Goal: Task Accomplishment & Management: Use online tool/utility

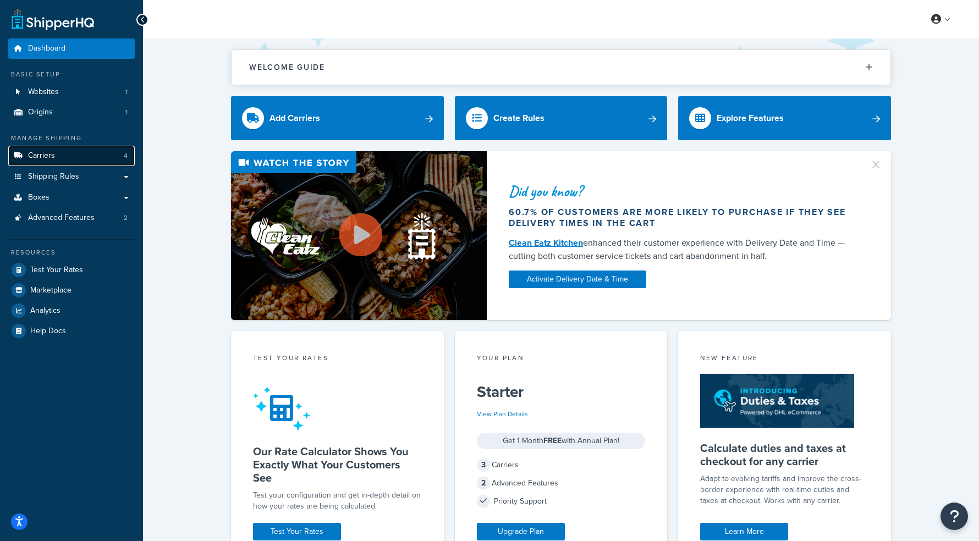
click at [69, 159] on link "Carriers 4" at bounding box center [71, 156] width 127 height 20
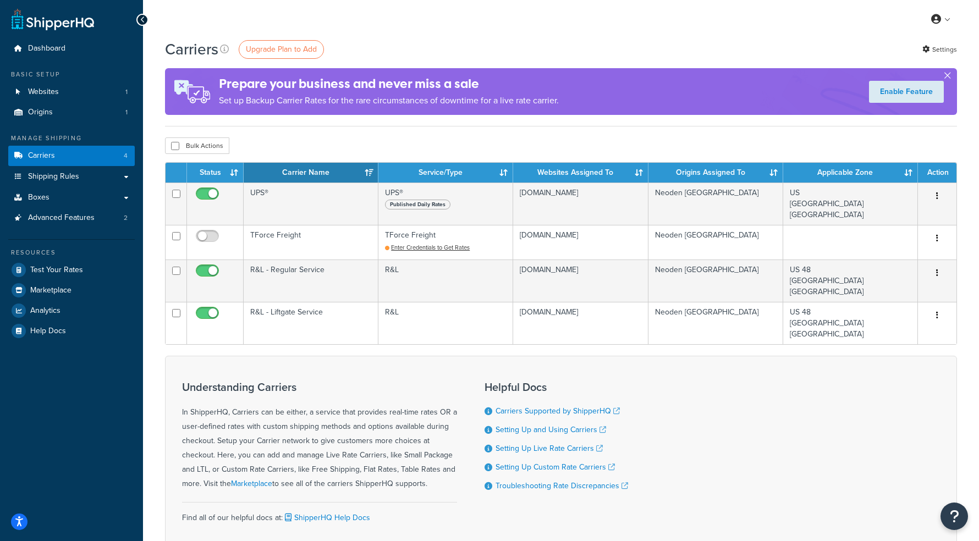
click at [948, 76] on button "button" at bounding box center [947, 77] width 3 height 3
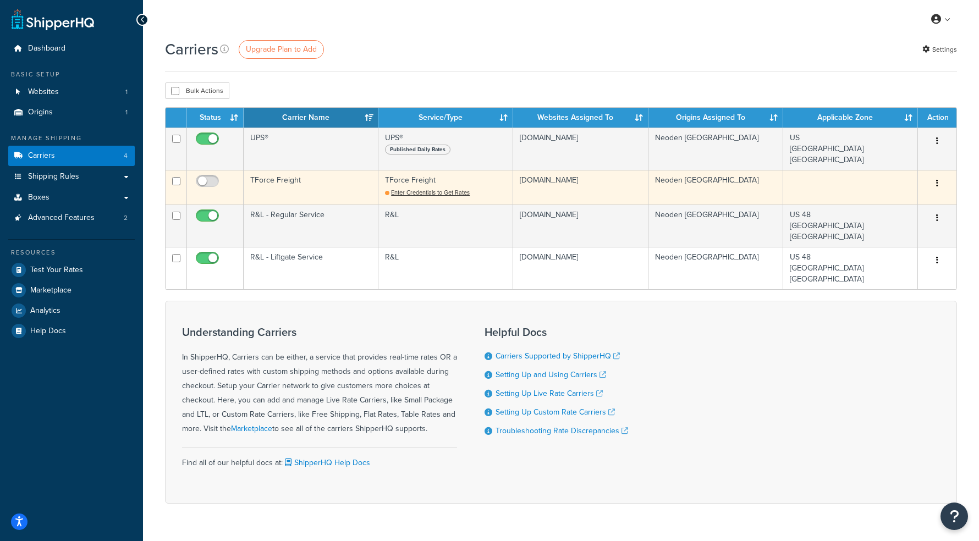
click at [935, 183] on button "button" at bounding box center [937, 184] width 15 height 18
click at [885, 228] on link "Delete" at bounding box center [893, 228] width 87 height 23
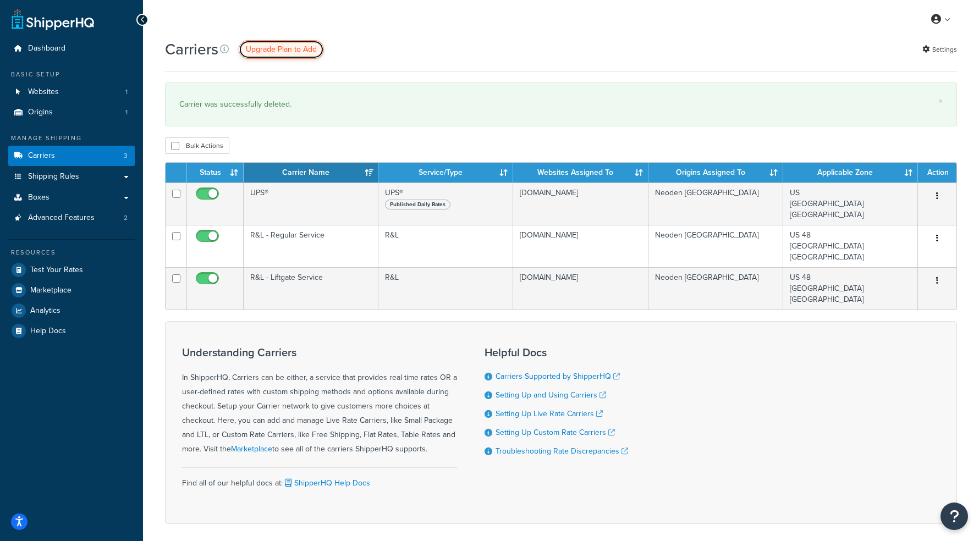
click at [278, 53] on span "Upgrade Plan to Add" at bounding box center [281, 49] width 71 height 12
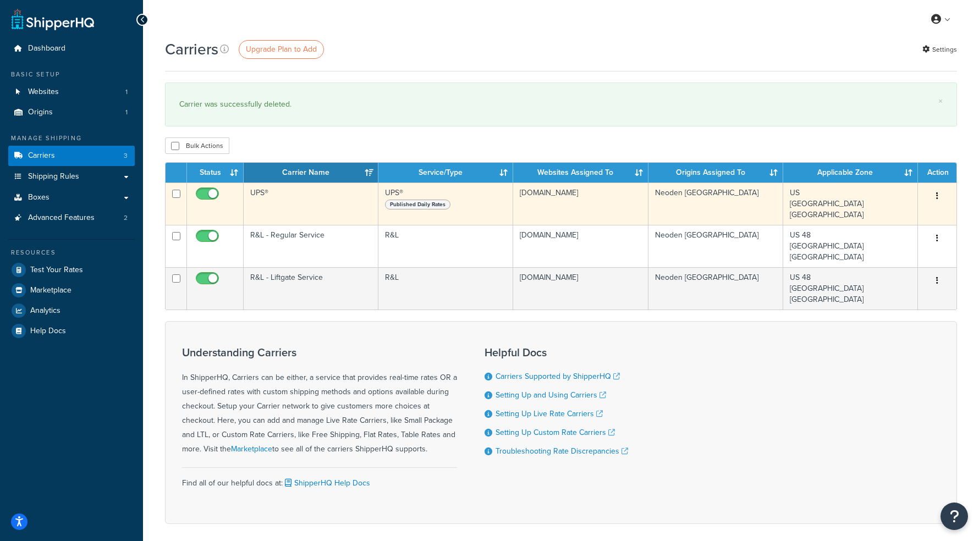
click at [289, 202] on td "UPS®" at bounding box center [311, 204] width 135 height 42
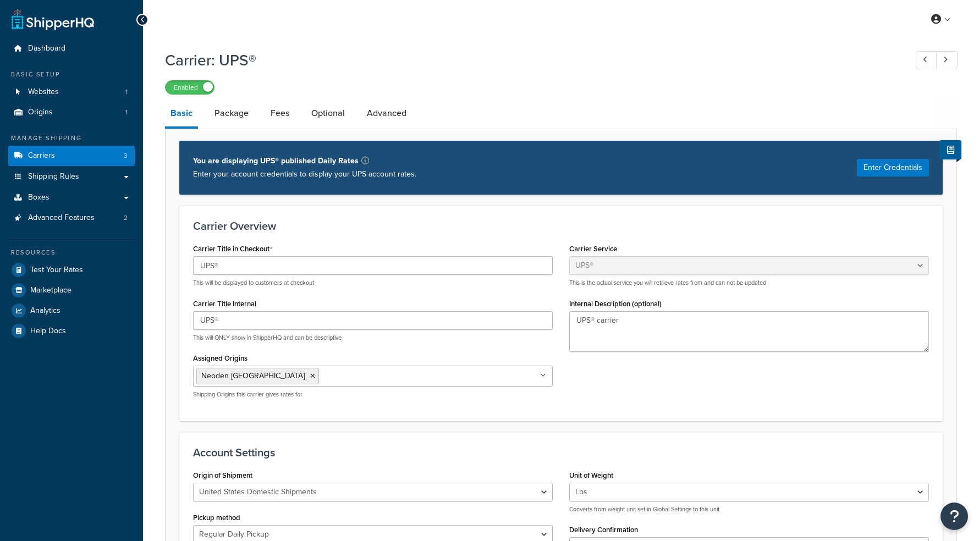
select select "ups"
click at [368, 121] on link "Advanced" at bounding box center [387, 113] width 51 height 26
select select "false"
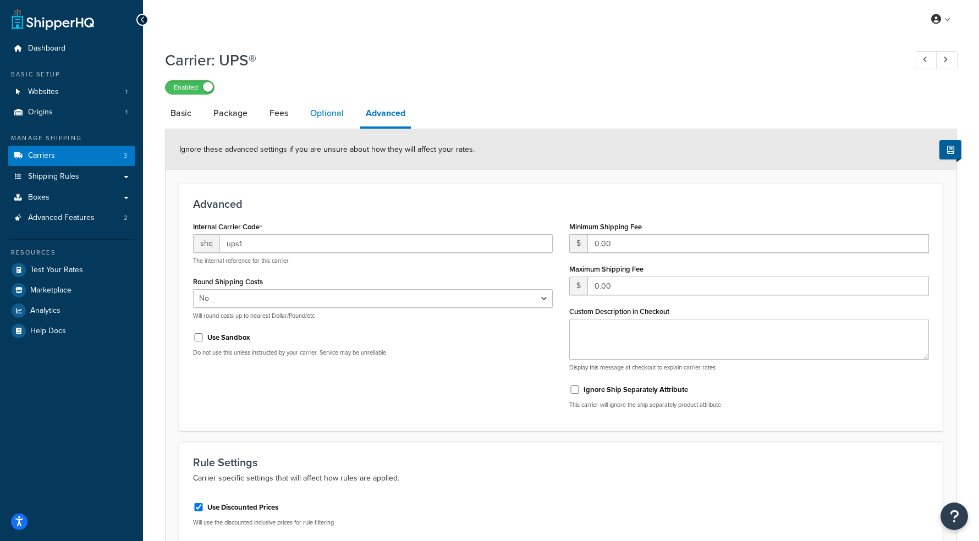
click at [326, 118] on link "Optional" at bounding box center [327, 113] width 45 height 26
select select "business"
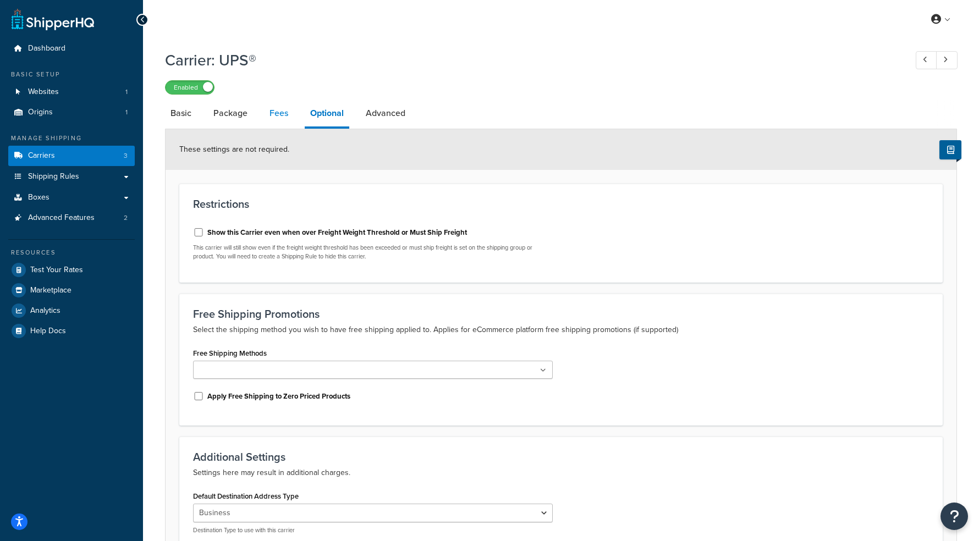
click at [278, 113] on link "Fees" at bounding box center [279, 113] width 30 height 26
select select "AFTER"
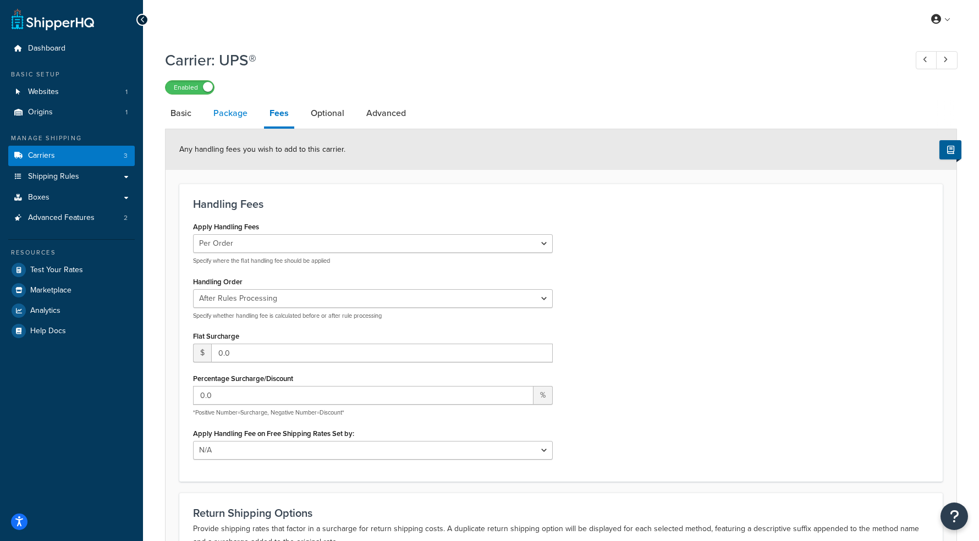
click at [217, 113] on link "Package" at bounding box center [230, 113] width 45 height 26
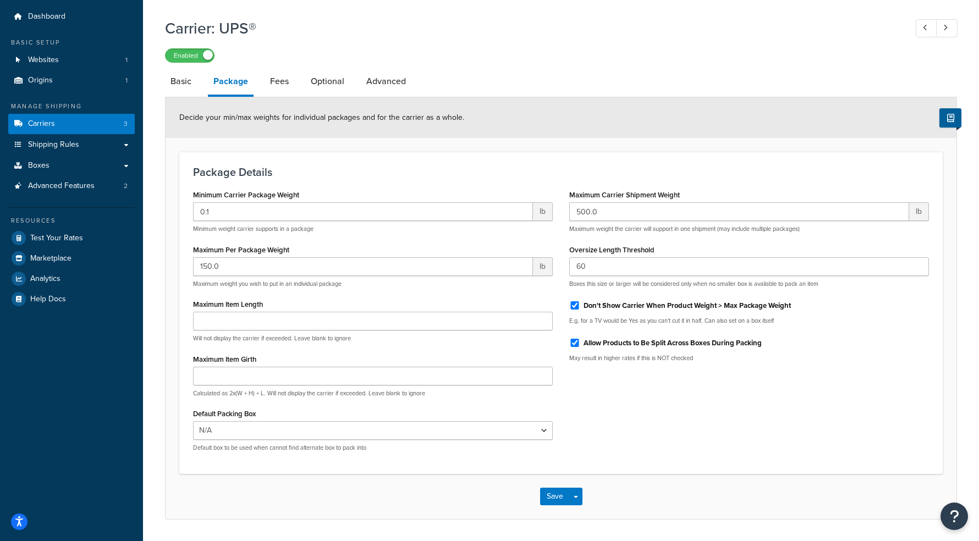
scroll to position [67, 0]
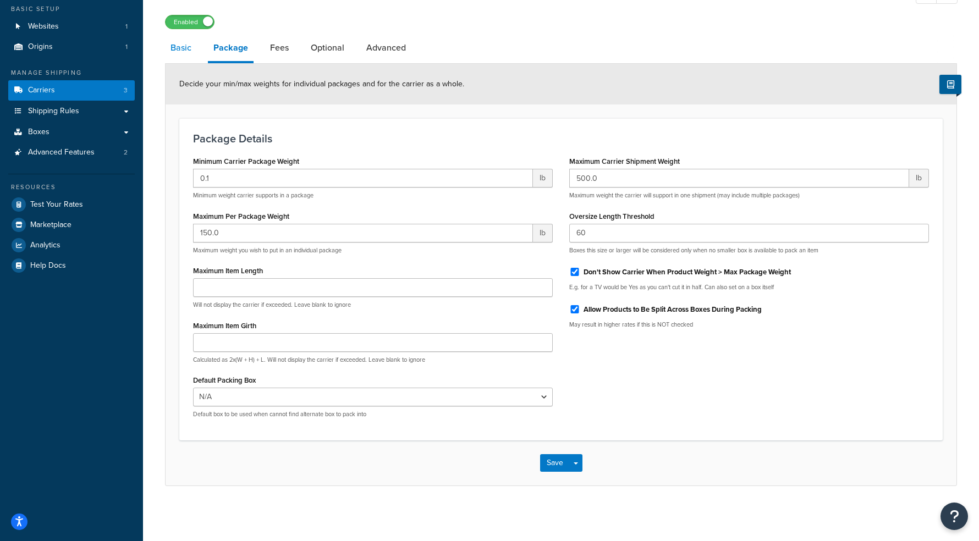
click at [184, 47] on link "Basic" at bounding box center [181, 48] width 32 height 26
select select "ups"
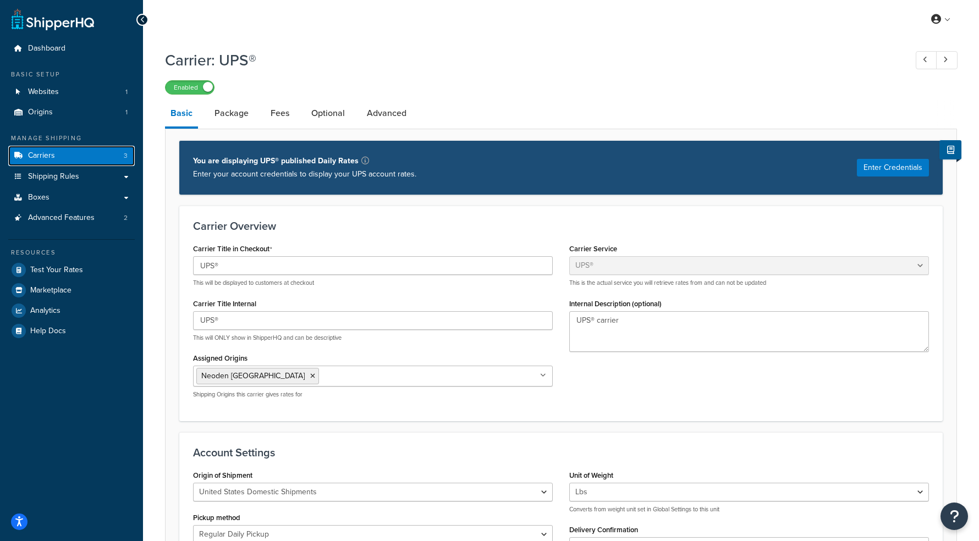
click at [49, 151] on span "Carriers" at bounding box center [41, 155] width 27 height 9
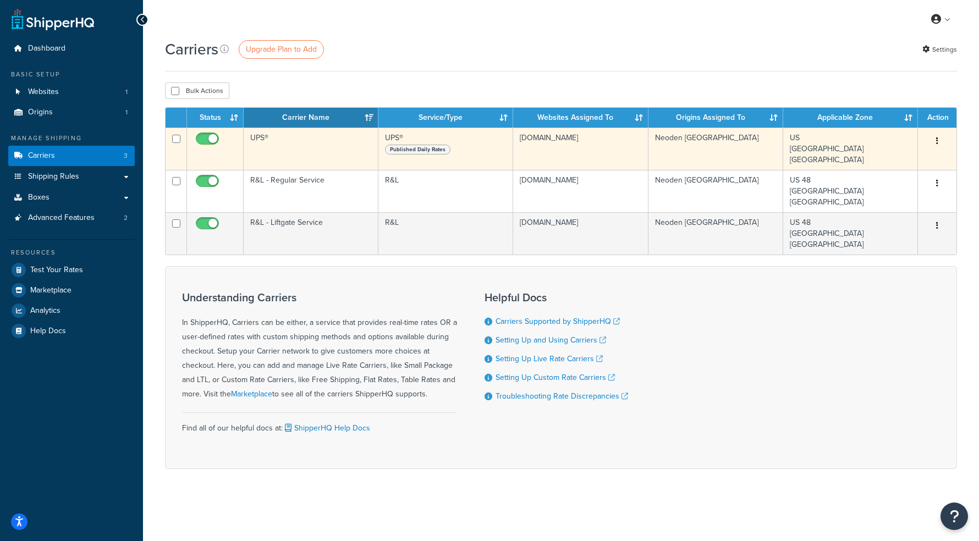
click at [337, 154] on td "UPS®" at bounding box center [311, 149] width 135 height 42
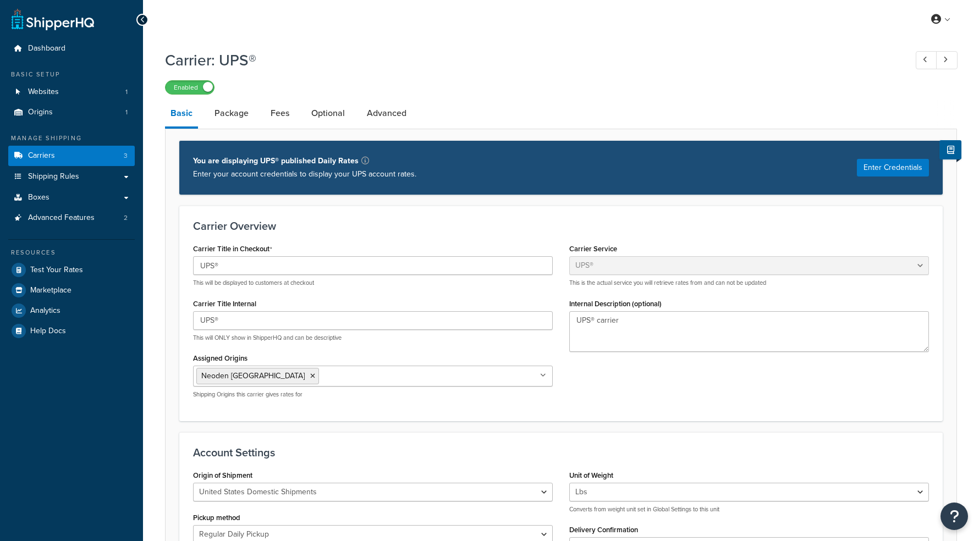
select select "ups"
click at [878, 167] on button "Enter Credentials" at bounding box center [893, 168] width 72 height 18
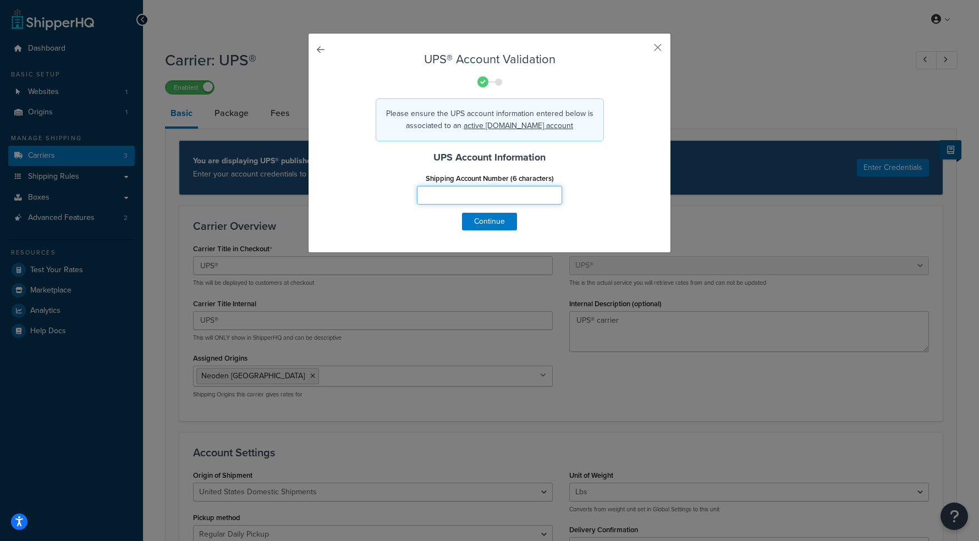
click at [444, 196] on input "Shipping Account Number (6 characters)" at bounding box center [489, 195] width 145 height 19
type input "45F2Y9"
click at [483, 227] on button "Continue" at bounding box center [489, 222] width 55 height 18
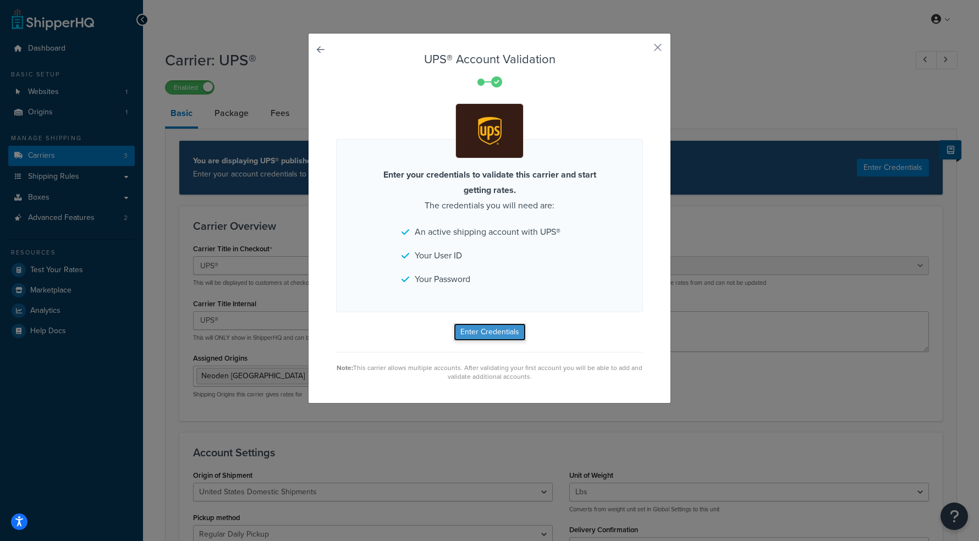
click at [492, 334] on button "Enter Credentials" at bounding box center [490, 333] width 72 height 18
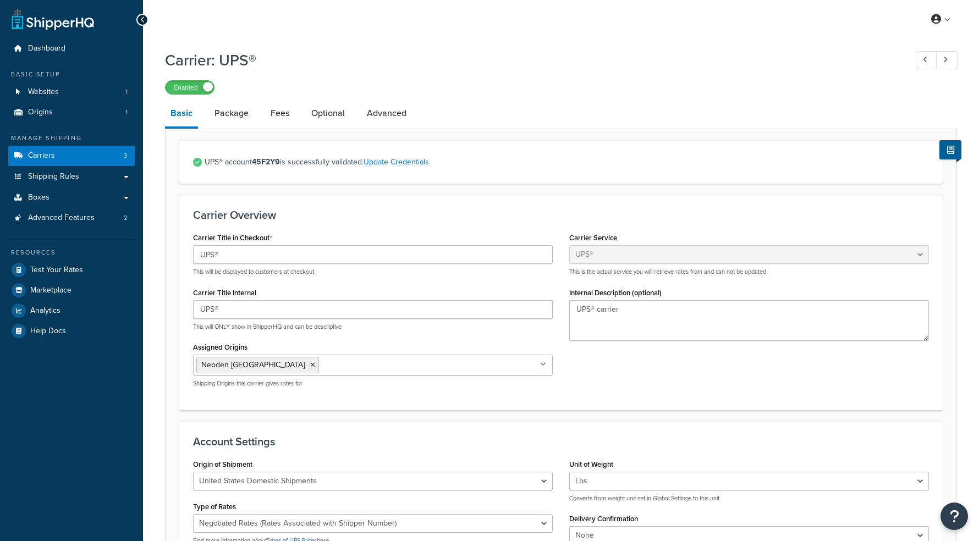
select select "ups"
click at [393, 117] on link "Advanced" at bounding box center [387, 113] width 51 height 26
select select "false"
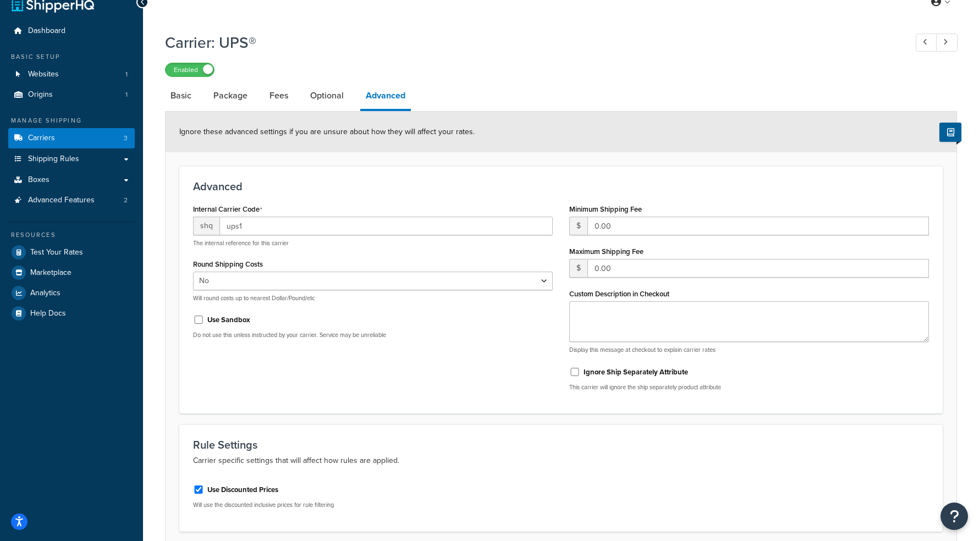
scroll to position [17, 0]
click at [294, 286] on select "Yes No" at bounding box center [373, 282] width 360 height 19
click at [326, 103] on link "Optional" at bounding box center [327, 97] width 45 height 26
select select "business"
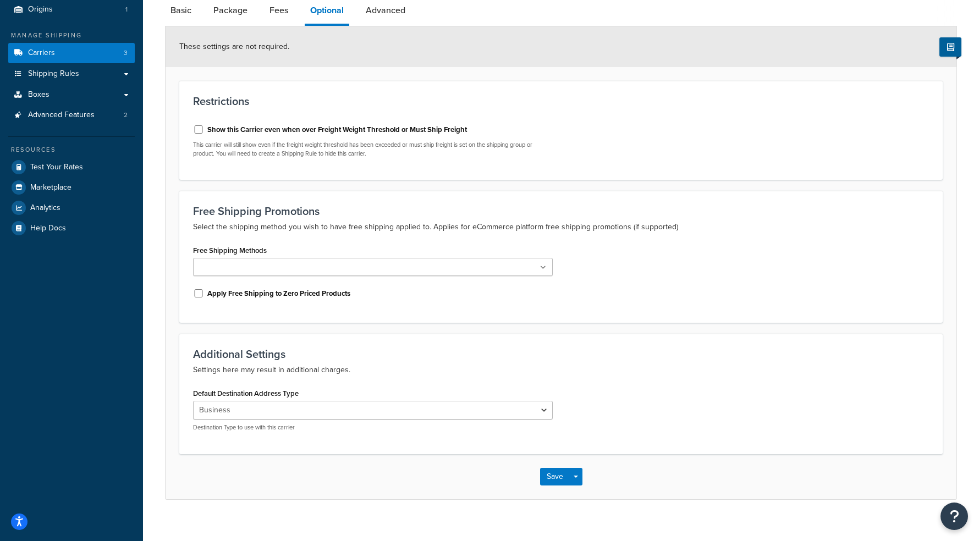
scroll to position [101, 0]
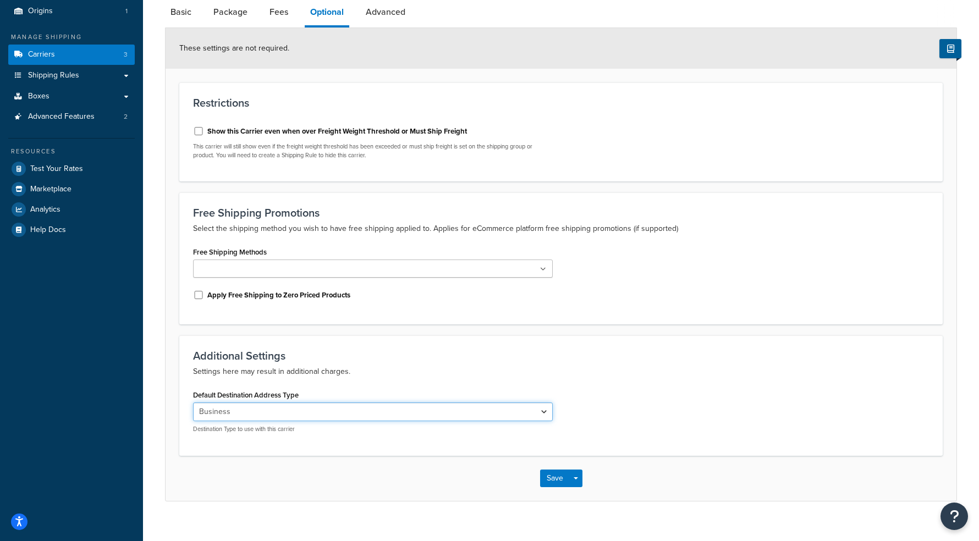
click at [287, 413] on select "Residential Business" at bounding box center [373, 412] width 360 height 19
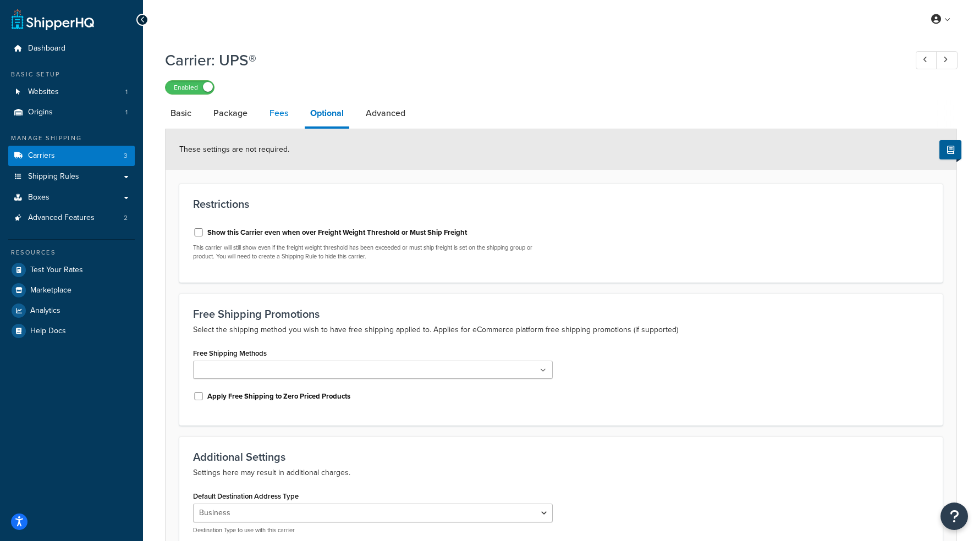
click at [277, 119] on link "Fees" at bounding box center [279, 113] width 30 height 26
select select "AFTER"
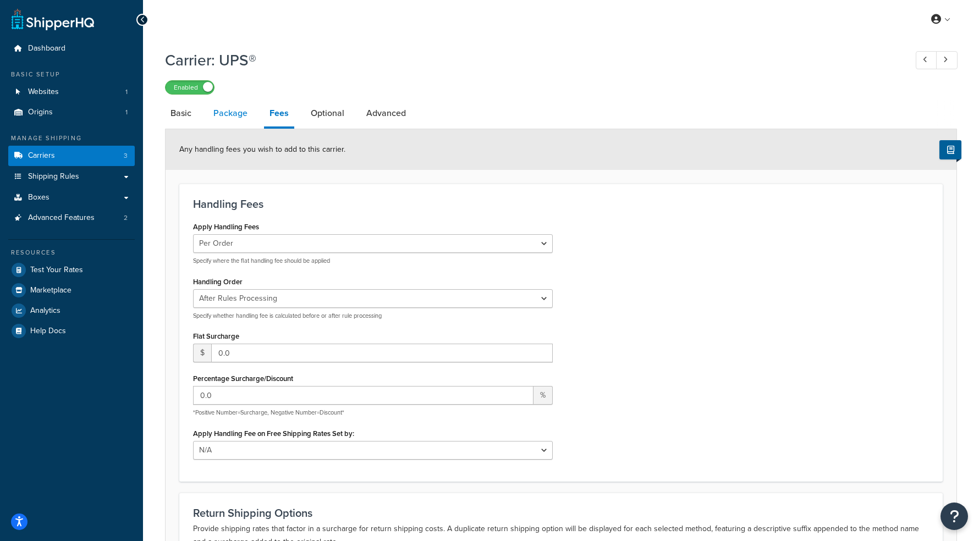
click at [228, 113] on link "Package" at bounding box center [230, 113] width 45 height 26
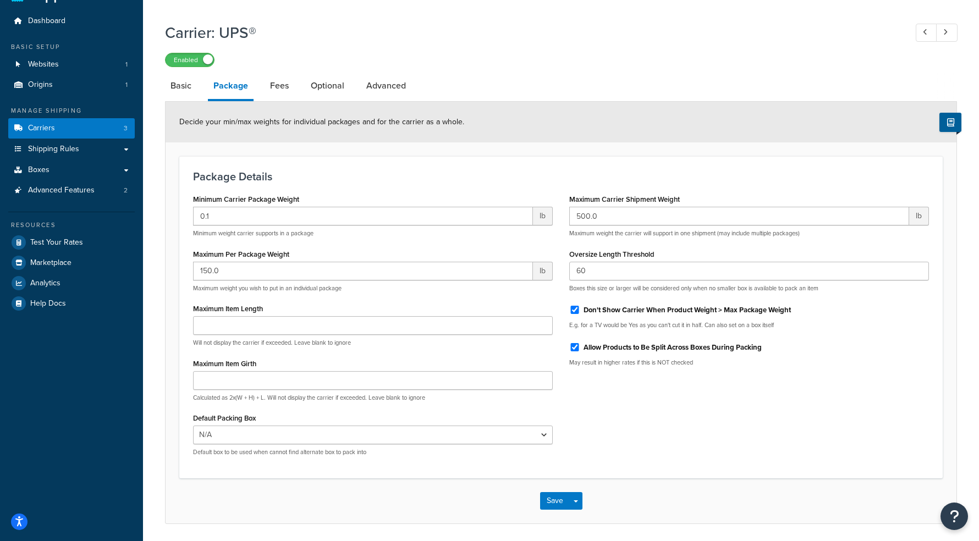
scroll to position [29, 0]
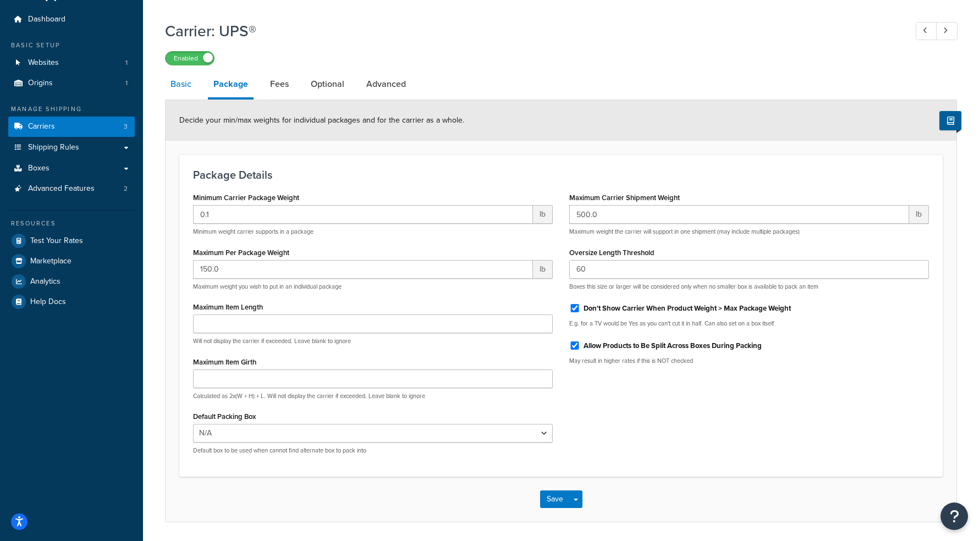
click at [188, 84] on link "Basic" at bounding box center [181, 84] width 32 height 26
select select "ups"
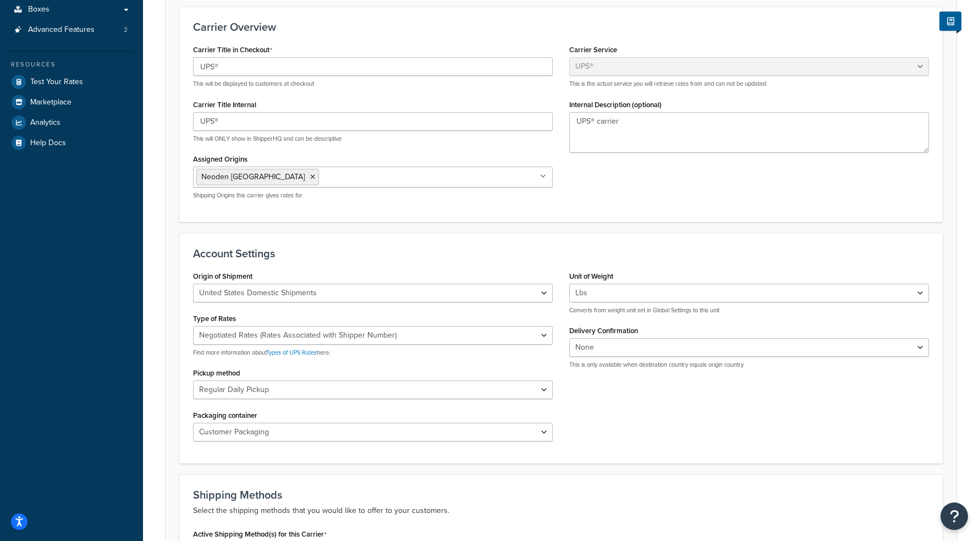
scroll to position [220, 0]
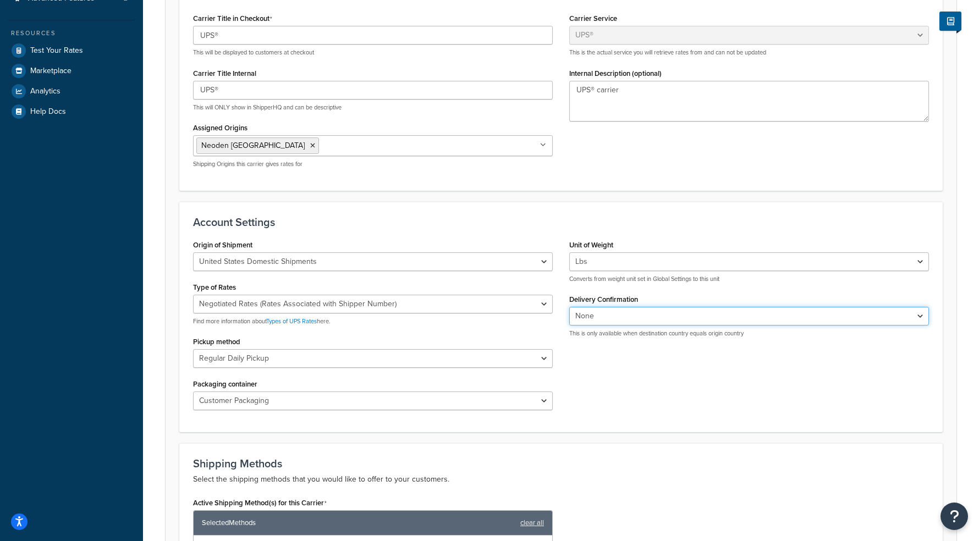
click at [621, 324] on select "None Signature Required Adult Signature Required" at bounding box center [750, 316] width 360 height 19
click at [466, 307] on select "Negotiated Rates (Rates Associated with Shipper Number) Daily Rates Retail Rate…" at bounding box center [373, 304] width 360 height 19
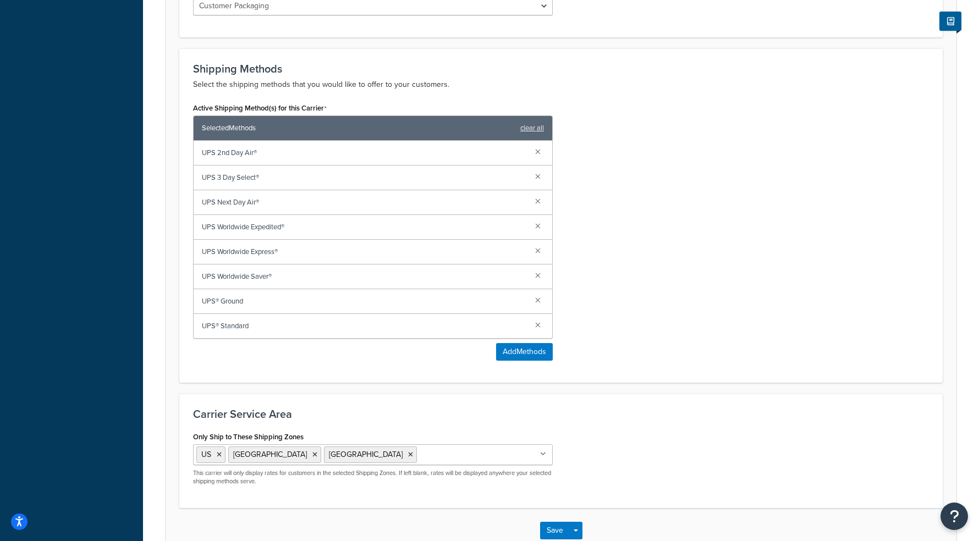
scroll to position [683, 0]
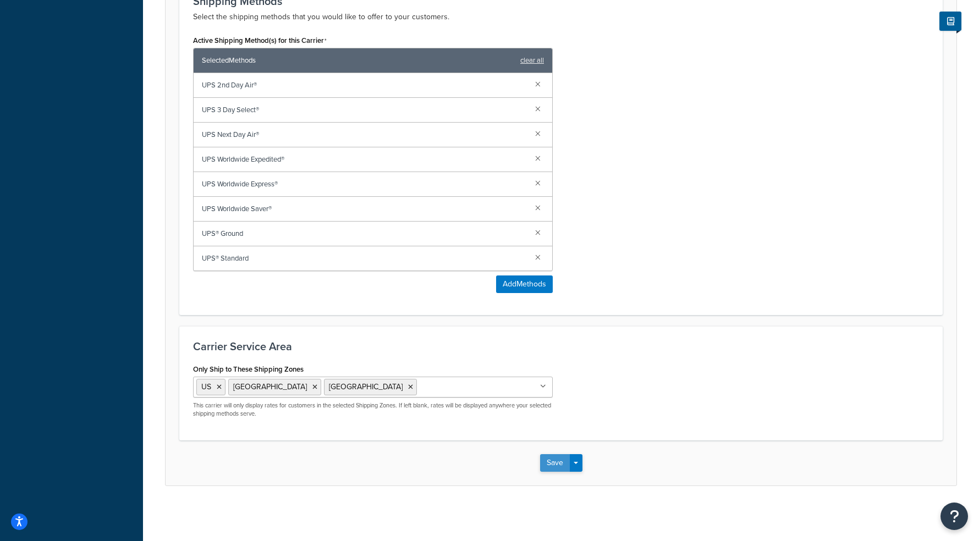
click at [554, 467] on button "Save" at bounding box center [555, 464] width 30 height 18
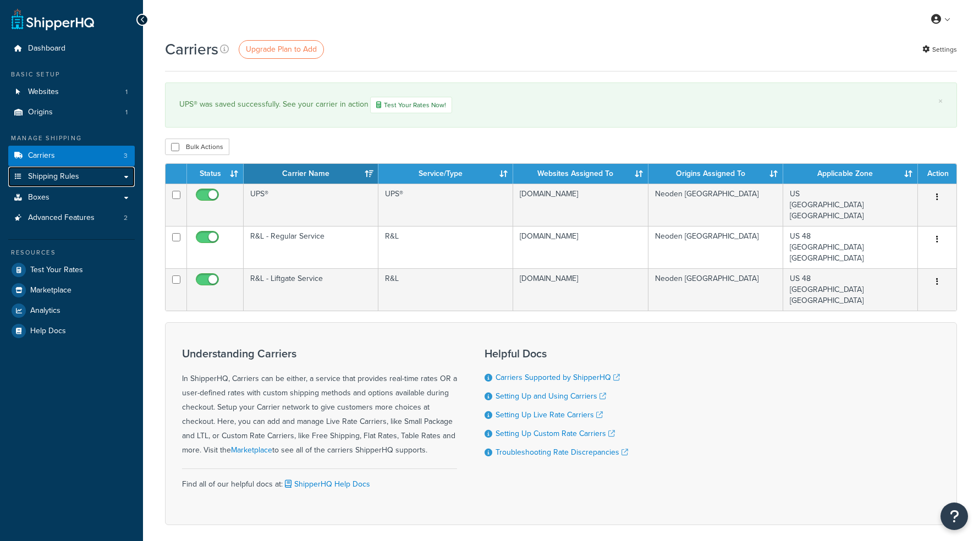
click at [85, 179] on link "Shipping Rules" at bounding box center [71, 177] width 127 height 20
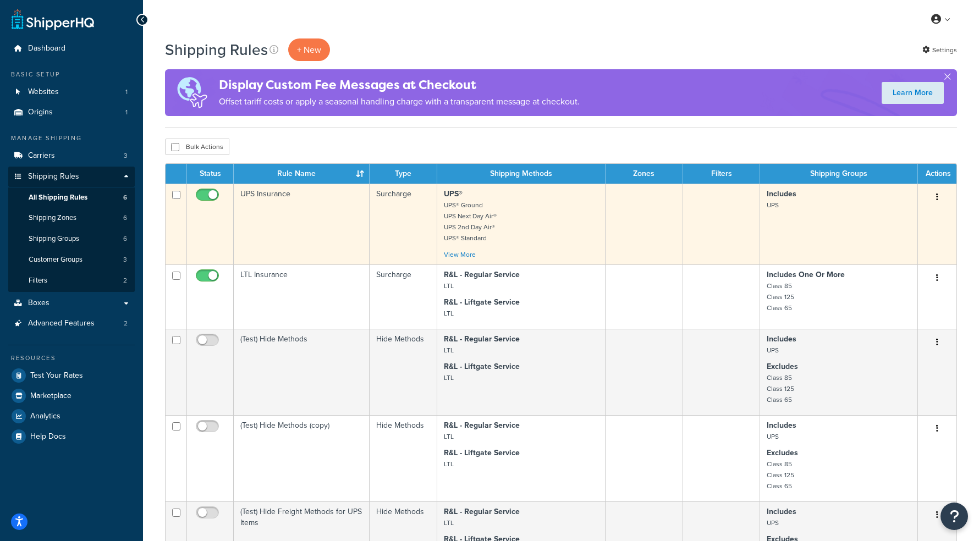
click at [547, 227] on p "UPS® UPS® Ground UPS Next Day Air® UPS 2nd Day Air® UPS® Standard" at bounding box center [521, 216] width 155 height 55
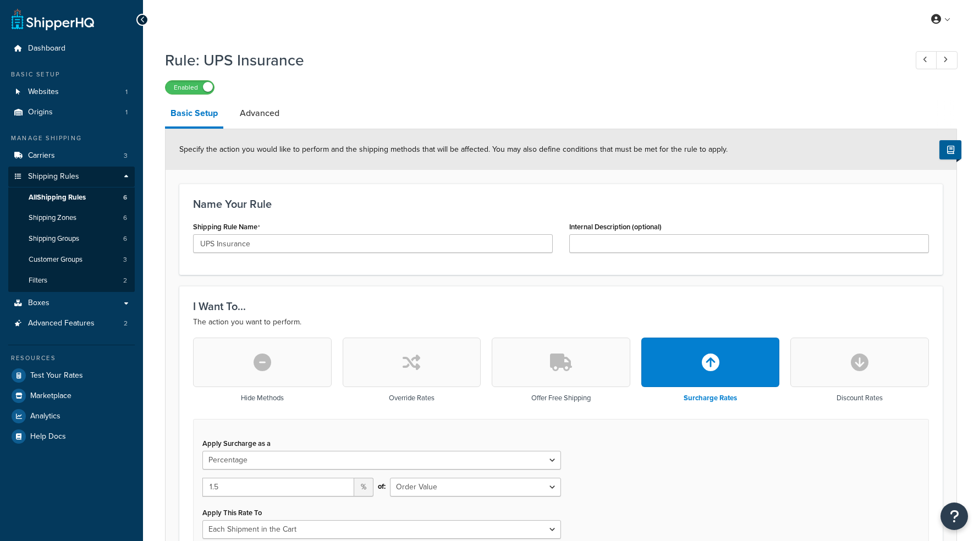
select select "PERCENTAGE"
select select "ORDER"
click at [256, 122] on link "Advanced" at bounding box center [259, 113] width 51 height 26
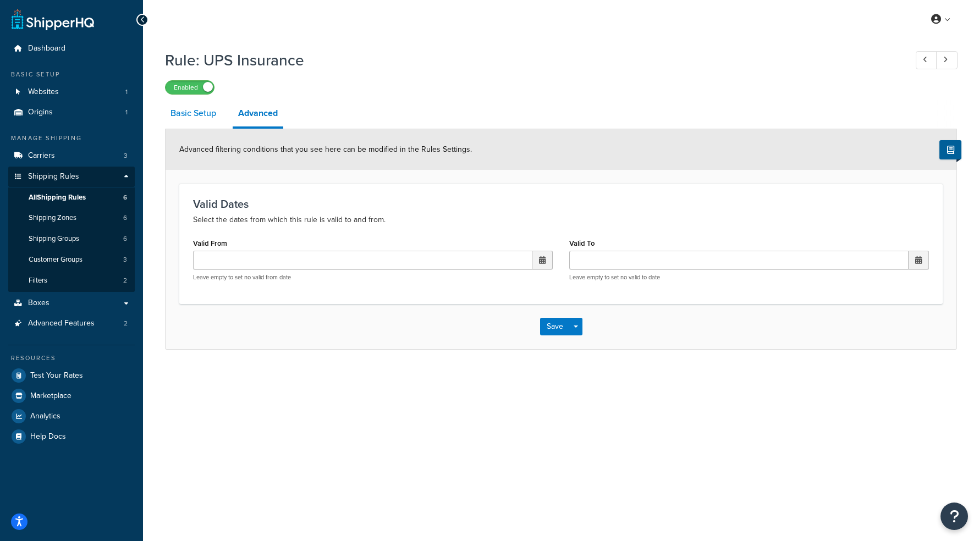
click at [204, 121] on link "Basic Setup" at bounding box center [193, 113] width 57 height 26
select select "PERCENTAGE"
select select "ORDER"
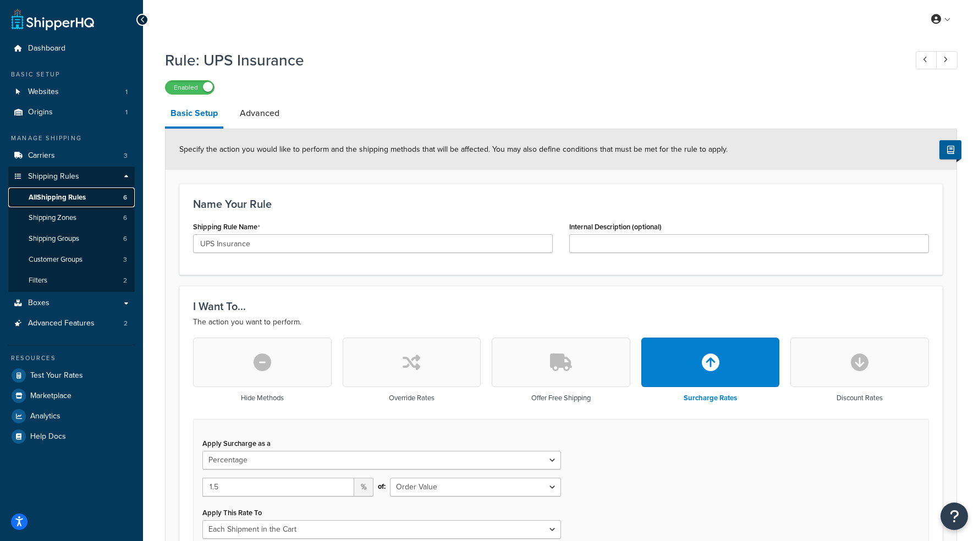
click at [65, 196] on span "All Shipping Rules" at bounding box center [57, 197] width 57 height 9
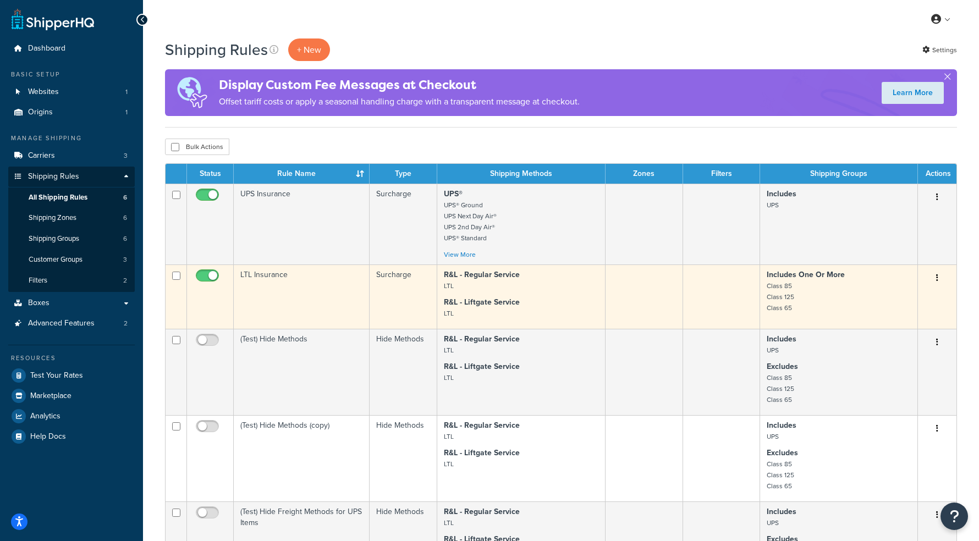
click at [420, 276] on td "Surcharge" at bounding box center [404, 297] width 68 height 64
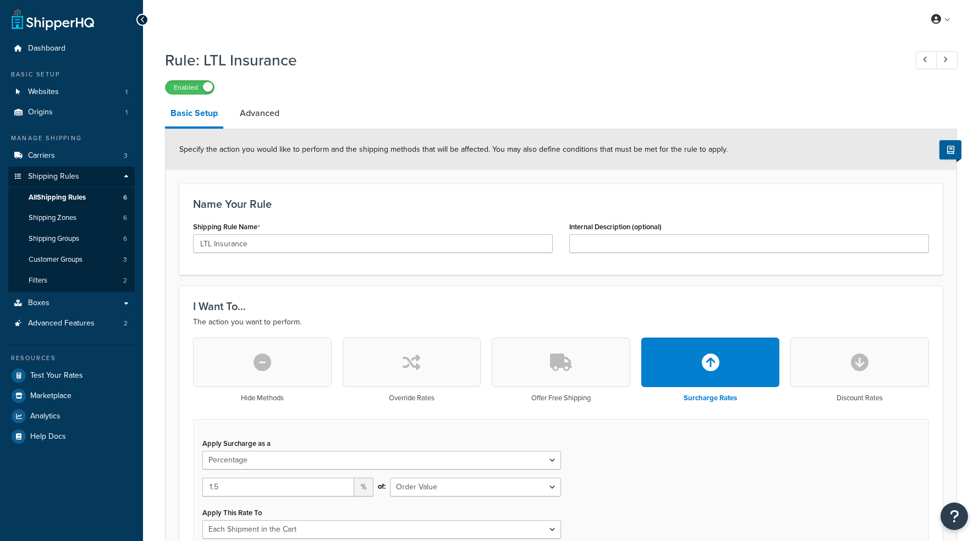
select select "PERCENTAGE"
select select "ORDER"
click at [64, 311] on link "Boxes" at bounding box center [71, 303] width 127 height 20
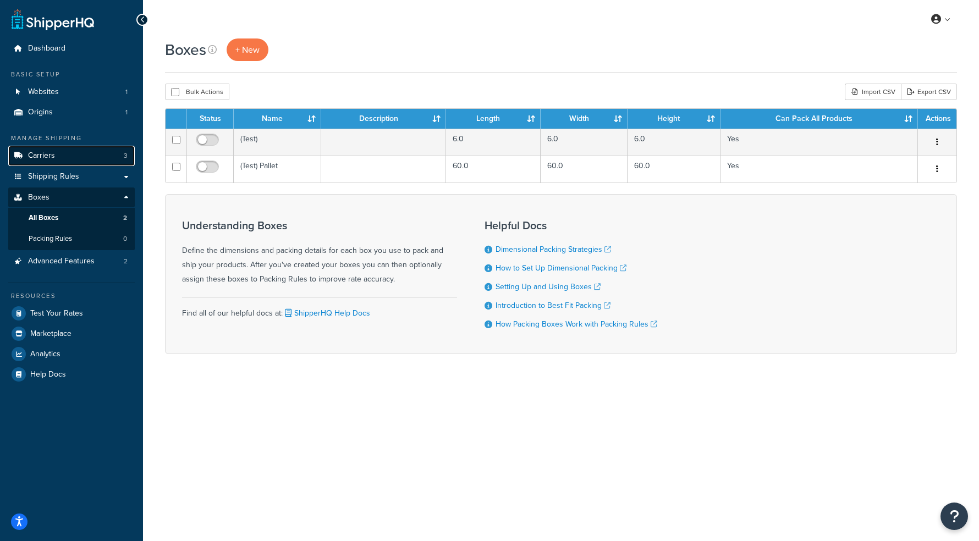
click at [42, 161] on span "Carriers" at bounding box center [41, 155] width 27 height 9
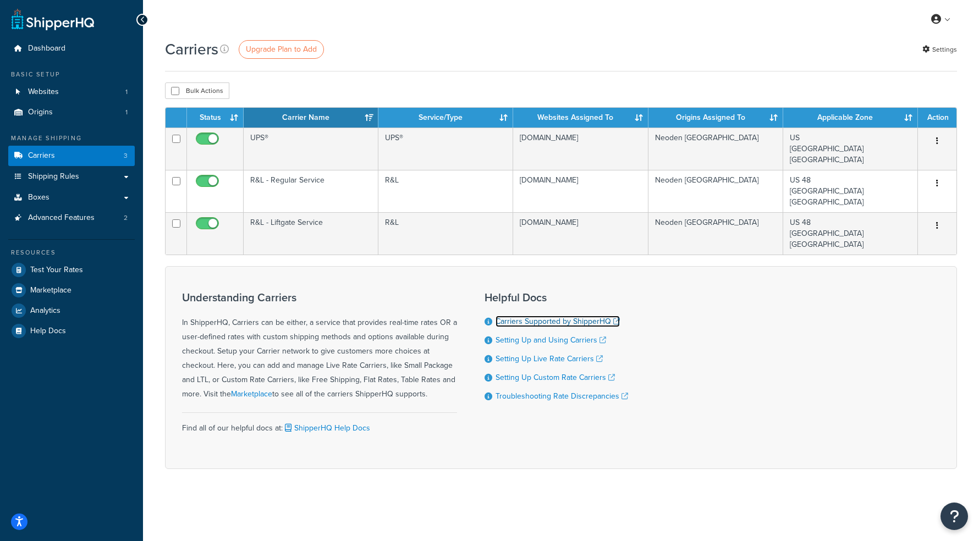
click at [571, 324] on link "Carriers Supported by ShipperHQ" at bounding box center [558, 322] width 124 height 12
click at [535, 325] on link "Carriers Supported by ShipperHQ" at bounding box center [558, 322] width 124 height 12
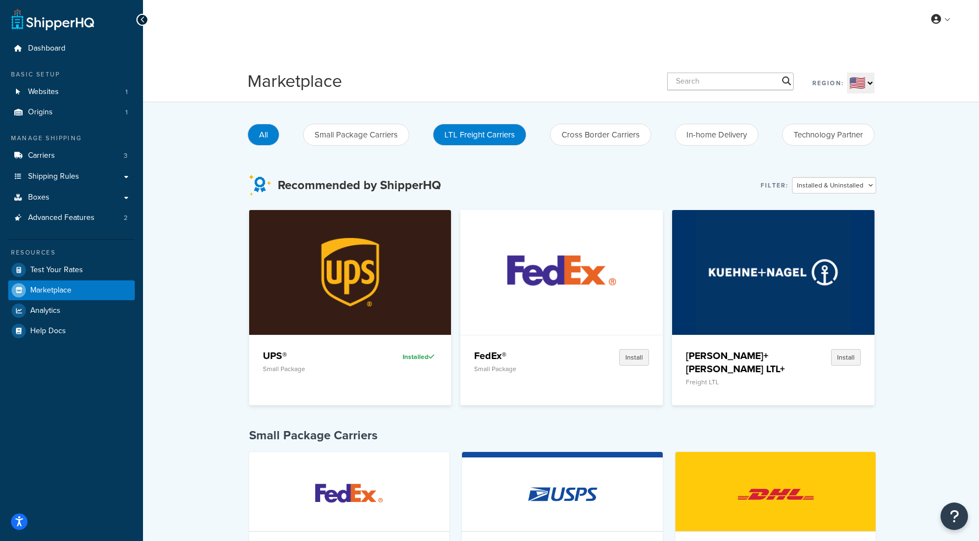
click at [485, 133] on button "LTL Freight Carriers" at bounding box center [480, 135] width 94 height 22
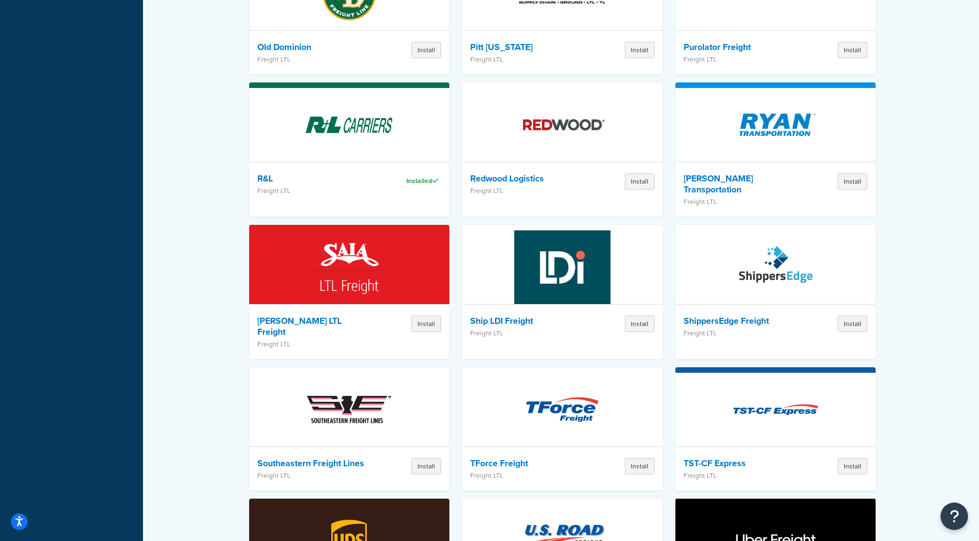
scroll to position [1311, 0]
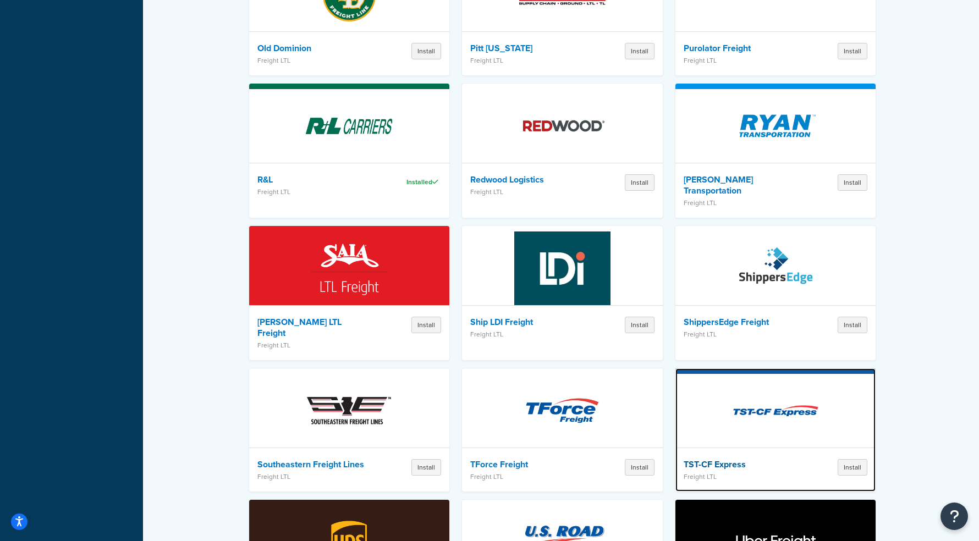
click at [763, 374] on img at bounding box center [776, 411] width 96 height 77
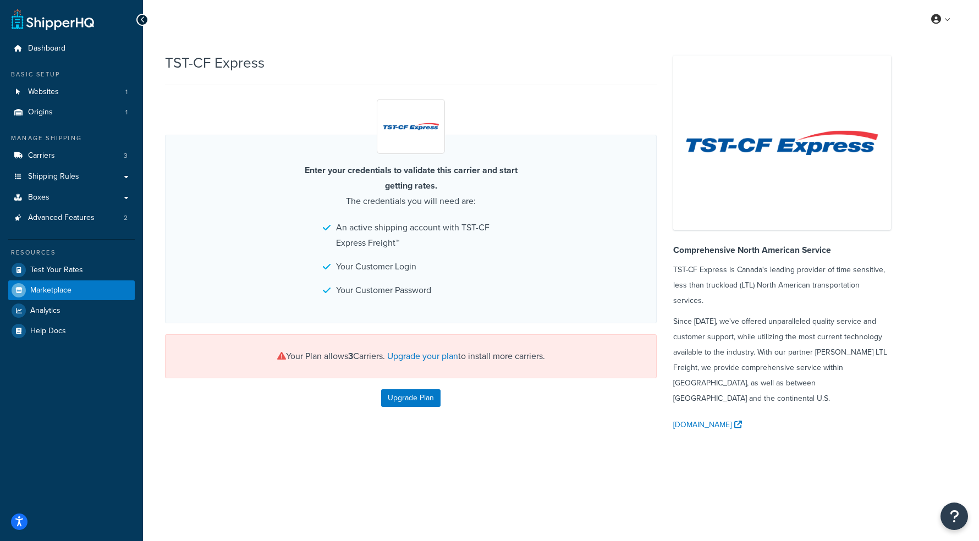
click at [140, 19] on icon at bounding box center [142, 20] width 5 height 8
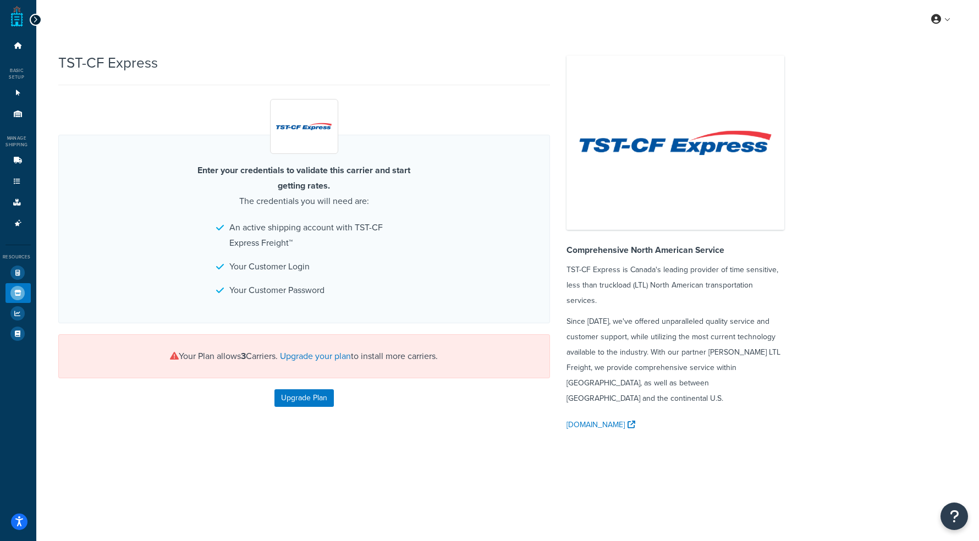
click at [33, 17] on icon at bounding box center [35, 20] width 5 height 8
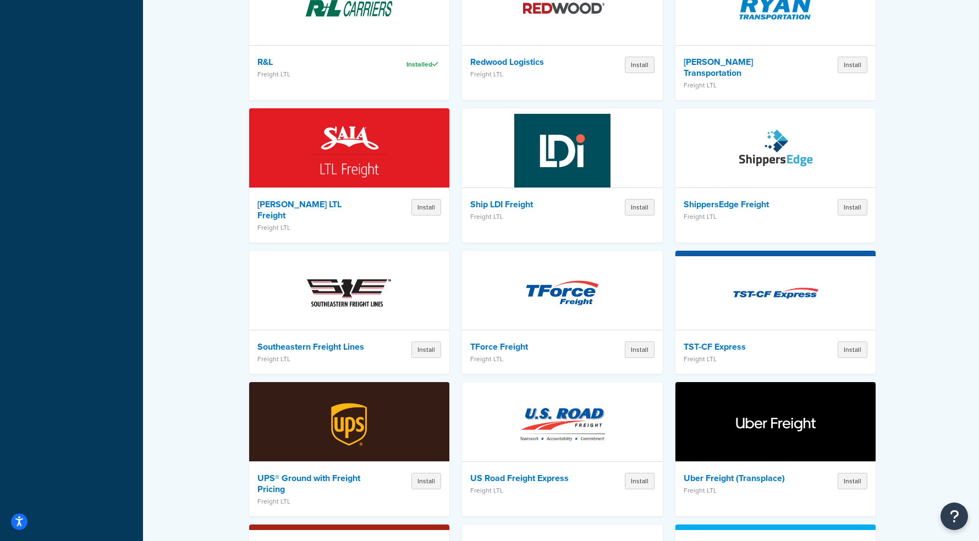
scroll to position [1428, 0]
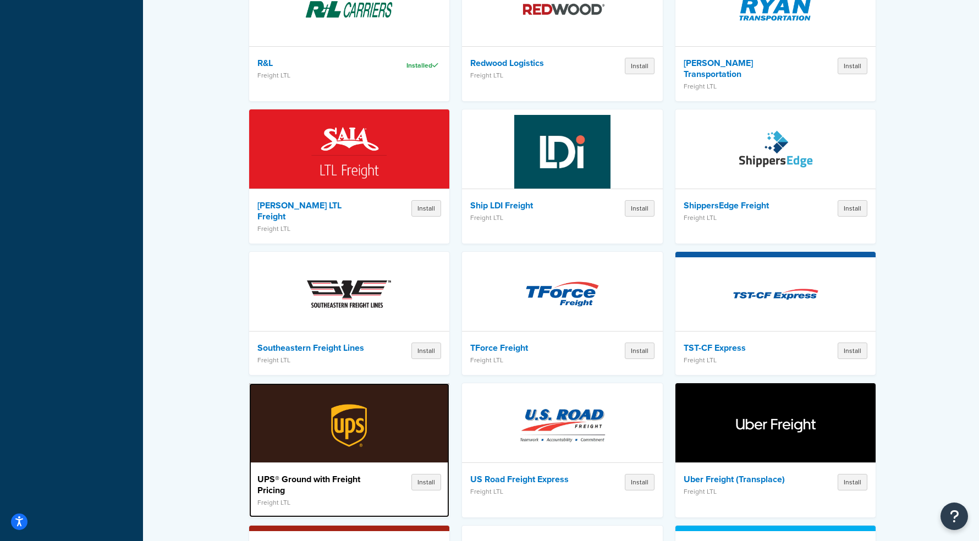
click at [341, 474] on h4 "UPS® Ground with Freight Pricing" at bounding box center [315, 485] width 114 height 22
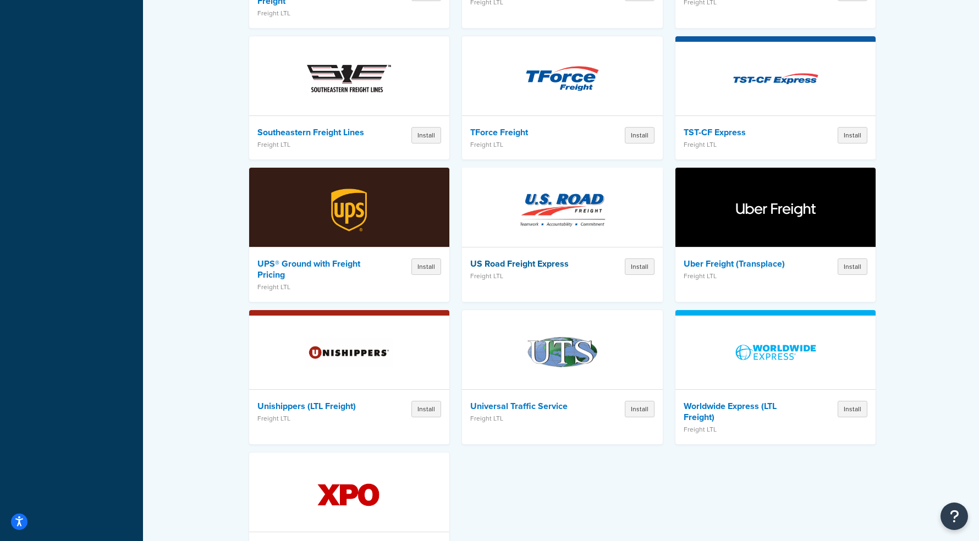
scroll to position [1668, 0]
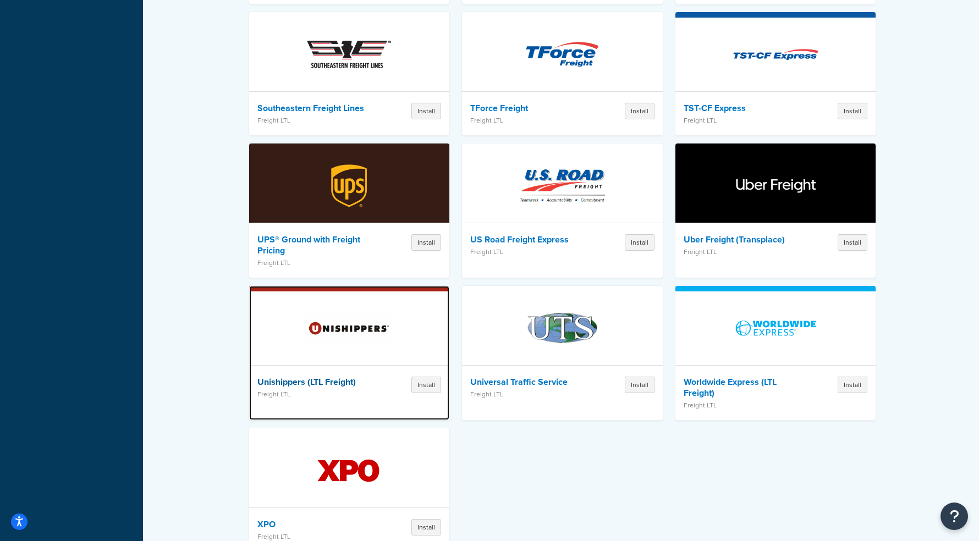
click at [387, 297] on img at bounding box center [349, 328] width 96 height 77
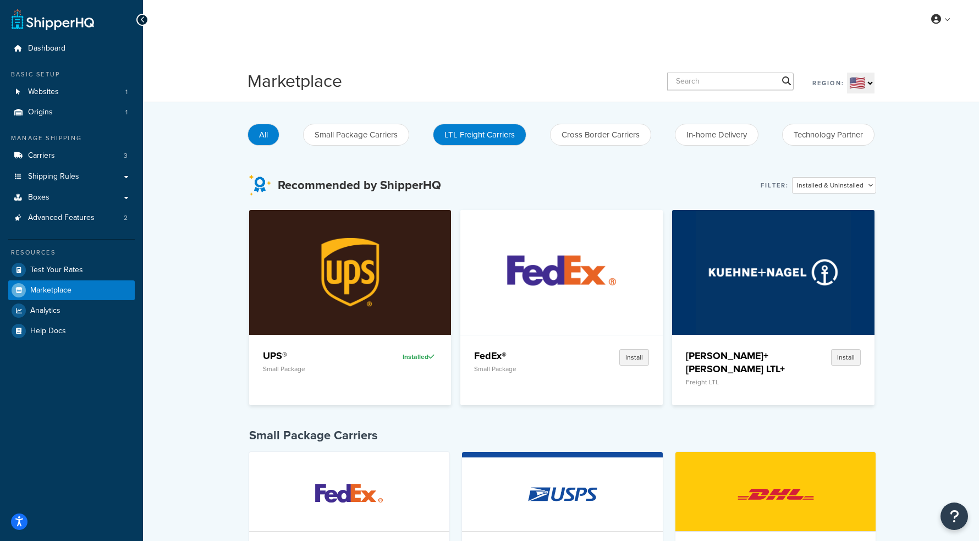
click at [465, 141] on button "LTL Freight Carriers" at bounding box center [480, 135] width 94 height 22
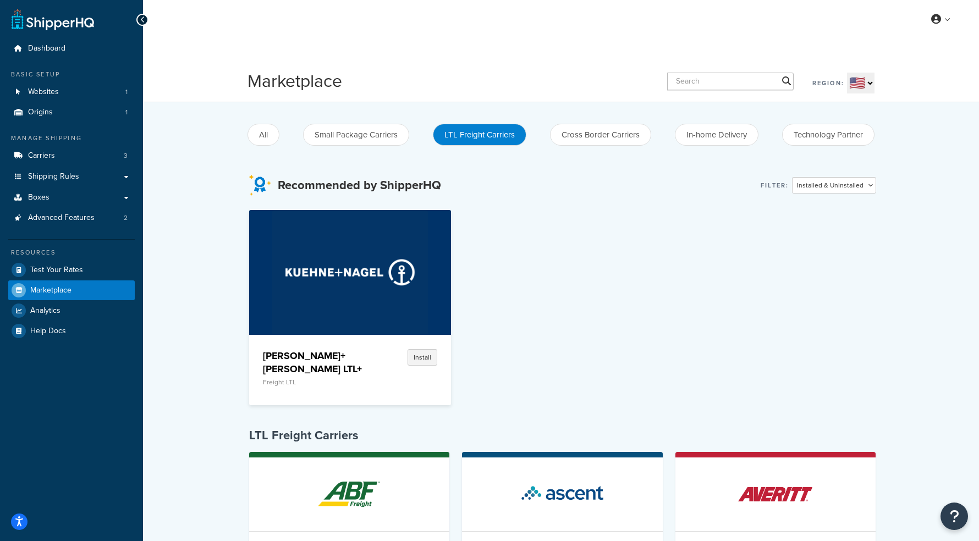
click at [23, 22] on link at bounding box center [53, 19] width 83 height 22
click at [78, 276] on link "Test Your Rates" at bounding box center [71, 270] width 127 height 20
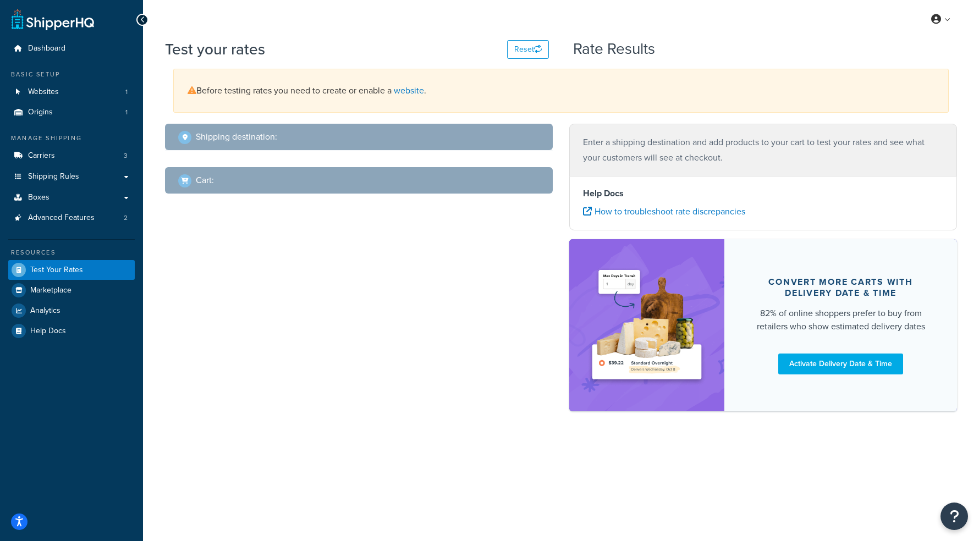
select select "TX"
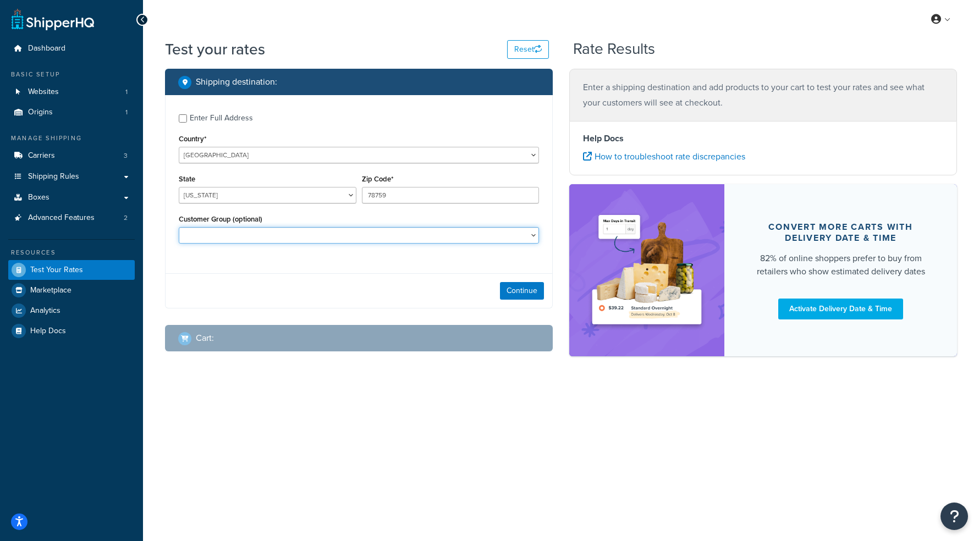
click at [313, 233] on select "Retail Wholesale" at bounding box center [359, 235] width 360 height 17
select select "Retail"
click at [179, 228] on select "Retail Wholesale" at bounding box center [359, 235] width 360 height 17
click at [198, 123] on div "Enter Full Address" at bounding box center [221, 118] width 63 height 15
click at [187, 123] on input "Enter Full Address" at bounding box center [183, 118] width 8 height 8
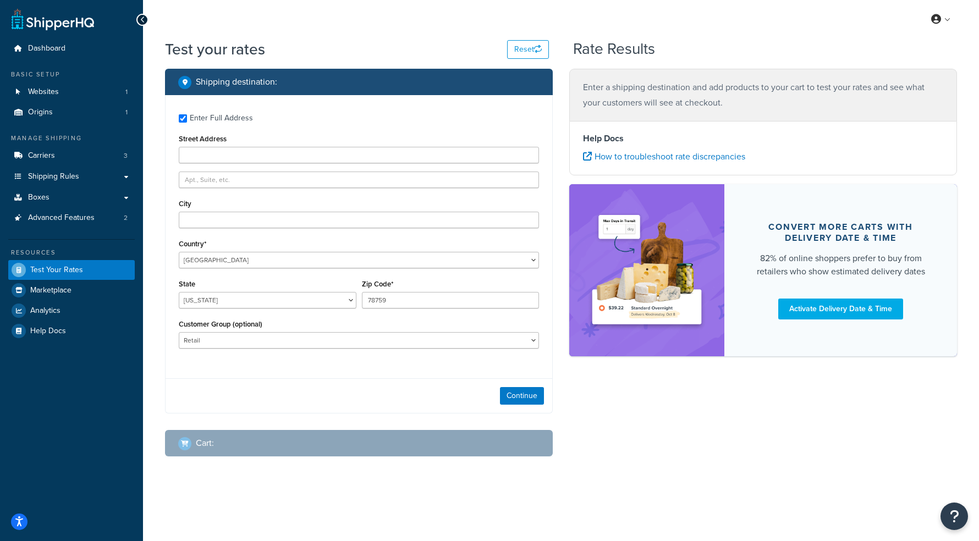
click at [213, 121] on div "Enter Full Address" at bounding box center [221, 118] width 63 height 15
click at [187, 121] on input "Enter Full Address" at bounding box center [183, 118] width 8 height 8
checkbox input "false"
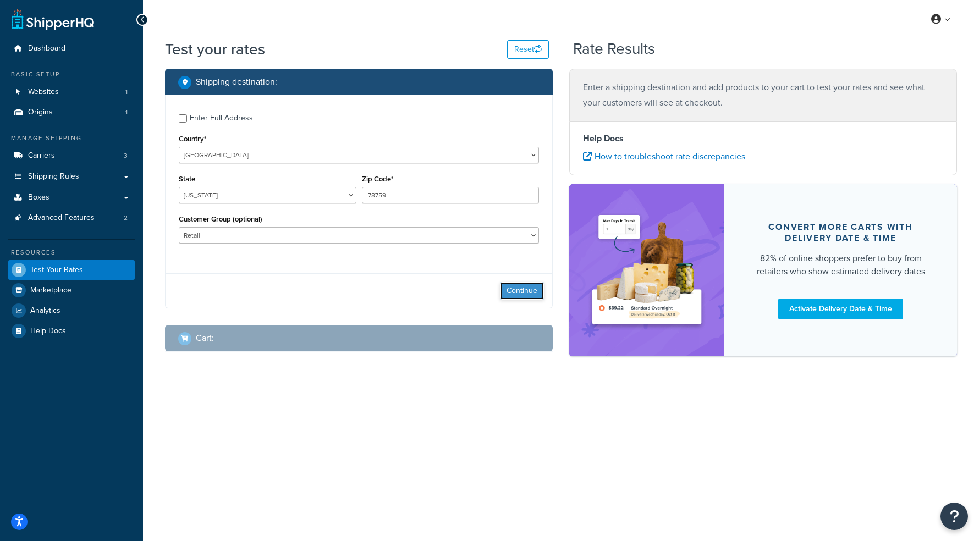
click at [511, 292] on button "Continue" at bounding box center [522, 291] width 44 height 18
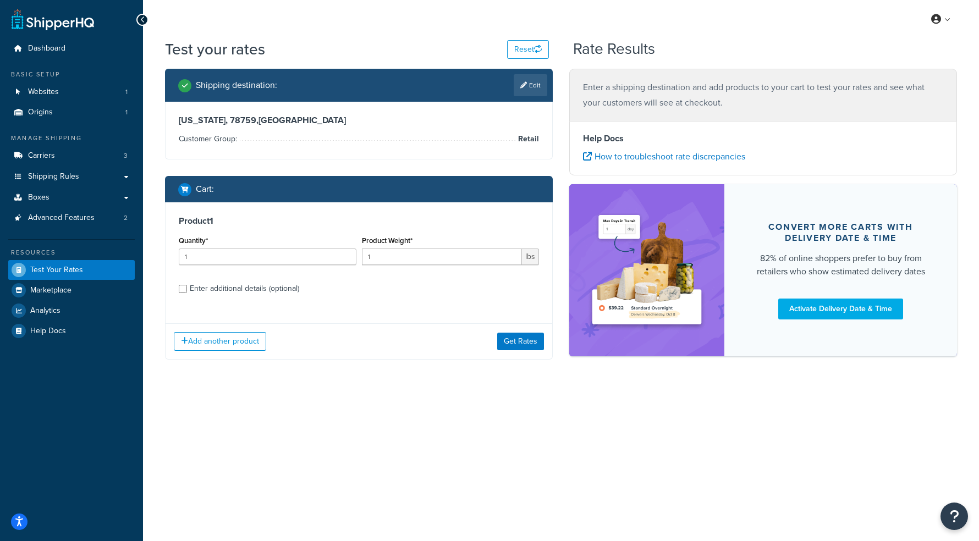
click at [230, 294] on div "Enter additional details (optional)" at bounding box center [245, 288] width 110 height 15
click at [187, 293] on input "Enter additional details (optional)" at bounding box center [183, 289] width 8 height 8
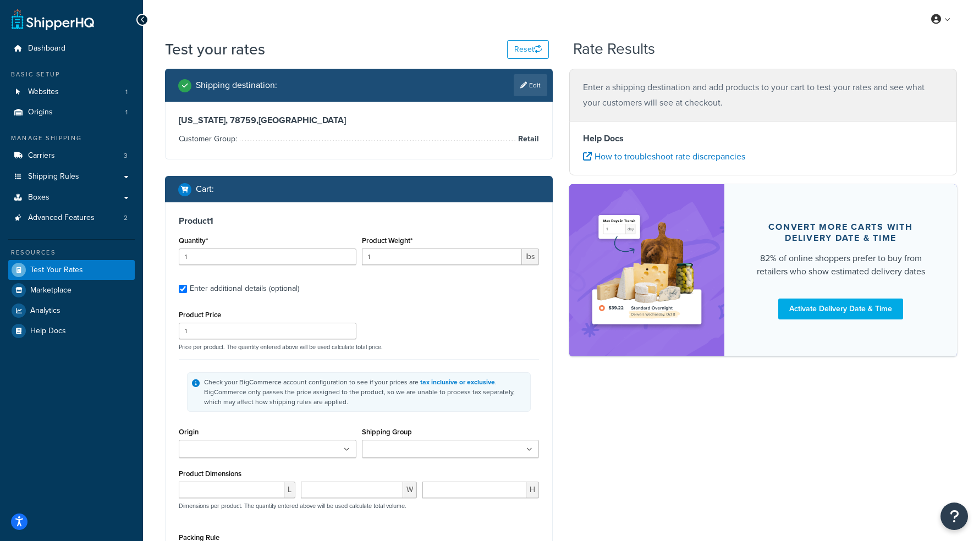
click at [230, 291] on div "Enter additional details (optional)" at bounding box center [245, 288] width 110 height 15
click at [187, 291] on input "Enter additional details (optional)" at bounding box center [183, 289] width 8 height 8
checkbox input "false"
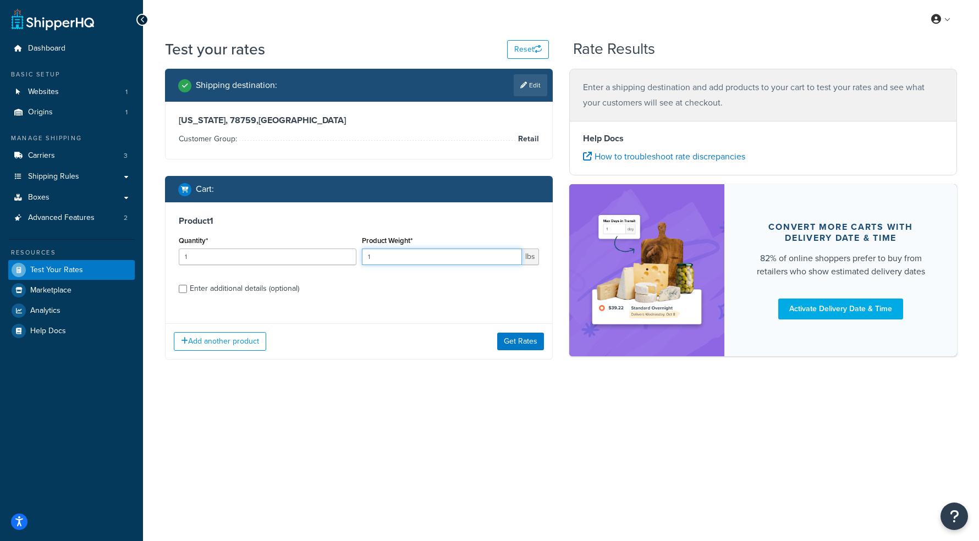
drag, startPoint x: 406, startPoint y: 256, endPoint x: 348, endPoint y: 255, distance: 57.8
click at [352, 255] on div "Quantity* 1 Product Weight* 1 lbs" at bounding box center [359, 253] width 366 height 40
type input "92"
click at [526, 346] on button "Get Rates" at bounding box center [520, 342] width 47 height 18
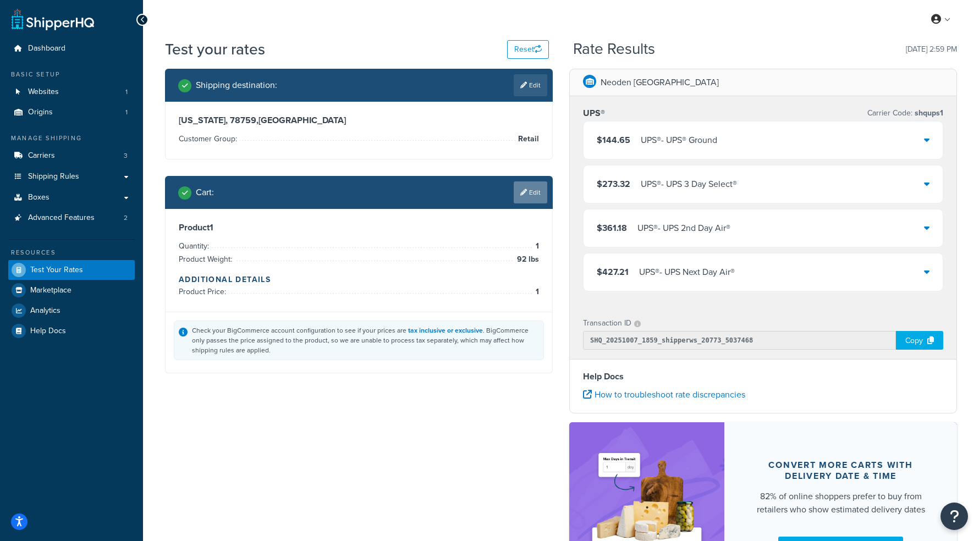
click at [529, 190] on link "Edit" at bounding box center [531, 193] width 34 height 22
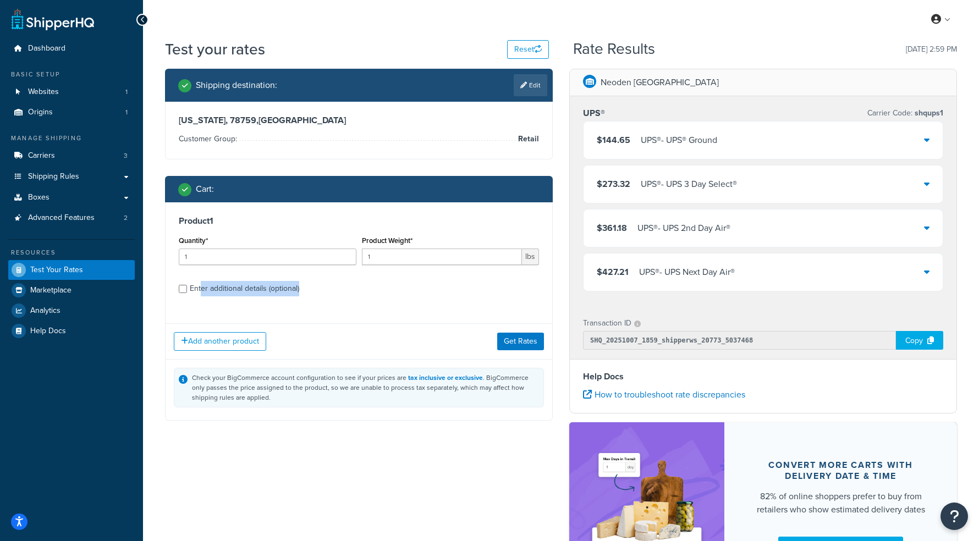
click at [200, 297] on div "Product 1 Quantity* 1 Product Weight* 1 lbs Enter additional details (optional)" at bounding box center [359, 258] width 387 height 113
click at [191, 288] on div "Enter additional details (optional)" at bounding box center [245, 288] width 110 height 15
click at [185, 289] on input "Enter additional details (optional)" at bounding box center [183, 289] width 8 height 8
checkbox input "true"
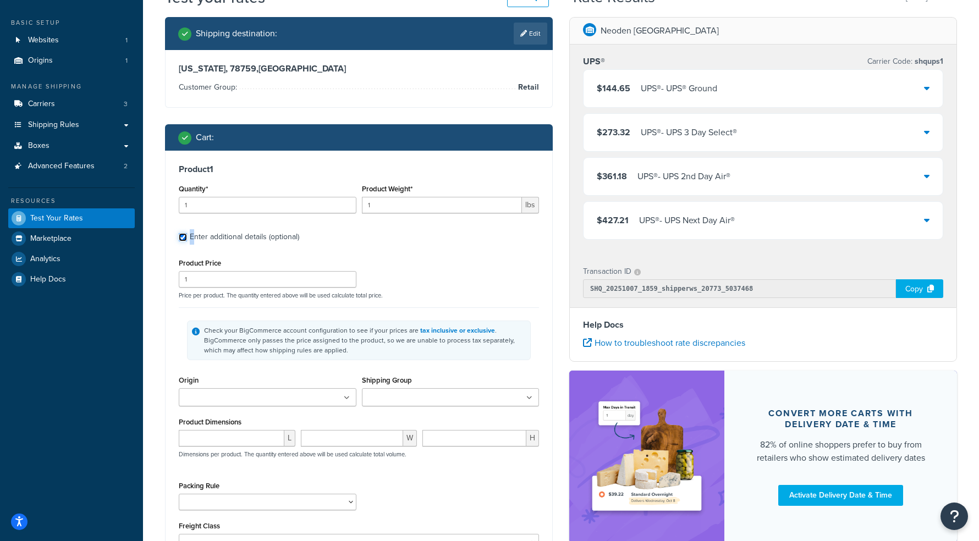
scroll to position [135, 0]
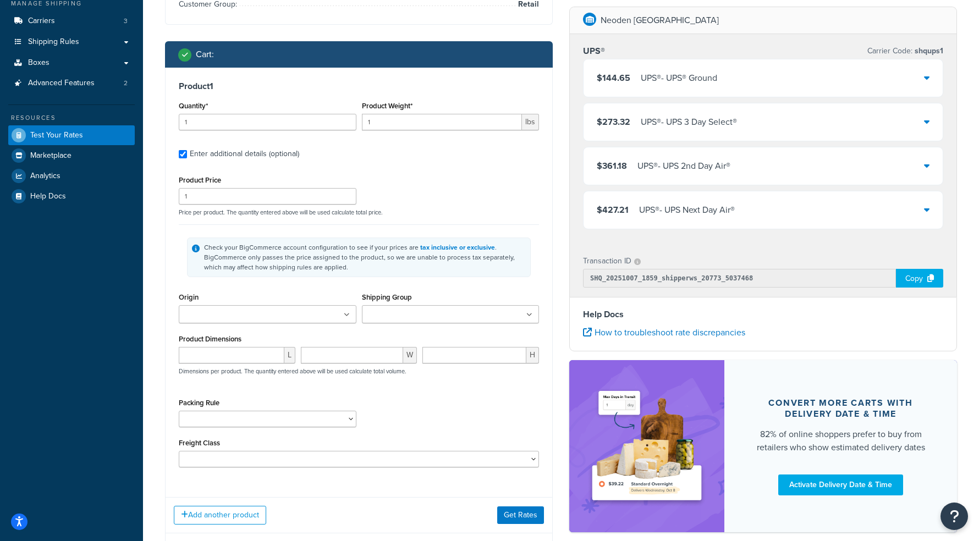
click at [291, 319] on ul at bounding box center [268, 314] width 178 height 18
click at [386, 313] on input "Shipping Group" at bounding box center [413, 315] width 97 height 12
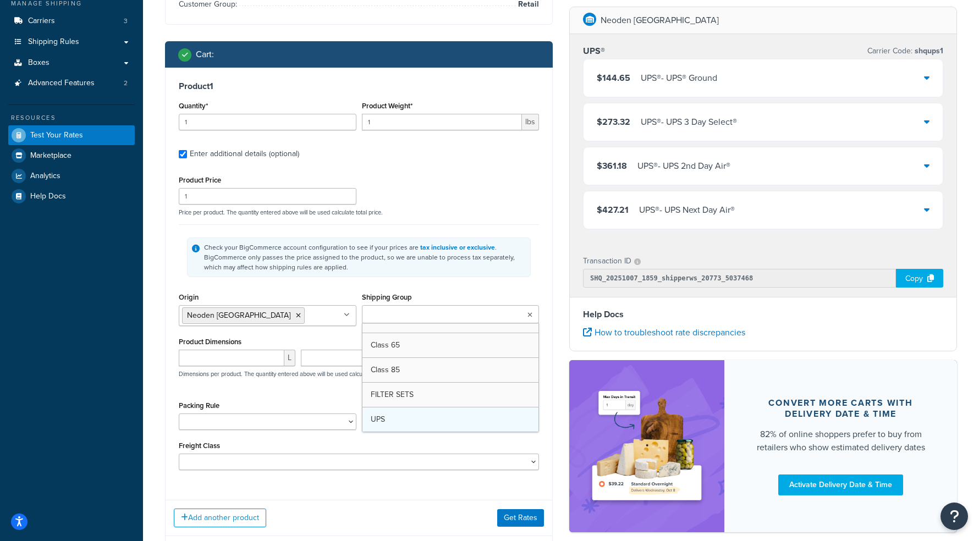
scroll to position [0, 0]
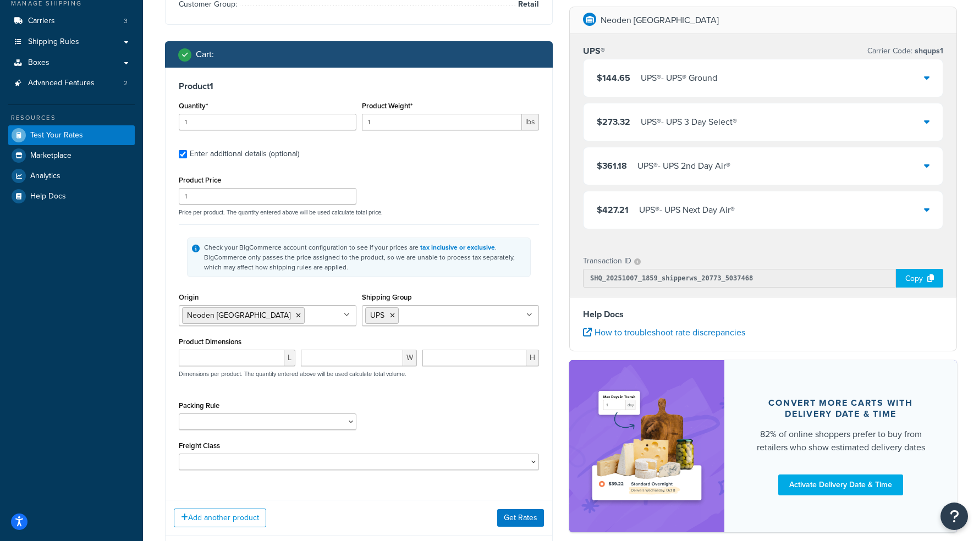
click at [293, 333] on div "Origin Neoden USA No results found" at bounding box center [267, 312] width 183 height 45
type input "0"
click at [278, 362] on input "0" at bounding box center [232, 358] width 106 height 17
type input "35"
click at [318, 365] on input "number" at bounding box center [352, 358] width 103 height 17
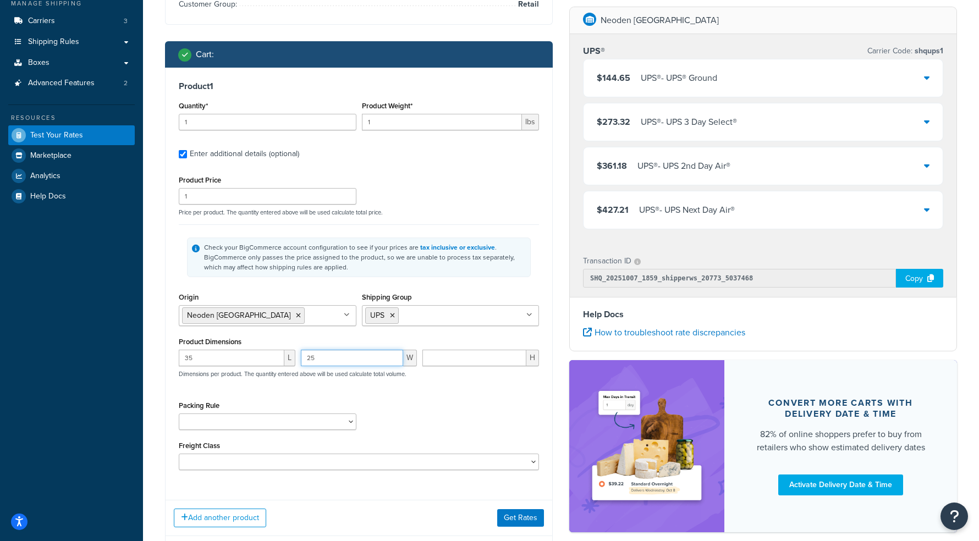
type input "25"
click at [470, 358] on input "number" at bounding box center [475, 358] width 104 height 17
type input "24"
click at [320, 429] on select "Packing Rule" at bounding box center [268, 422] width 178 height 17
click at [375, 467] on select "50 55 60 65 70 77.5 85 92.5 100 110 125 150 175 200 250 300 400 500" at bounding box center [359, 462] width 360 height 17
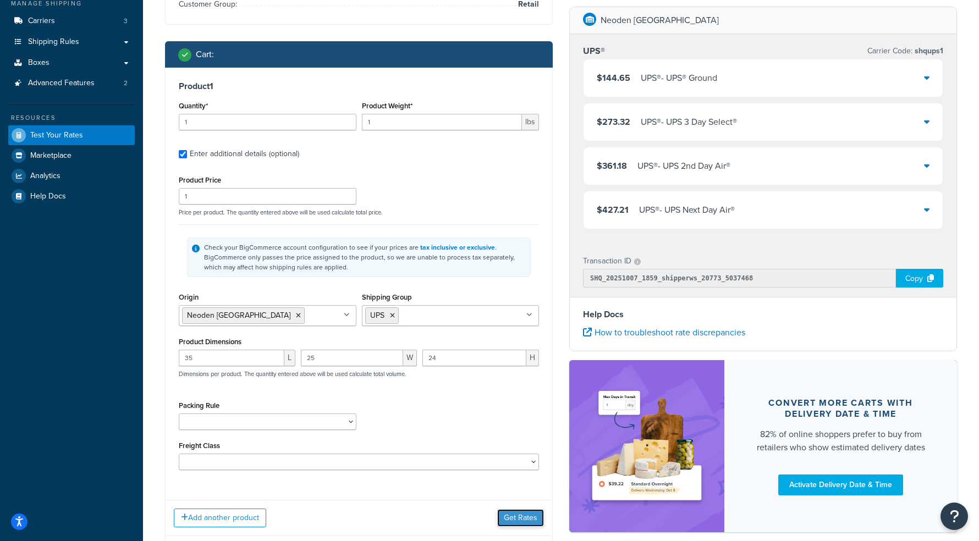
click at [517, 518] on button "Get Rates" at bounding box center [520, 519] width 47 height 18
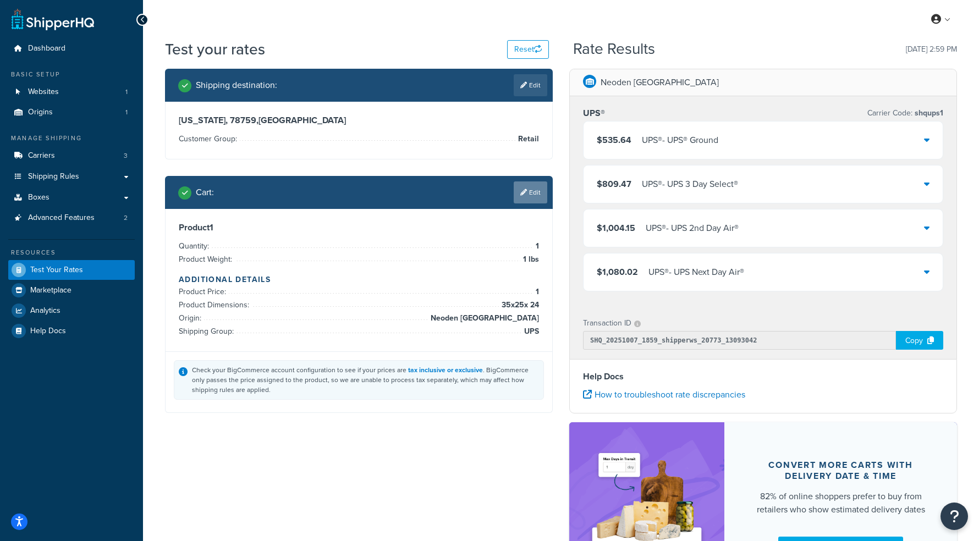
click at [532, 189] on link "Edit" at bounding box center [531, 193] width 34 height 22
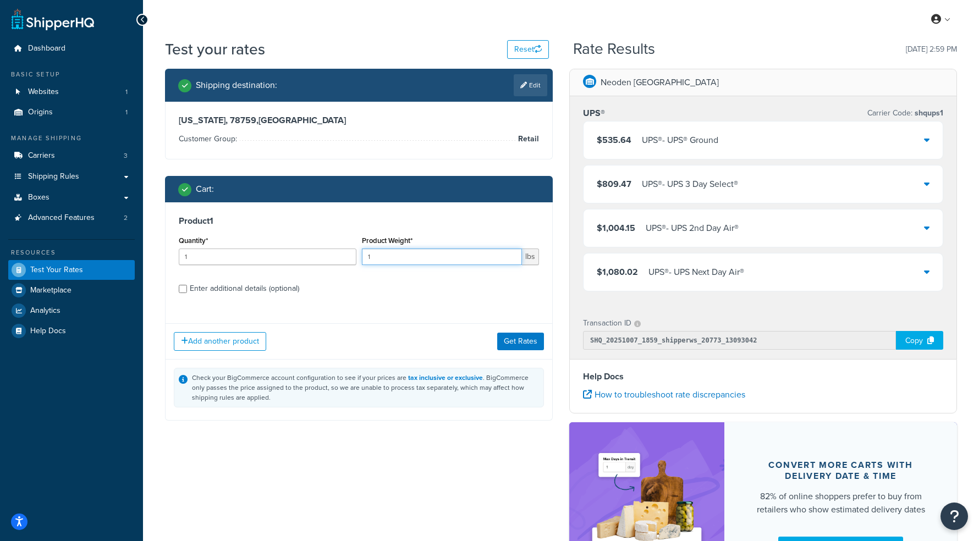
drag, startPoint x: 367, startPoint y: 253, endPoint x: 358, endPoint y: 253, distance: 8.8
click at [359, 253] on div "Product Weight* 1 lbs" at bounding box center [450, 253] width 183 height 40
type input "92"
click at [219, 289] on div "Enter additional details (optional)" at bounding box center [245, 288] width 110 height 15
click at [187, 289] on input "Enter additional details (optional)" at bounding box center [183, 289] width 8 height 8
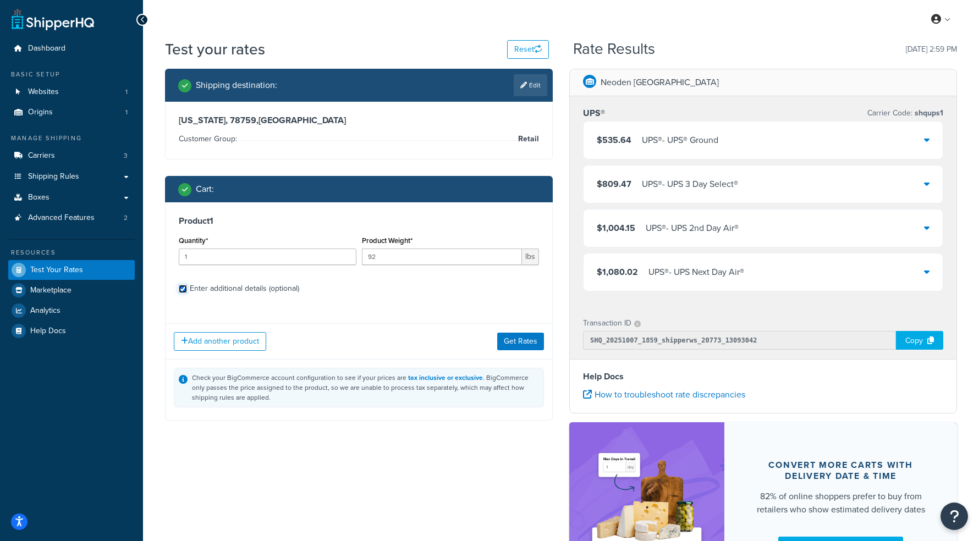
checkbox input "true"
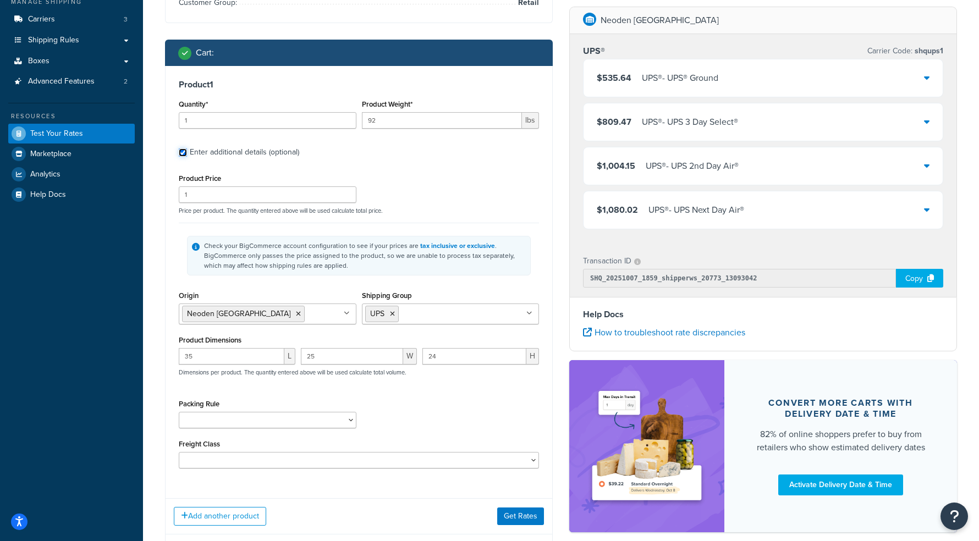
scroll to position [151, 0]
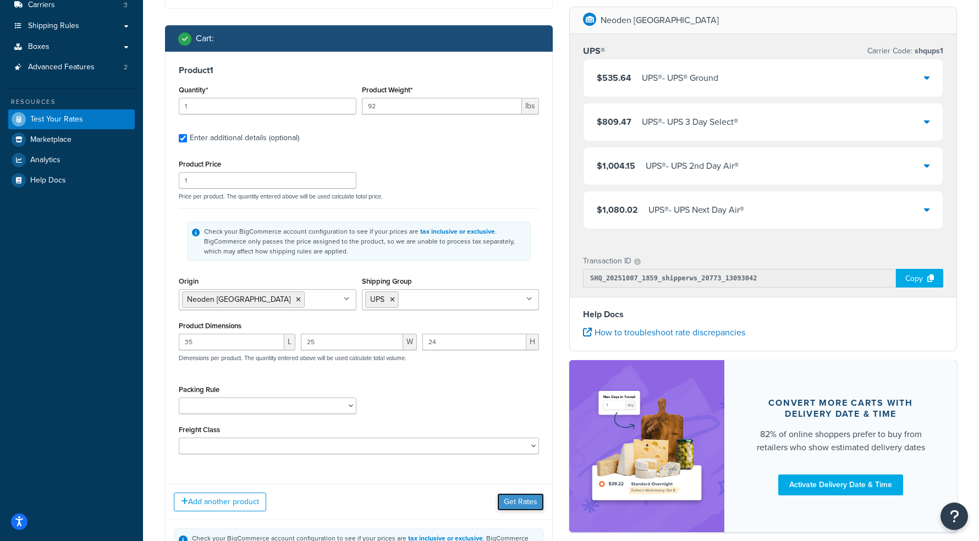
click at [519, 500] on button "Get Rates" at bounding box center [520, 503] width 47 height 18
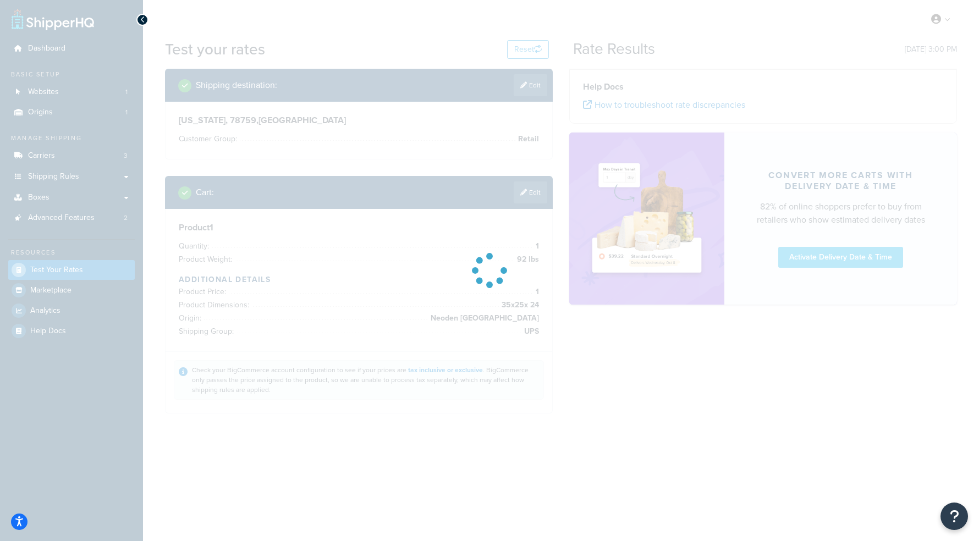
scroll to position [0, 0]
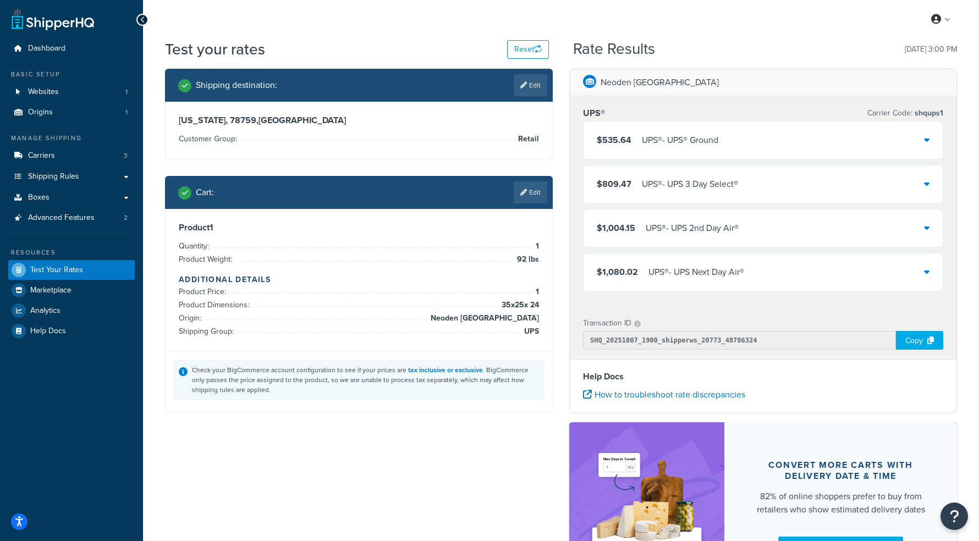
click at [924, 138] on div "$535.64 UPS® - UPS® Ground" at bounding box center [763, 140] width 359 height 37
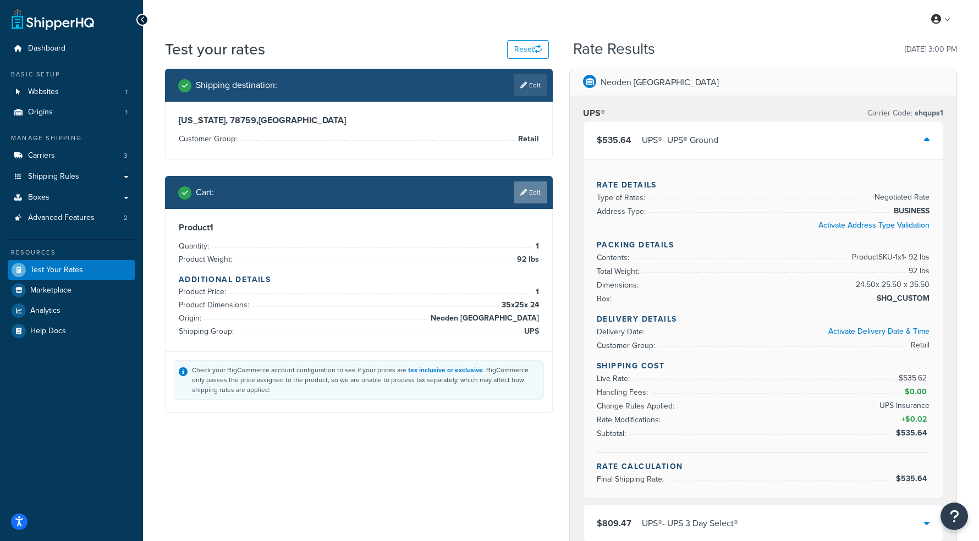
click at [533, 196] on link "Edit" at bounding box center [531, 193] width 34 height 22
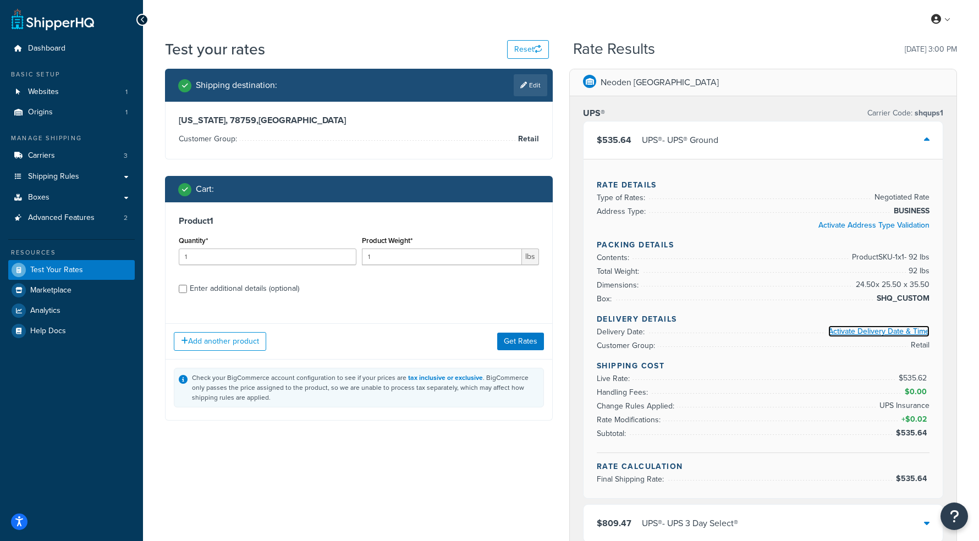
click at [850, 332] on link "Activate Delivery Date & Time" at bounding box center [879, 332] width 101 height 12
drag, startPoint x: 400, startPoint y: 261, endPoint x: 340, endPoint y: 254, distance: 60.5
click at [341, 254] on div "Quantity* 1 Product Weight* 1 lbs" at bounding box center [359, 253] width 366 height 40
type input "92"
click at [246, 288] on div "Enter additional details (optional)" at bounding box center [245, 288] width 110 height 15
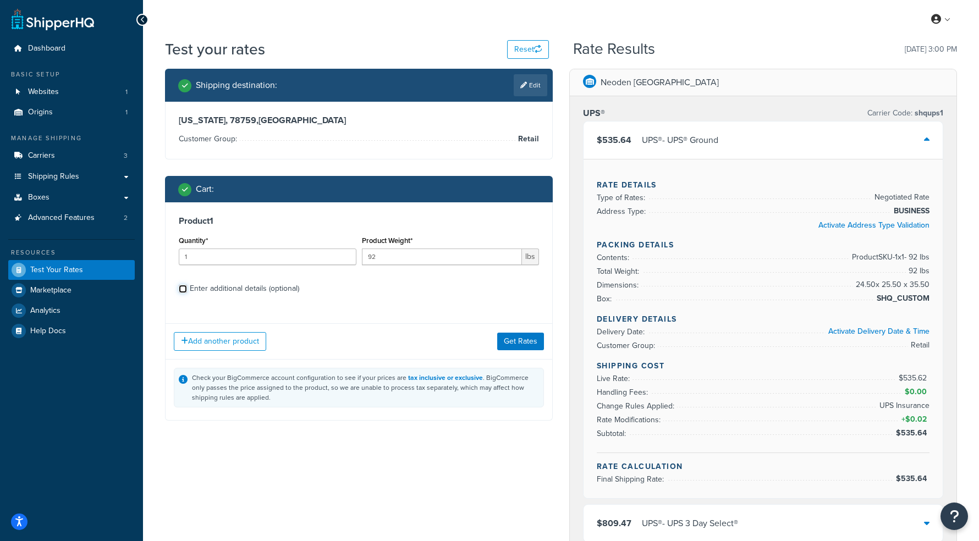
click at [187, 288] on input "Enter additional details (optional)" at bounding box center [183, 289] width 8 height 8
checkbox input "true"
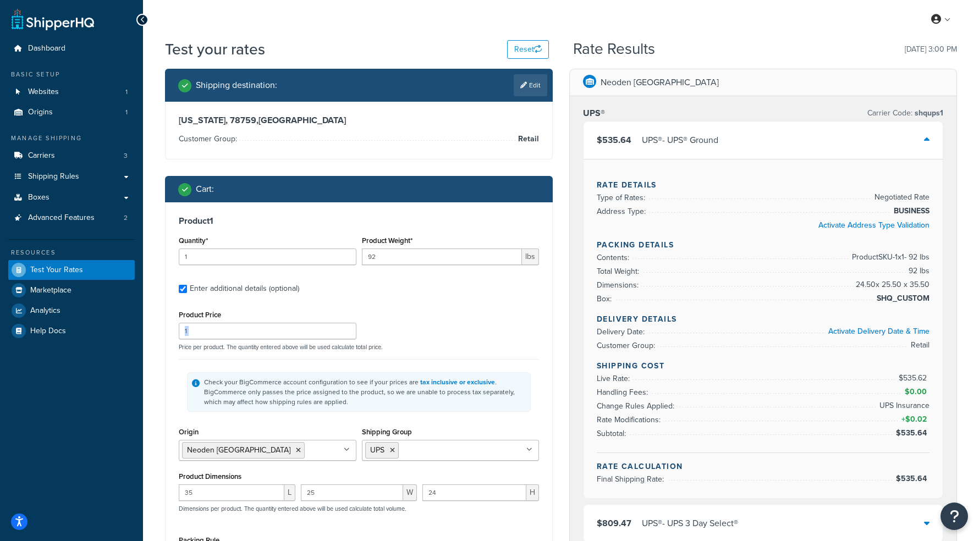
drag, startPoint x: 193, startPoint y: 338, endPoint x: 181, endPoint y: 337, distance: 12.2
click at [181, 337] on div "Product Price 1 Price per product. The quantity entered above will be used calc…" at bounding box center [359, 329] width 366 height 43
drag, startPoint x: 177, startPoint y: 331, endPoint x: 170, endPoint y: 331, distance: 6.6
click at [172, 331] on div "Product 1 Quantity* 1 Product Weight* 92 lbs Enter additional details (optional…" at bounding box center [359, 414] width 387 height 424
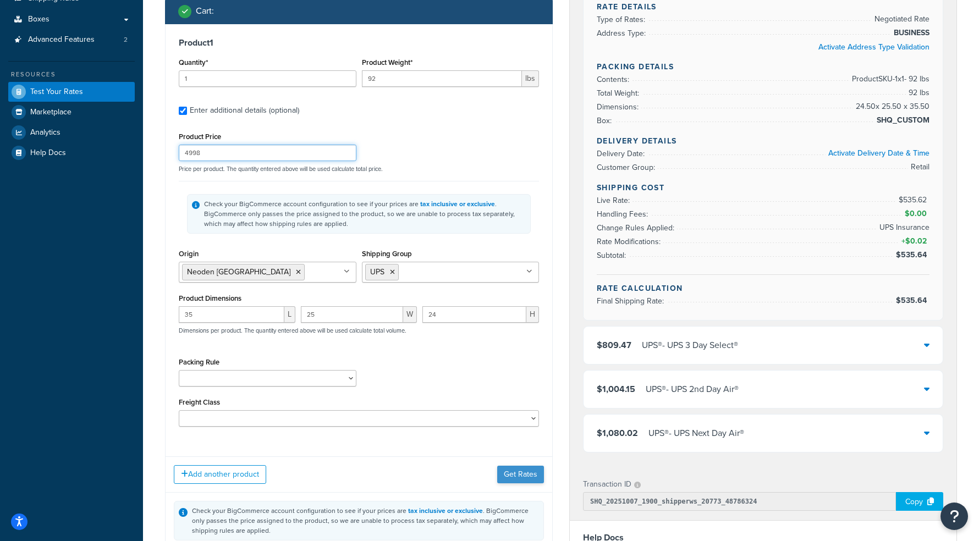
type input "4998"
click at [527, 475] on button "Get Rates" at bounding box center [520, 475] width 47 height 18
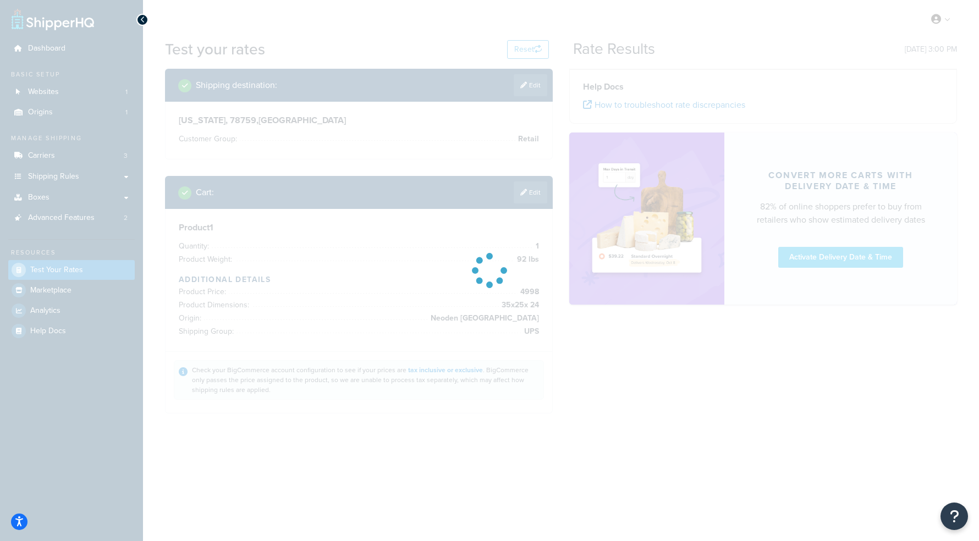
scroll to position [0, 0]
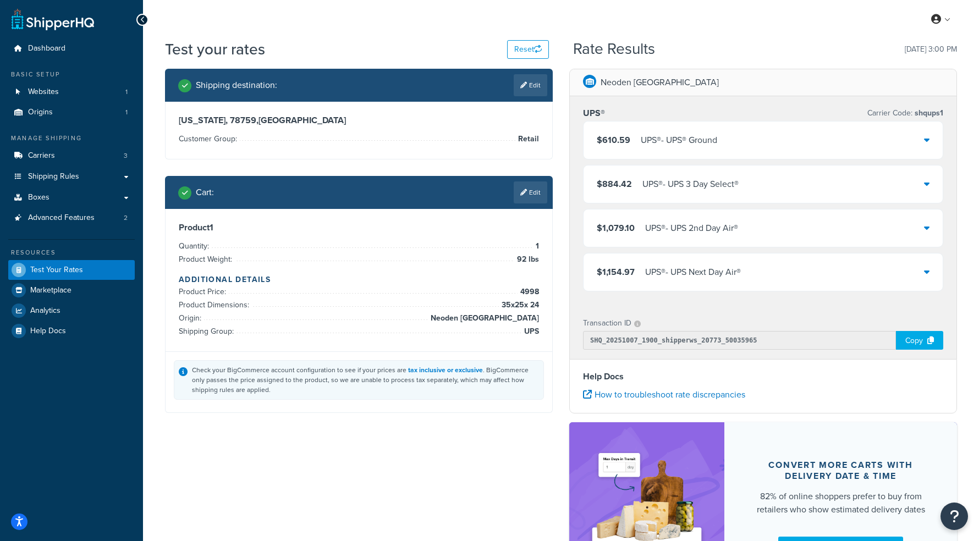
click at [875, 145] on div "$610.59 UPS® - UPS® Ground" at bounding box center [763, 140] width 359 height 37
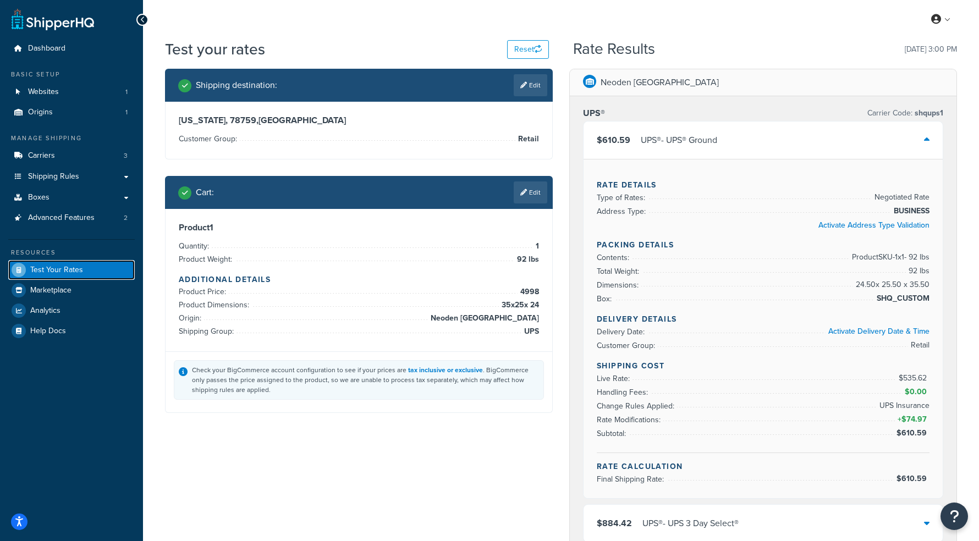
click at [75, 264] on link "Test Your Rates" at bounding box center [71, 270] width 127 height 20
click at [533, 80] on link "Edit" at bounding box center [531, 85] width 34 height 22
select select "TX"
select select "Retail"
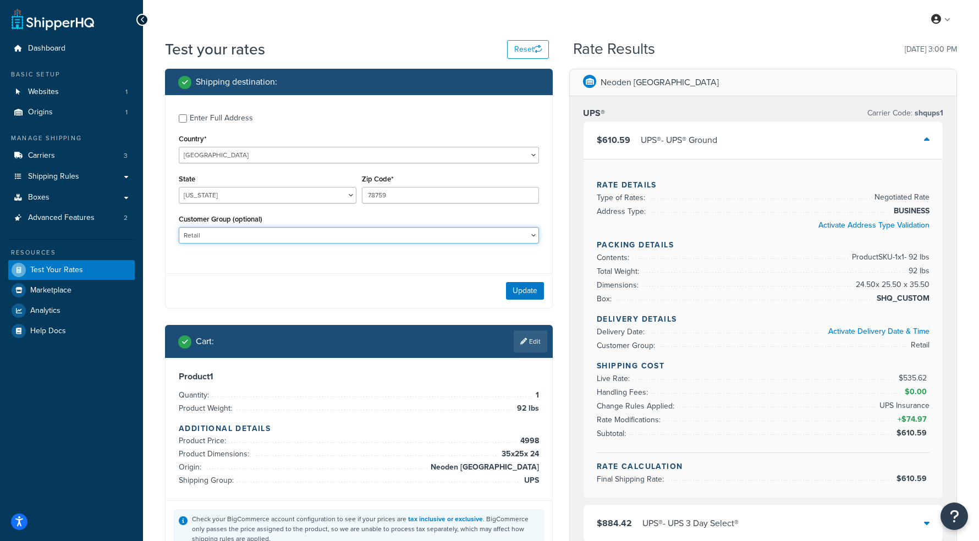
click at [327, 234] on select "Retail Wholesale" at bounding box center [359, 235] width 360 height 17
click at [300, 238] on select "Retail Wholesale" at bounding box center [359, 235] width 360 height 17
select select
click at [179, 228] on select "Retail Wholesale" at bounding box center [359, 235] width 360 height 17
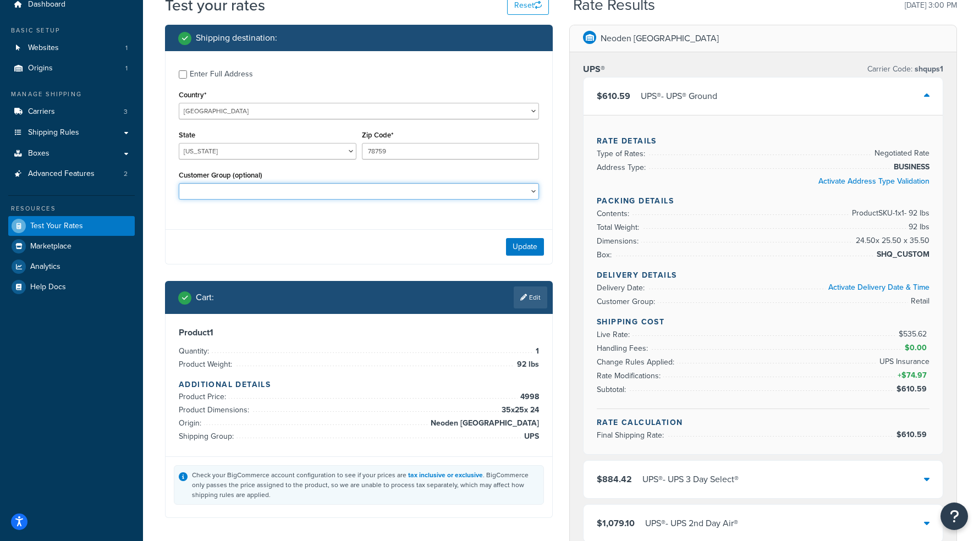
scroll to position [47, 0]
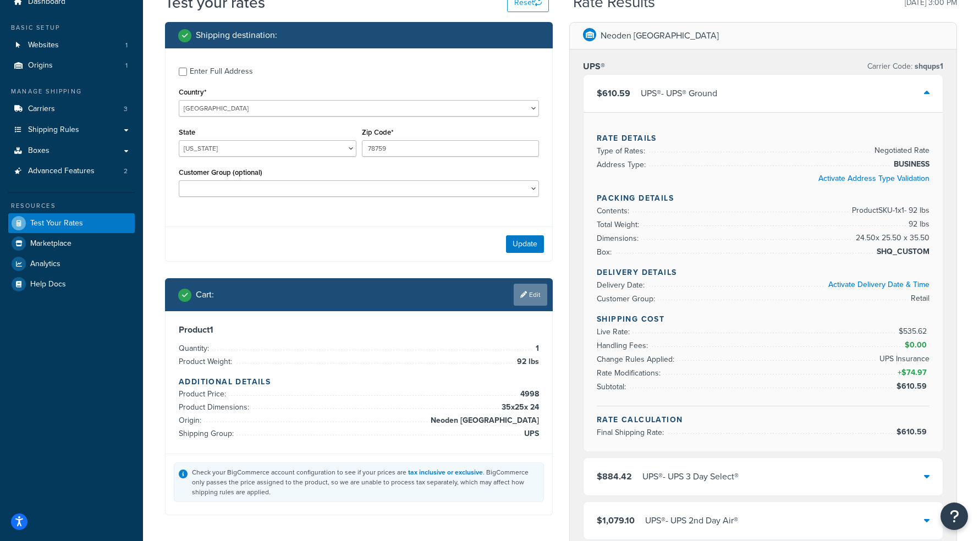
click at [532, 302] on link "Edit" at bounding box center [531, 295] width 34 height 22
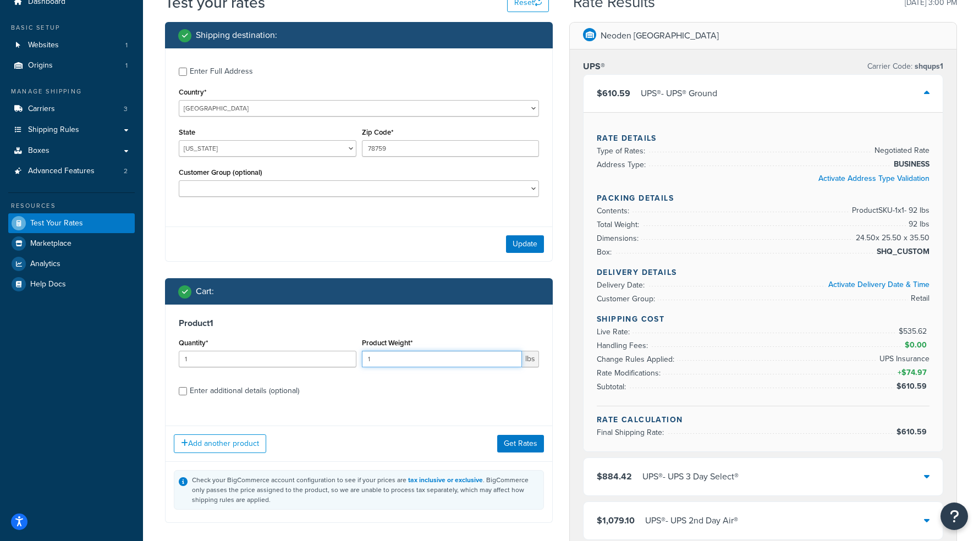
drag, startPoint x: 467, startPoint y: 357, endPoint x: 362, endPoint y: 353, distance: 105.2
click at [362, 353] on input "1" at bounding box center [442, 359] width 161 height 17
type input "92"
click at [211, 393] on div "Enter additional details (optional)" at bounding box center [245, 391] width 110 height 15
click at [187, 393] on input "Enter additional details (optional)" at bounding box center [183, 391] width 8 height 8
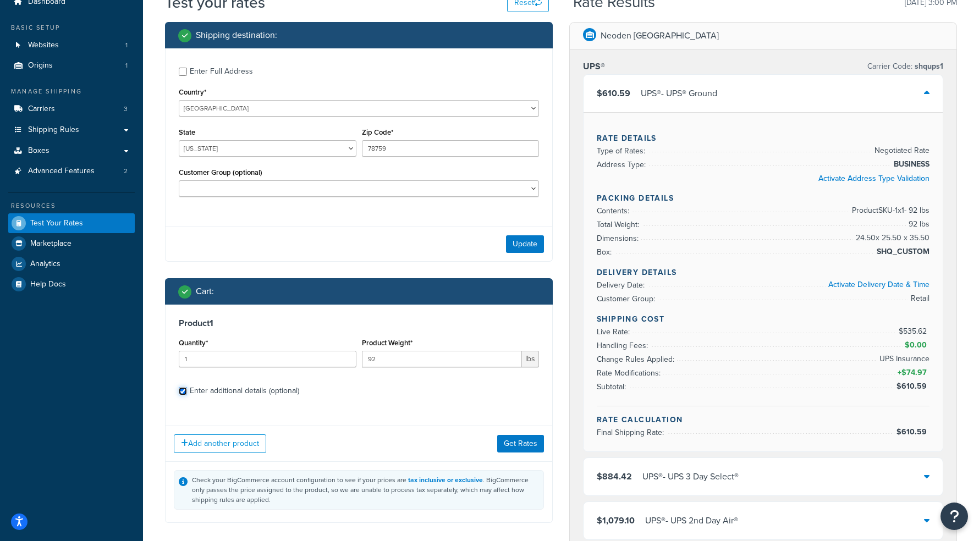
checkbox input "true"
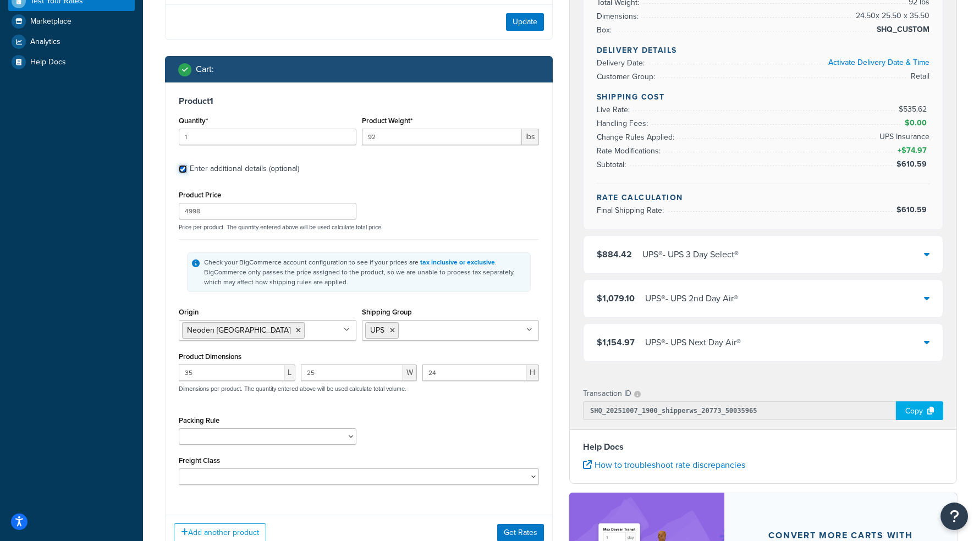
scroll to position [295, 0]
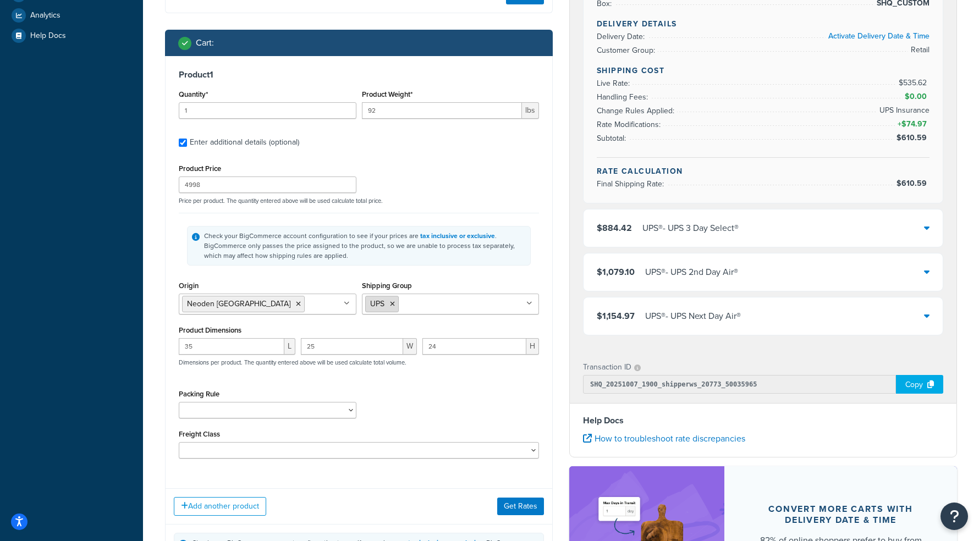
click at [391, 310] on li "UPS" at bounding box center [382, 304] width 34 height 17
click at [392, 308] on icon at bounding box center [392, 304] width 5 height 7
click at [247, 179] on input "4998" at bounding box center [268, 185] width 178 height 17
click at [238, 190] on input "4998" at bounding box center [268, 185] width 178 height 17
type input "4999"
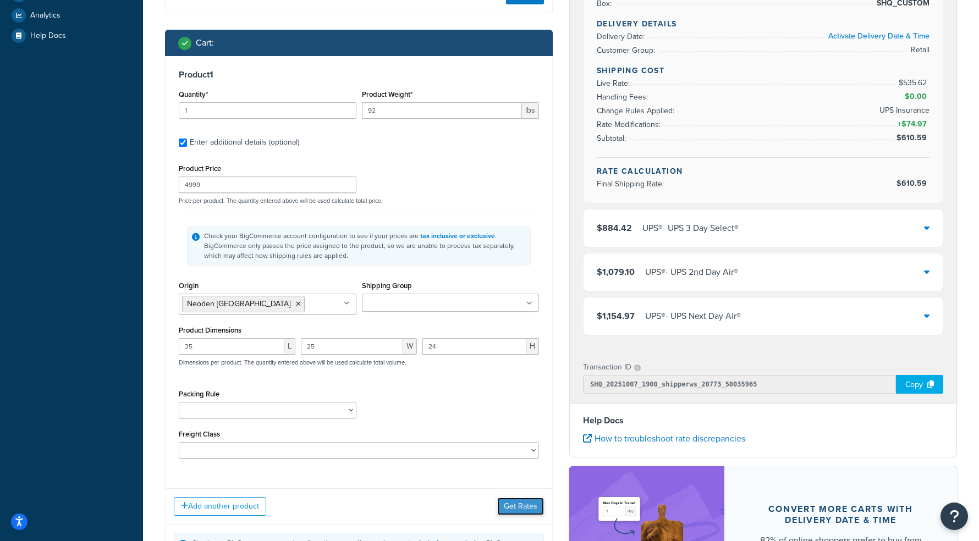
click at [514, 506] on button "Get Rates" at bounding box center [520, 507] width 47 height 18
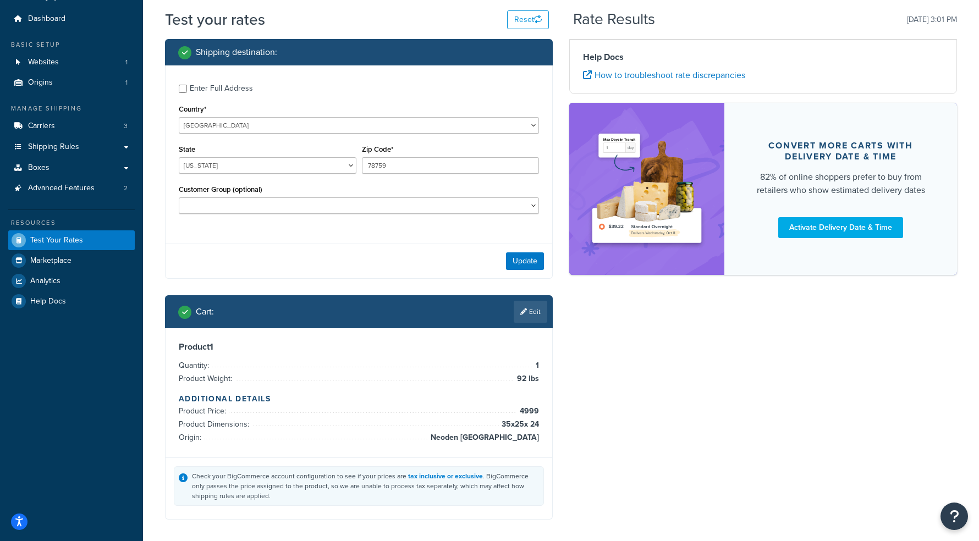
scroll to position [0, 0]
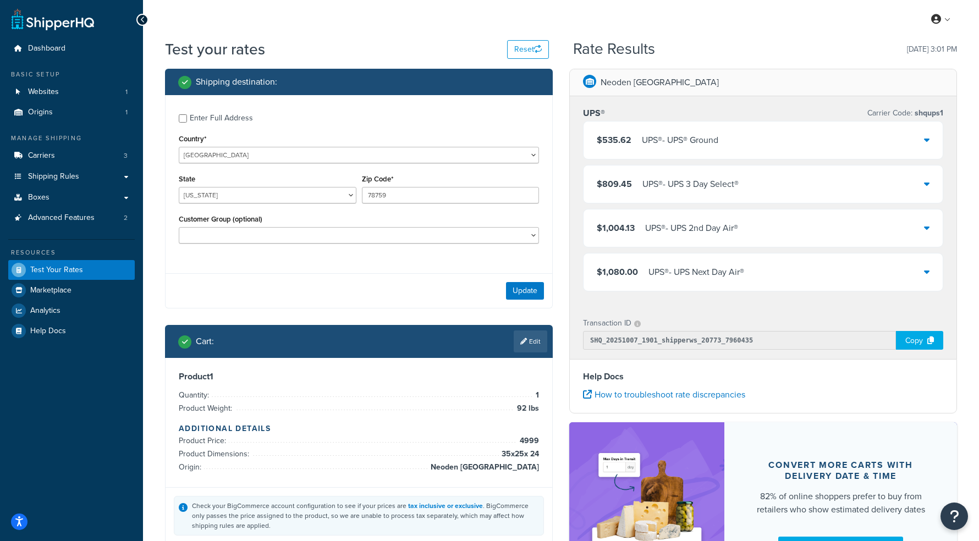
click at [867, 138] on div "$535.62 UPS® - UPS® Ground" at bounding box center [763, 140] width 359 height 37
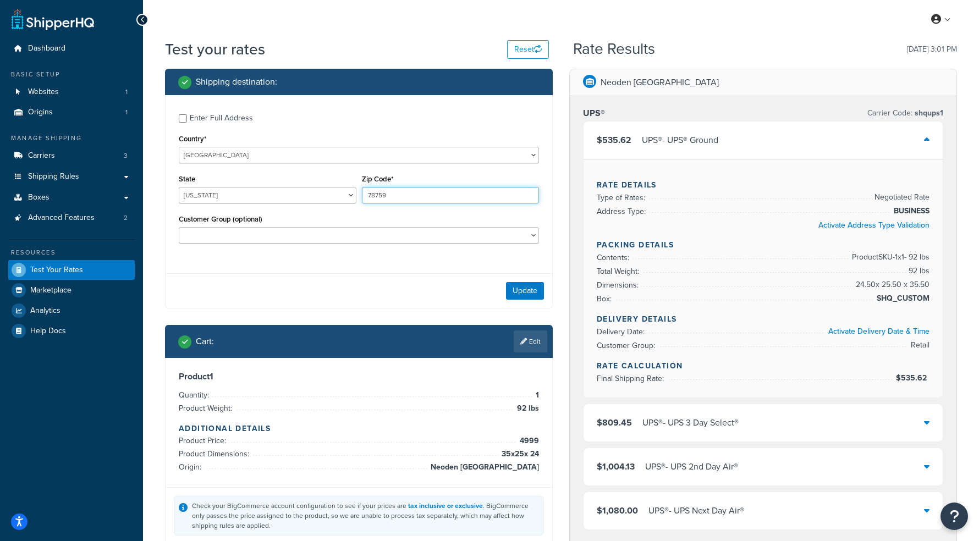
drag, startPoint x: 388, startPoint y: 200, endPoint x: 343, endPoint y: 194, distance: 45.6
click at [344, 194] on div "State Alabama Alaska American Samoa Arizona Arkansas Armed Forces Americas Arme…" at bounding box center [359, 192] width 366 height 40
click at [927, 136] on icon at bounding box center [927, 139] width 6 height 9
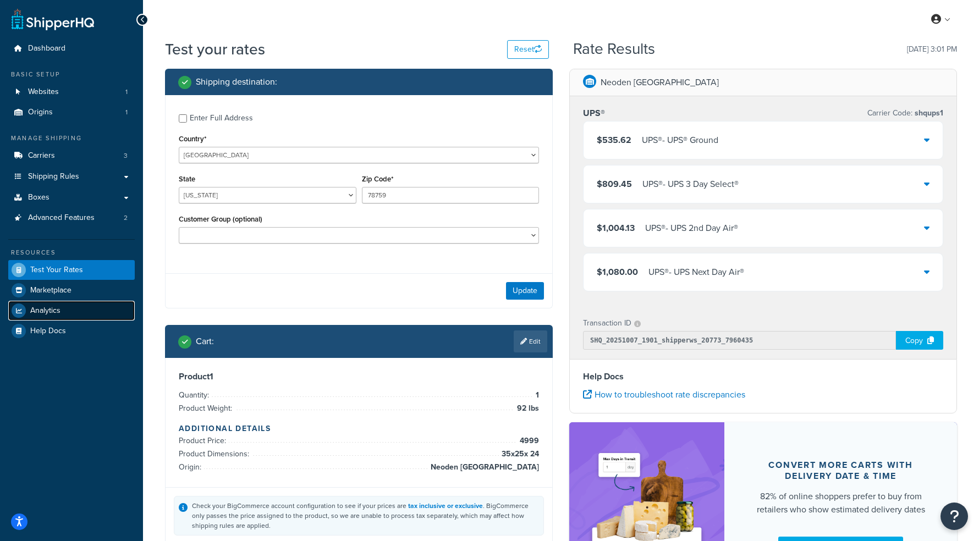
click at [38, 313] on span "Analytics" at bounding box center [45, 310] width 30 height 9
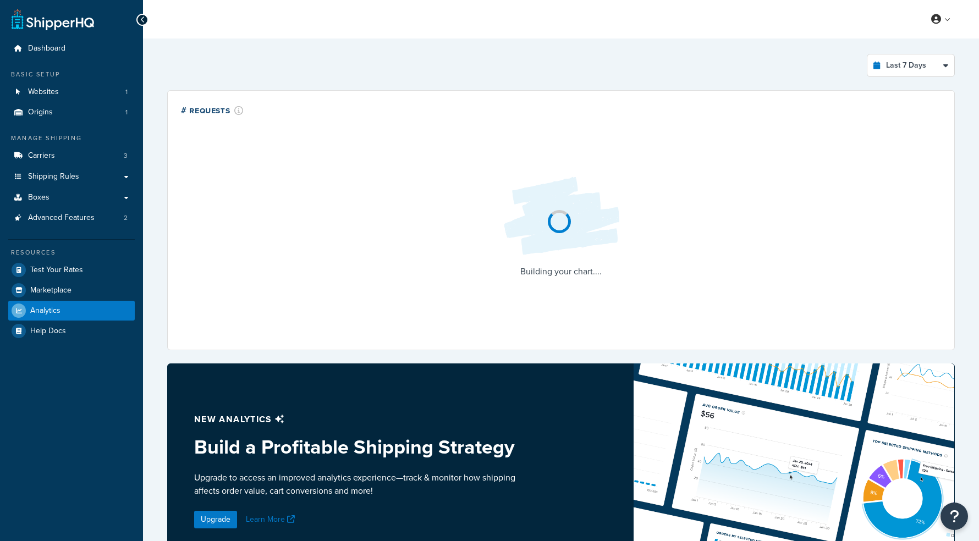
select select "last_7_days"
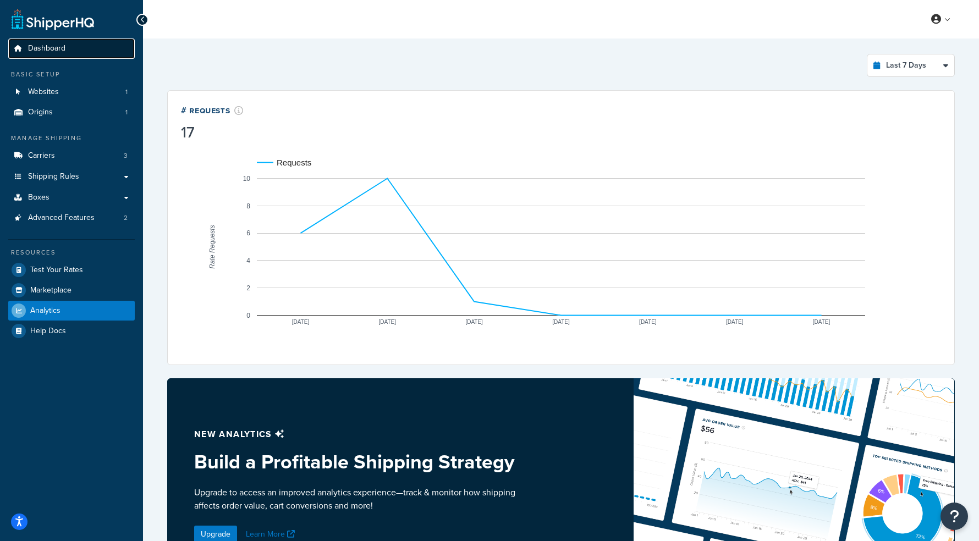
click at [78, 57] on link "Dashboard" at bounding box center [71, 49] width 127 height 20
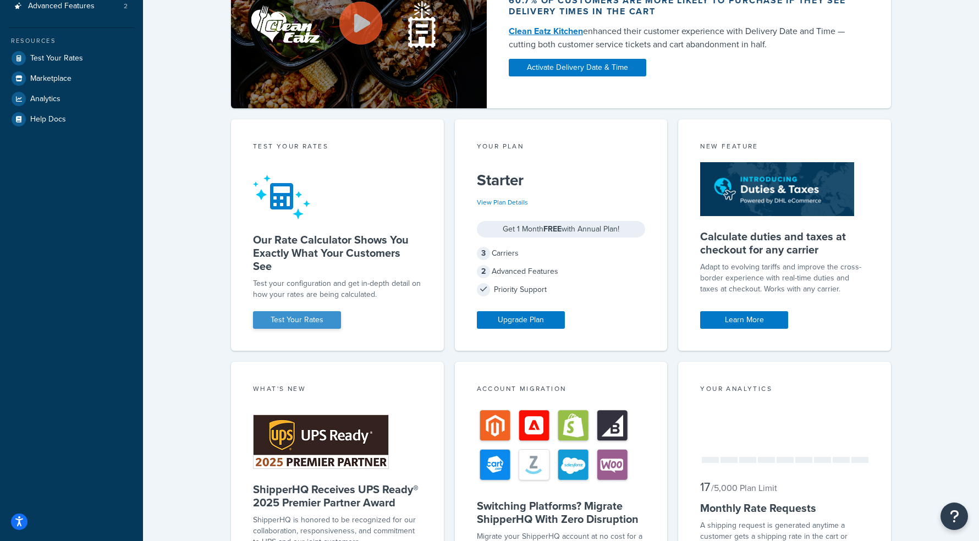
scroll to position [319, 0]
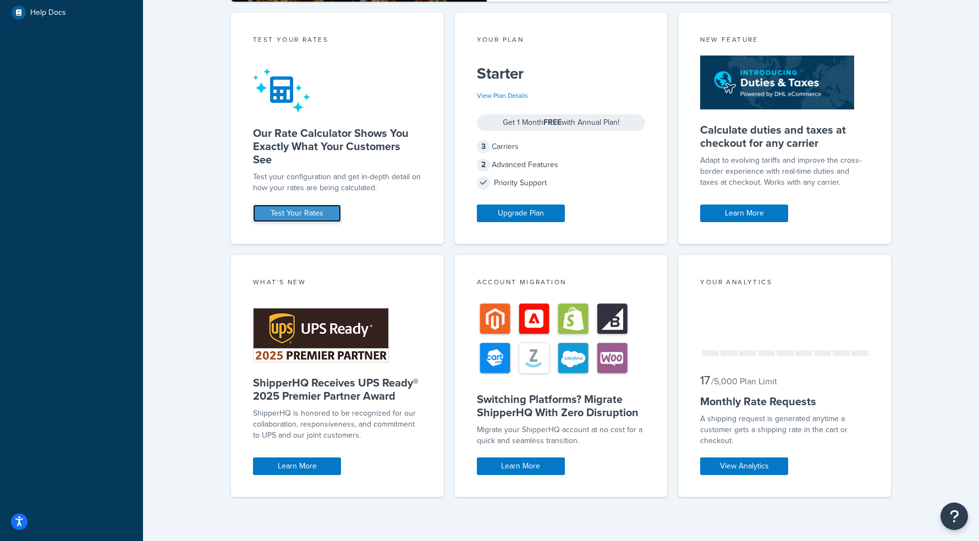
click at [324, 212] on link "Test Your Rates" at bounding box center [297, 214] width 88 height 18
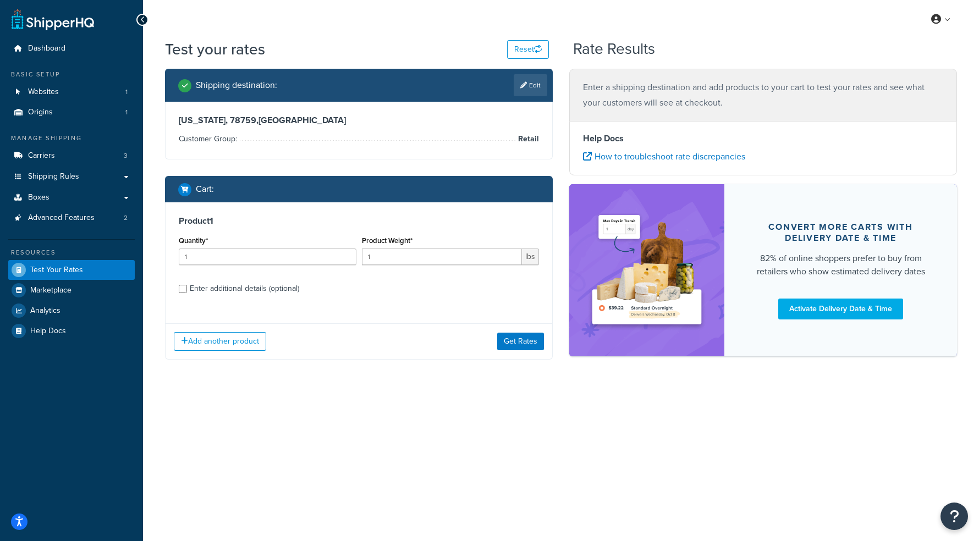
click at [234, 293] on div "Enter additional details (optional)" at bounding box center [245, 288] width 110 height 15
click at [187, 293] on input "Enter additional details (optional)" at bounding box center [183, 289] width 8 height 8
checkbox input "true"
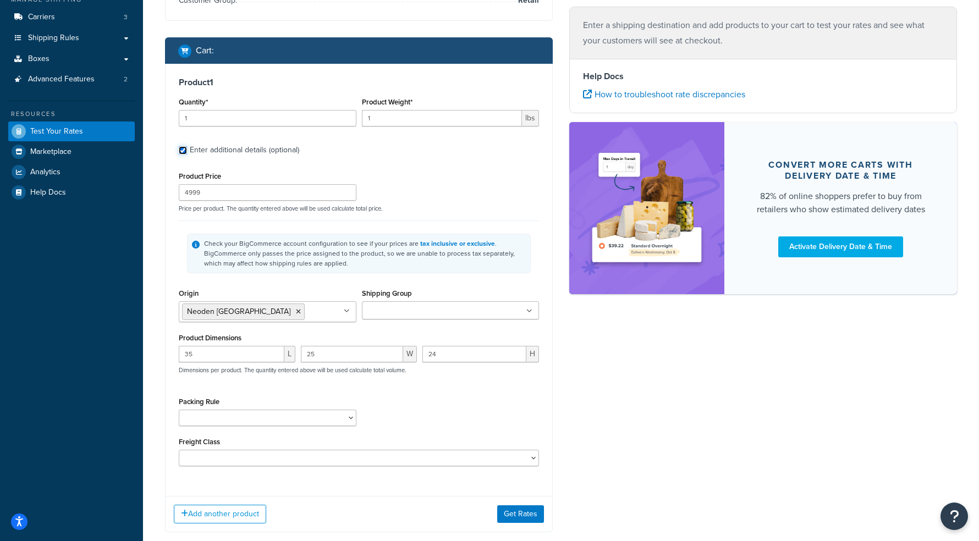
scroll to position [175, 0]
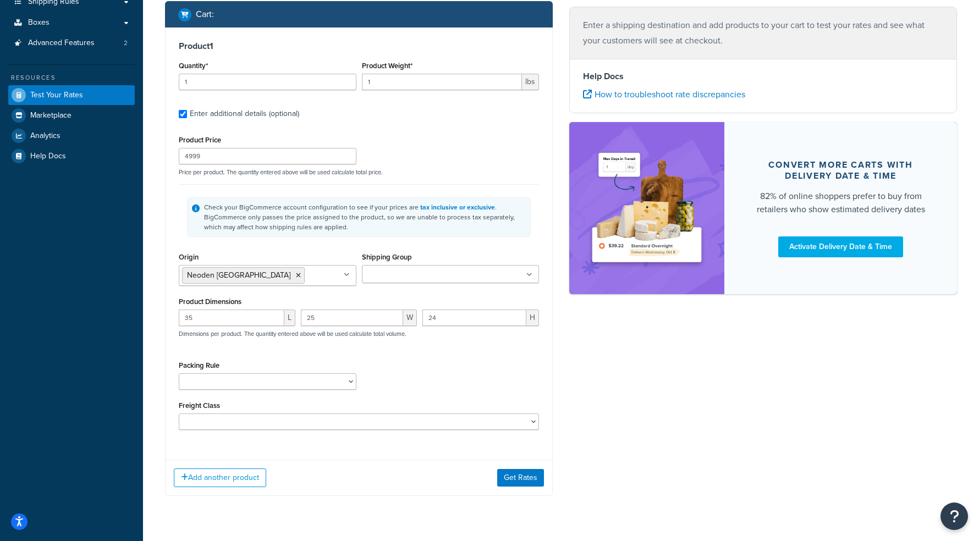
click at [398, 272] on input "Shipping Group" at bounding box center [413, 275] width 97 height 12
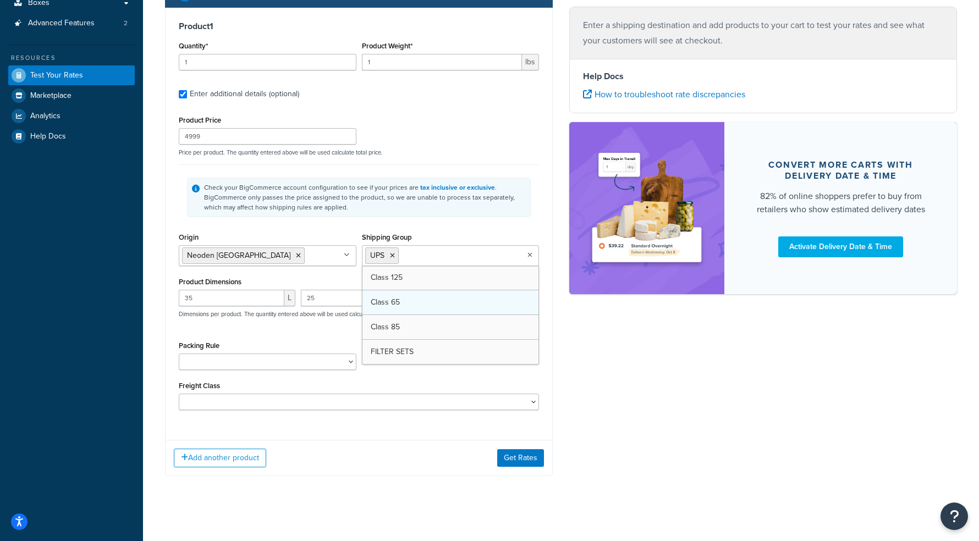
scroll to position [203, 0]
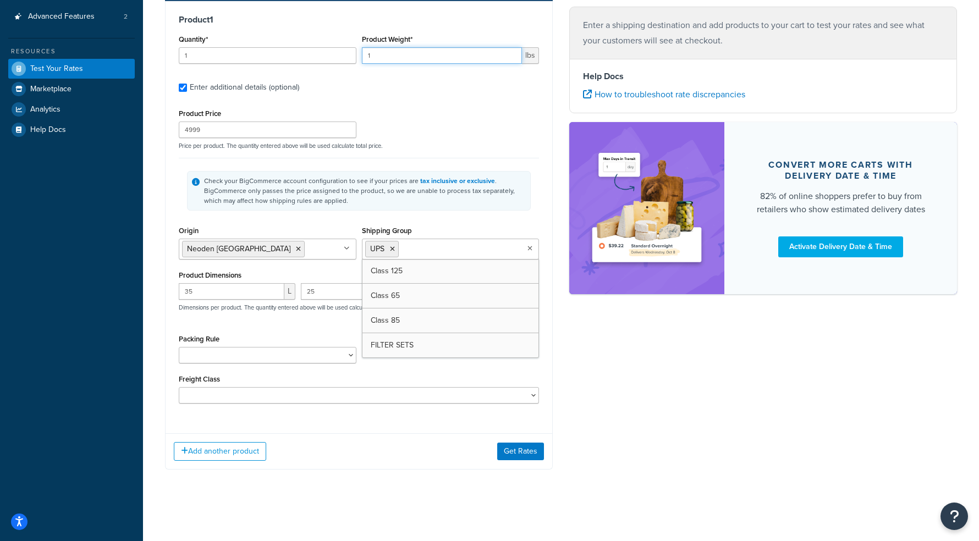
click at [384, 55] on input "1" at bounding box center [442, 55] width 161 height 17
type input "92"
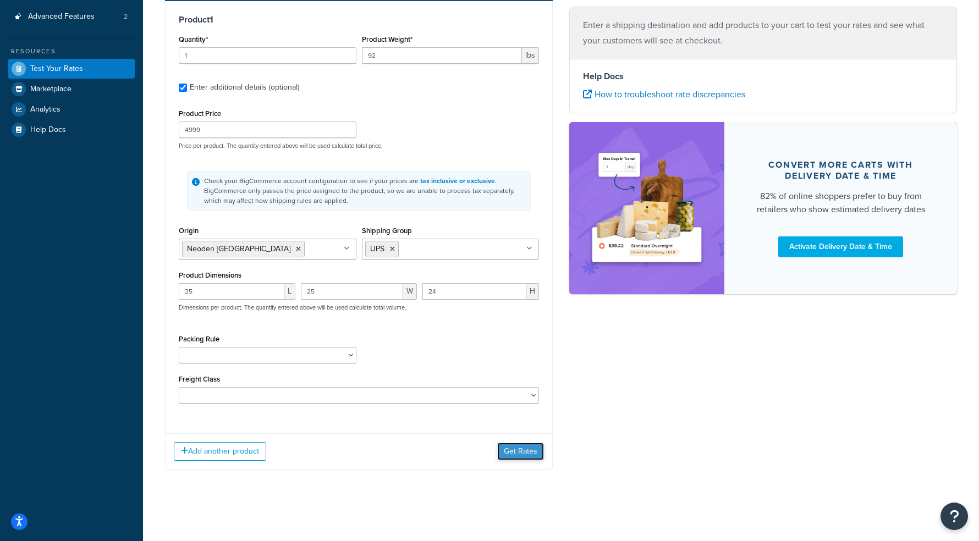
click at [521, 457] on button "Get Rates" at bounding box center [520, 452] width 47 height 18
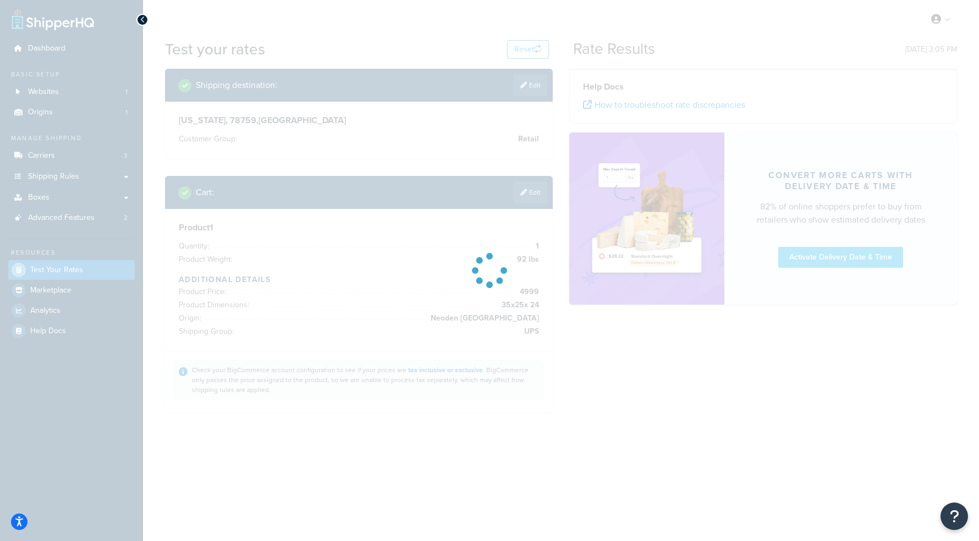
scroll to position [0, 0]
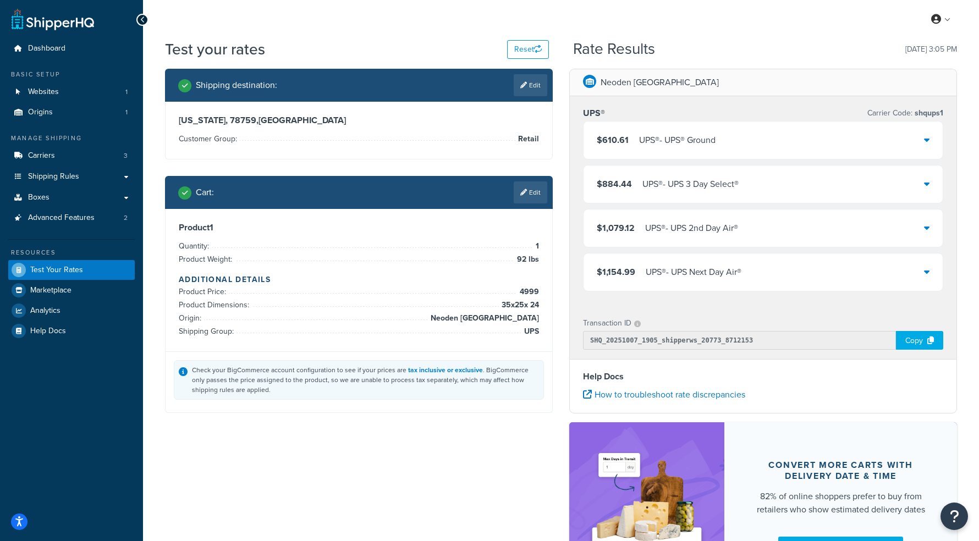
click at [930, 141] on div "$610.61 UPS® - UPS® Ground" at bounding box center [763, 140] width 359 height 37
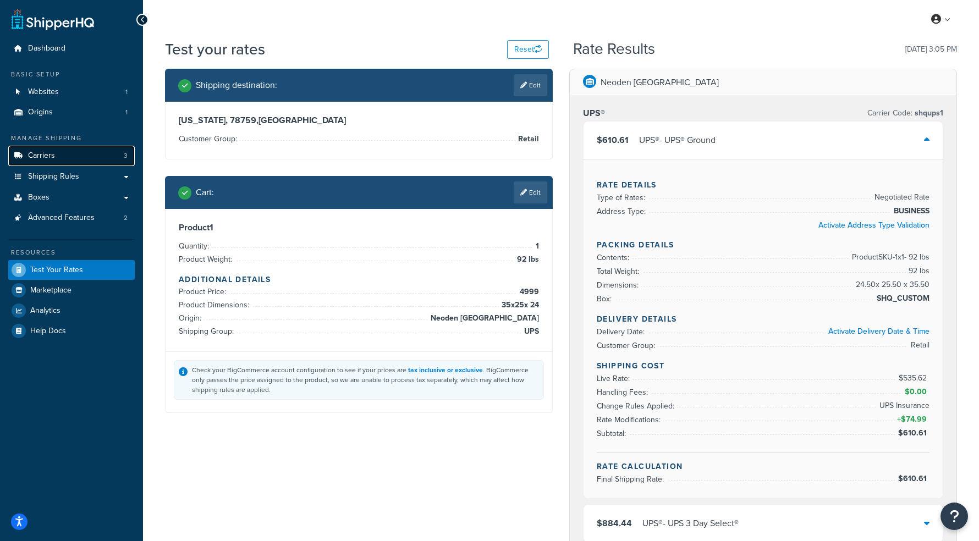
click at [68, 155] on link "Carriers 3" at bounding box center [71, 156] width 127 height 20
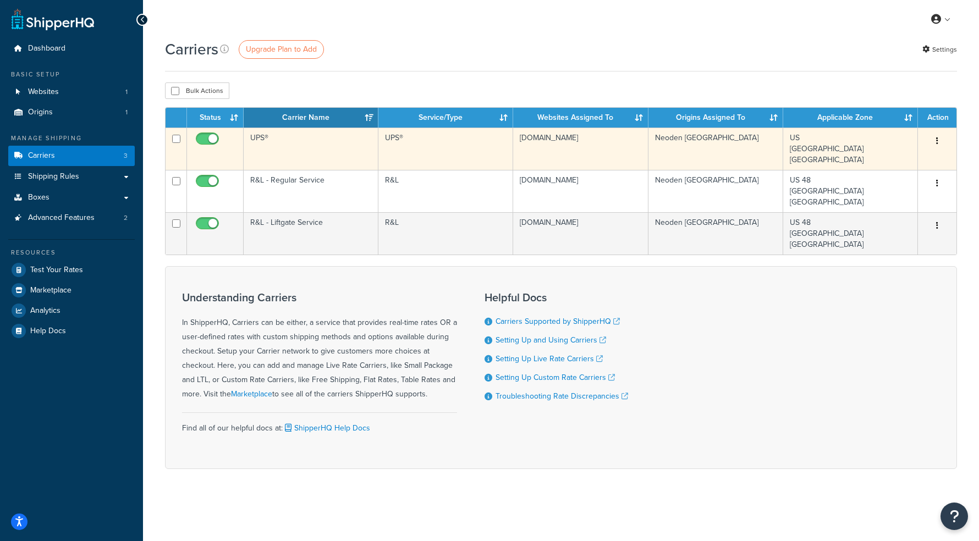
click at [936, 143] on button "button" at bounding box center [937, 142] width 15 height 18
click at [888, 164] on link "Edit" at bounding box center [893, 163] width 87 height 23
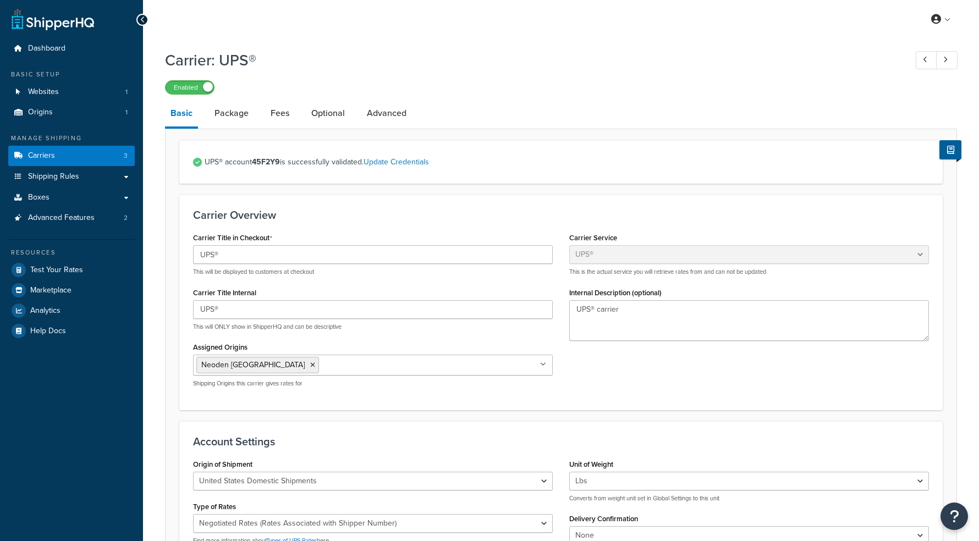
select select "ups"
click at [378, 167] on link "Update Credentials" at bounding box center [396, 162] width 65 height 12
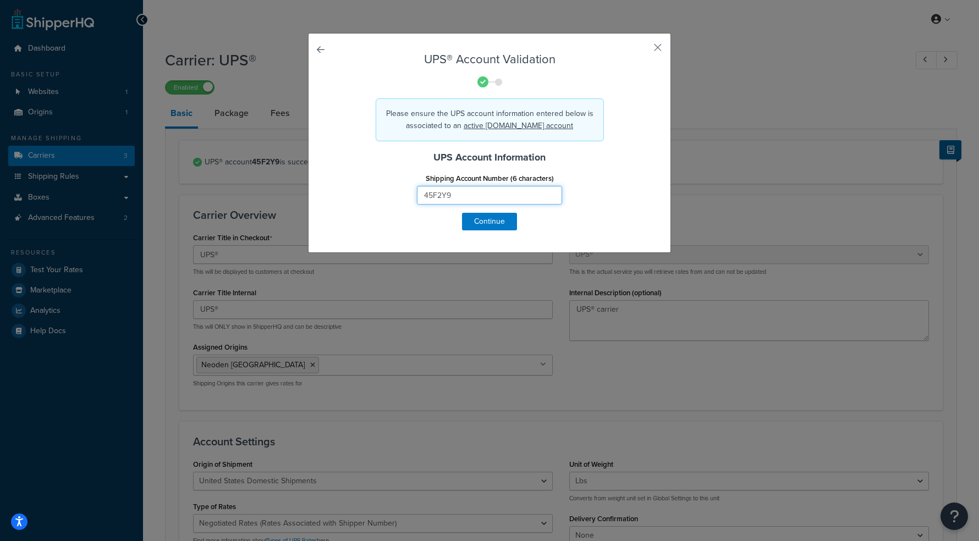
click at [457, 199] on input "45F2Y9" at bounding box center [489, 195] width 145 height 19
drag, startPoint x: 467, startPoint y: 199, endPoint x: 395, endPoint y: 196, distance: 72.7
click at [395, 196] on div "Shipping Account Number (6 characters) 45F2Y9" at bounding box center [490, 192] width 324 height 42
type input "GG6252"
click at [494, 222] on button "Continue" at bounding box center [489, 222] width 55 height 18
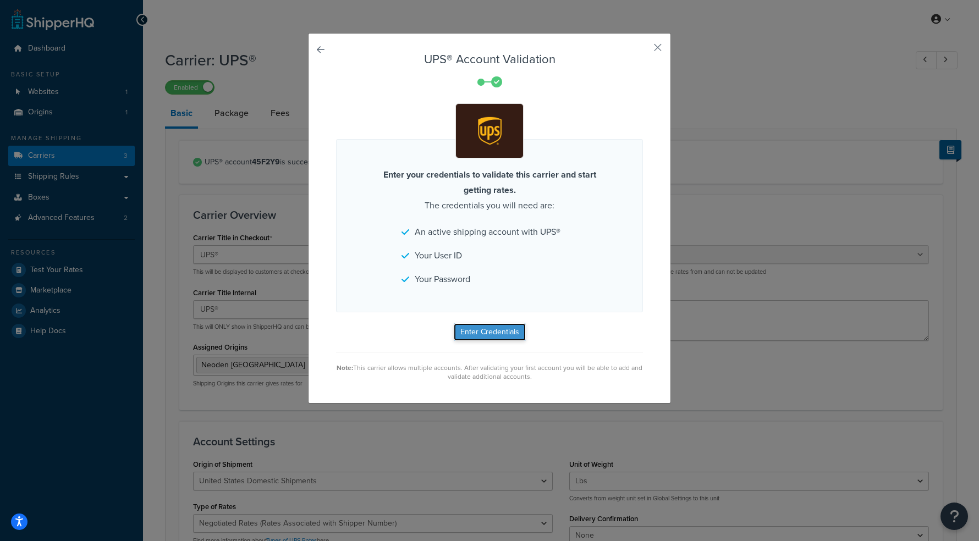
click at [478, 334] on button "Enter Credentials" at bounding box center [490, 333] width 72 height 18
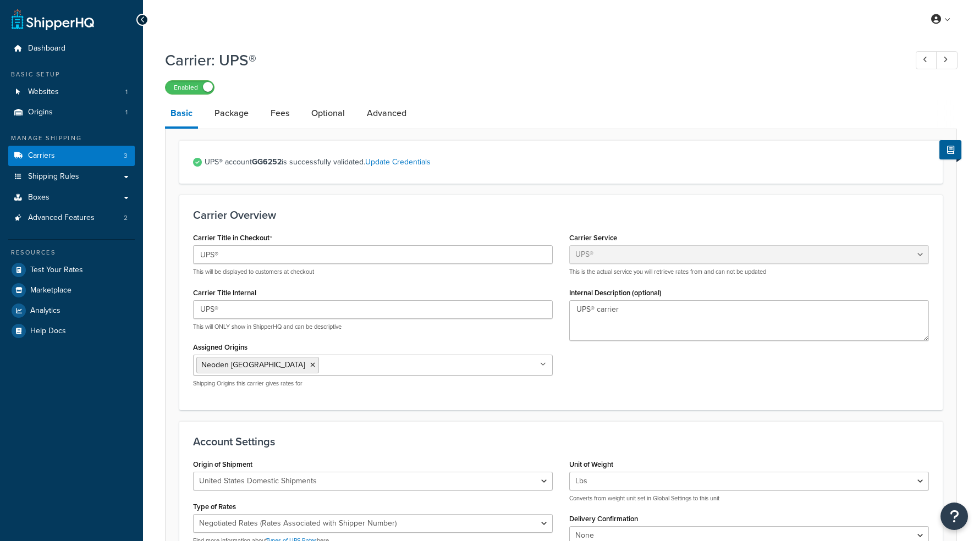
select select "ups"
click at [72, 180] on span "Shipping Rules" at bounding box center [53, 176] width 51 height 9
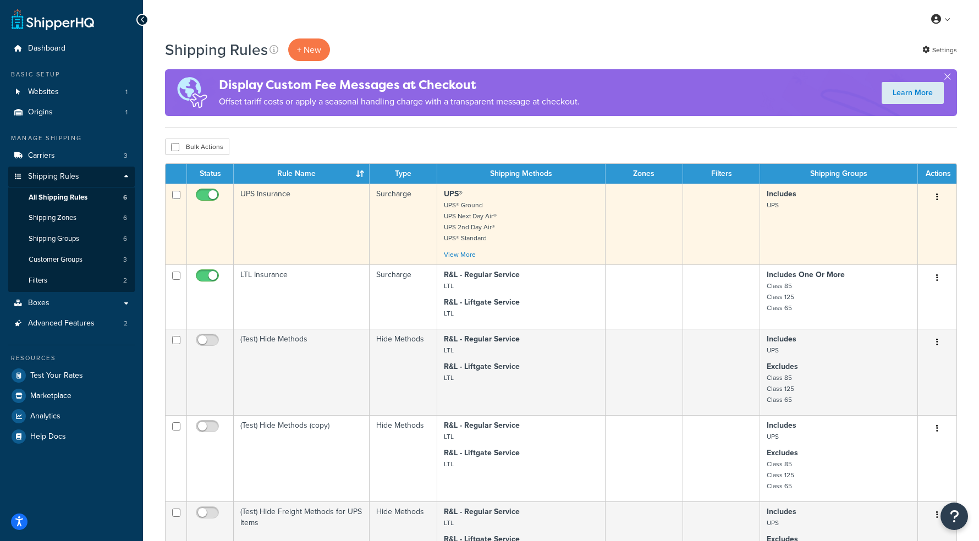
click at [311, 234] on td "UPS Insurance" at bounding box center [302, 224] width 136 height 81
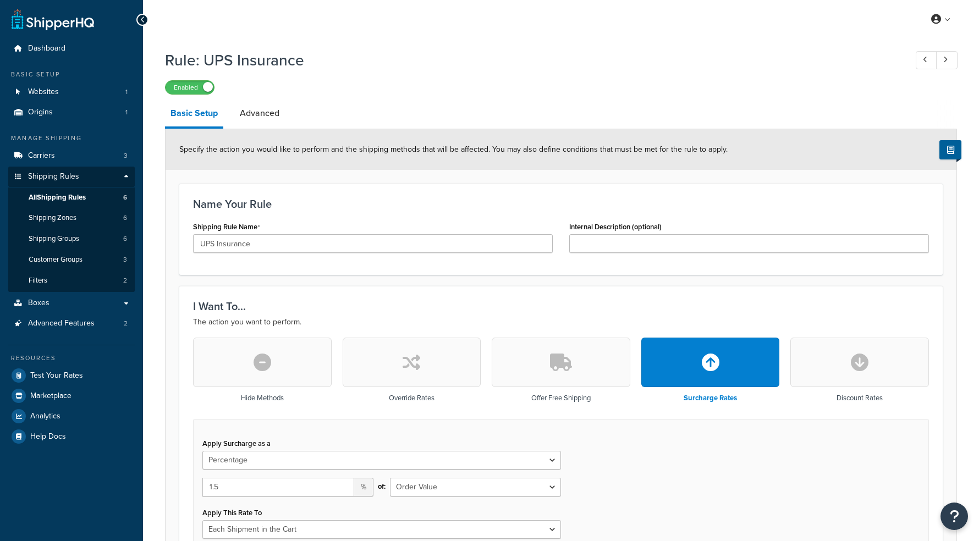
select select "PERCENTAGE"
select select "ORDER"
click at [59, 152] on link "Carriers 3" at bounding box center [71, 156] width 127 height 20
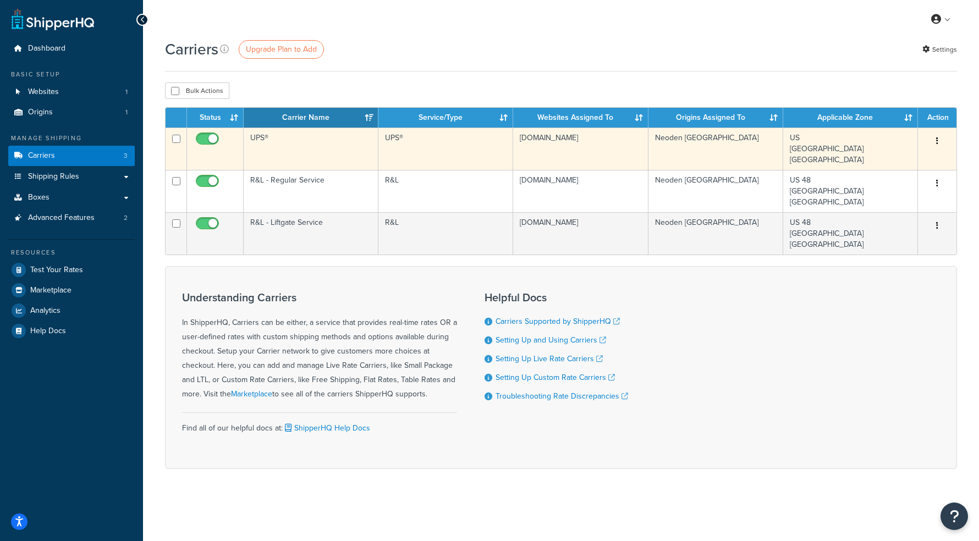
click at [294, 144] on td "UPS®" at bounding box center [311, 149] width 135 height 42
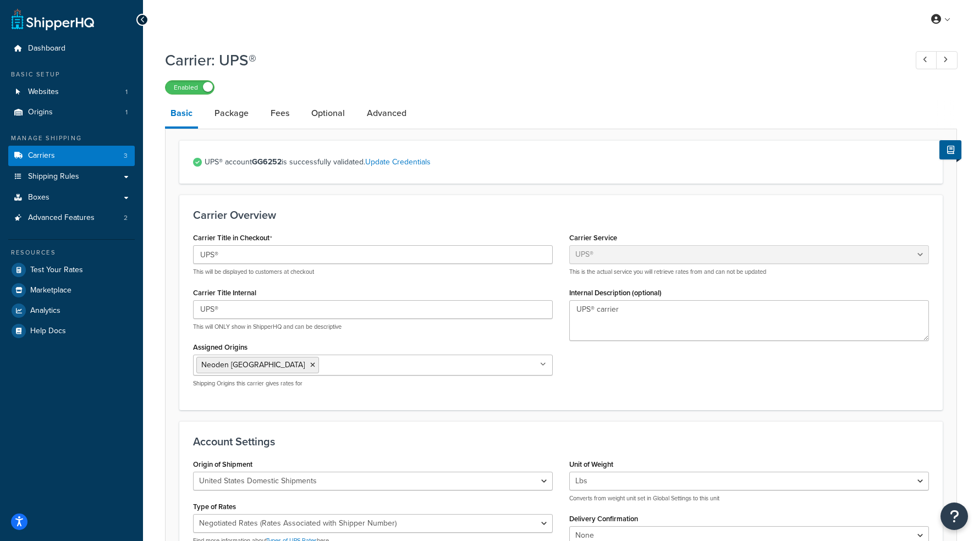
select select "ups"
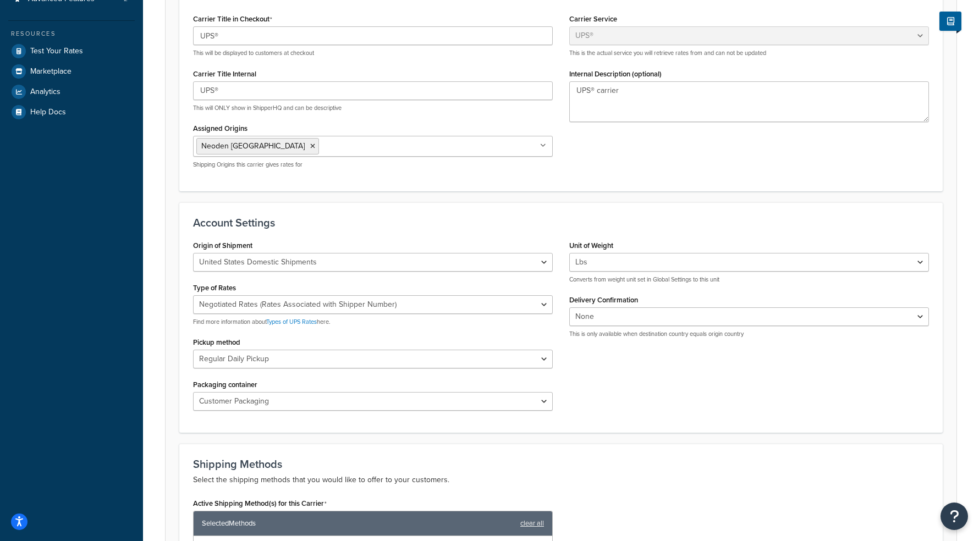
scroll to position [87, 0]
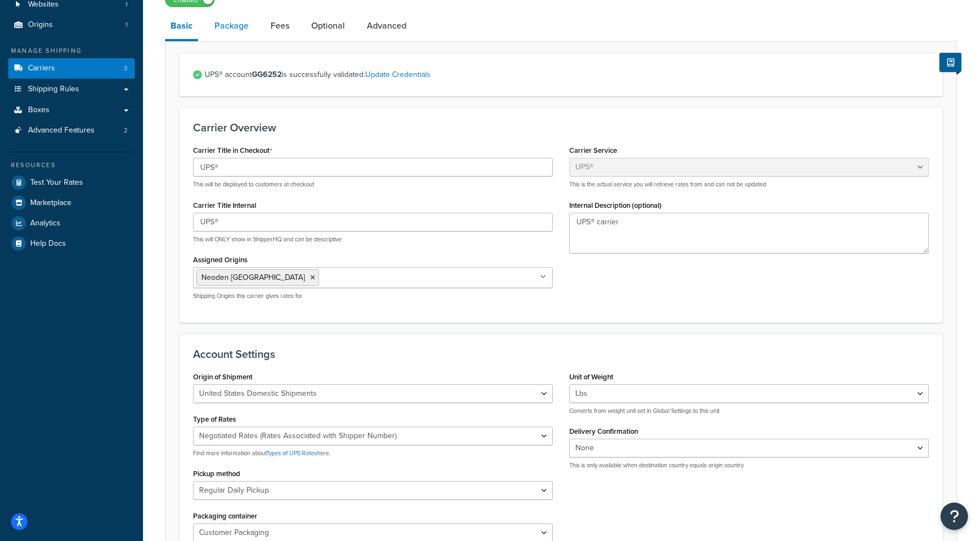
click at [234, 34] on link "Package" at bounding box center [231, 26] width 45 height 26
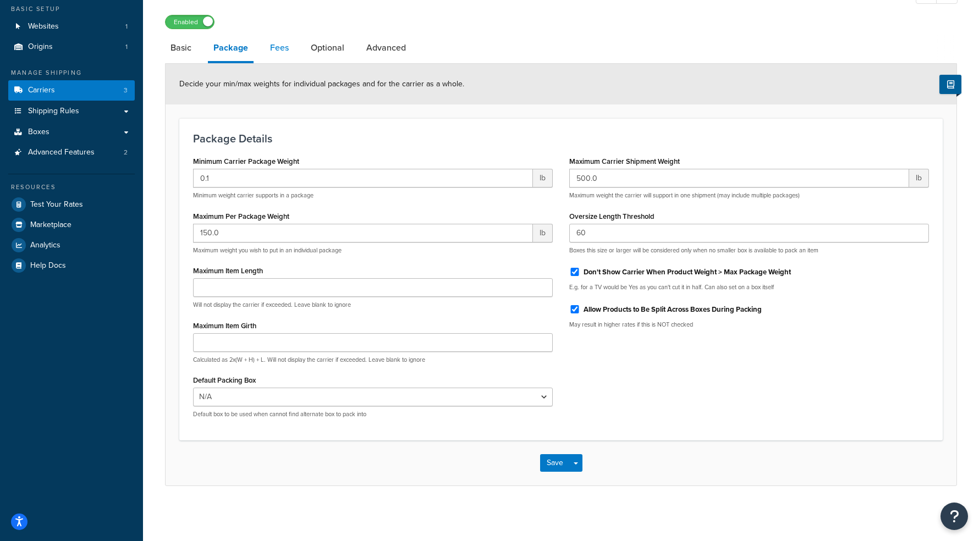
click at [284, 41] on link "Fees" at bounding box center [280, 48] width 30 height 26
select select "AFTER"
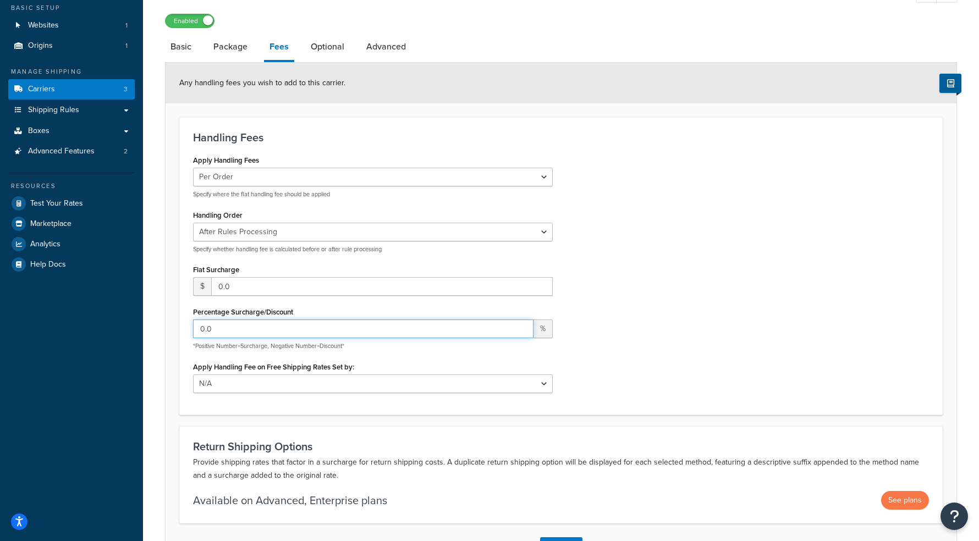
drag, startPoint x: 217, startPoint y: 333, endPoint x: 191, endPoint y: 331, distance: 25.5
click at [195, 331] on input "0.0" at bounding box center [363, 329] width 341 height 19
type input "20"
click at [718, 291] on div "Apply Handling Fees Per Order Per Item Per Package Specify where the flat handl…" at bounding box center [561, 276] width 753 height 249
click at [378, 336] on input "20" at bounding box center [363, 329] width 341 height 19
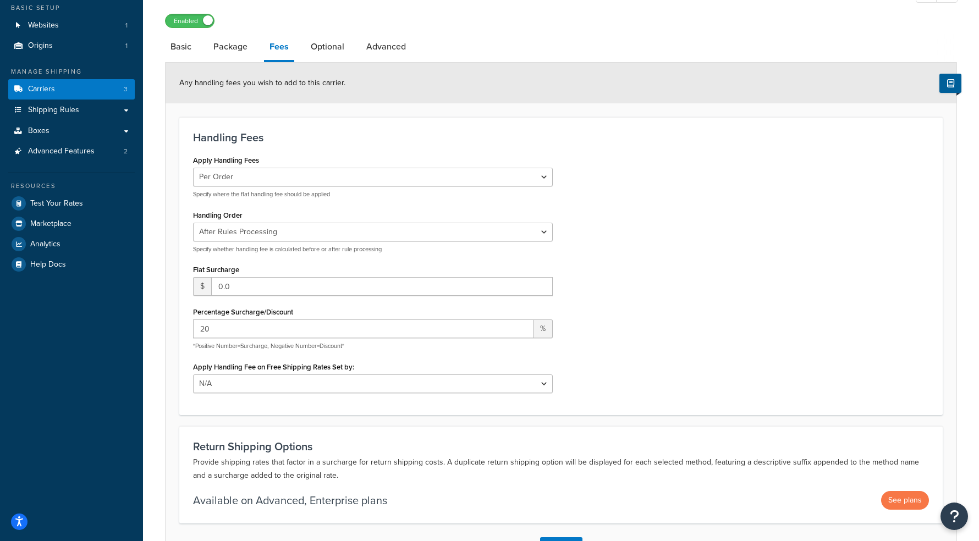
click at [604, 305] on div "Apply Handling Fees Per Order Per Item Per Package Specify where the flat handl…" at bounding box center [561, 276] width 753 height 249
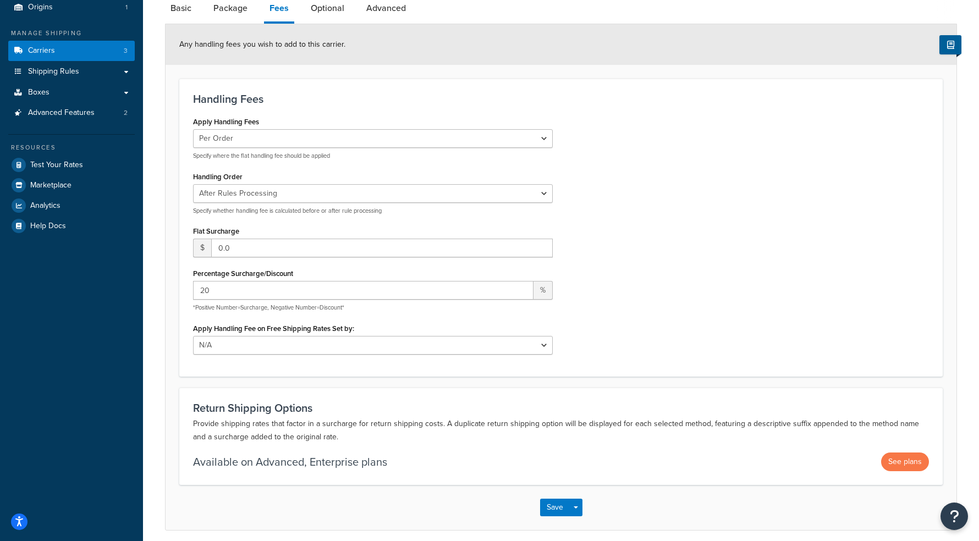
scroll to position [150, 0]
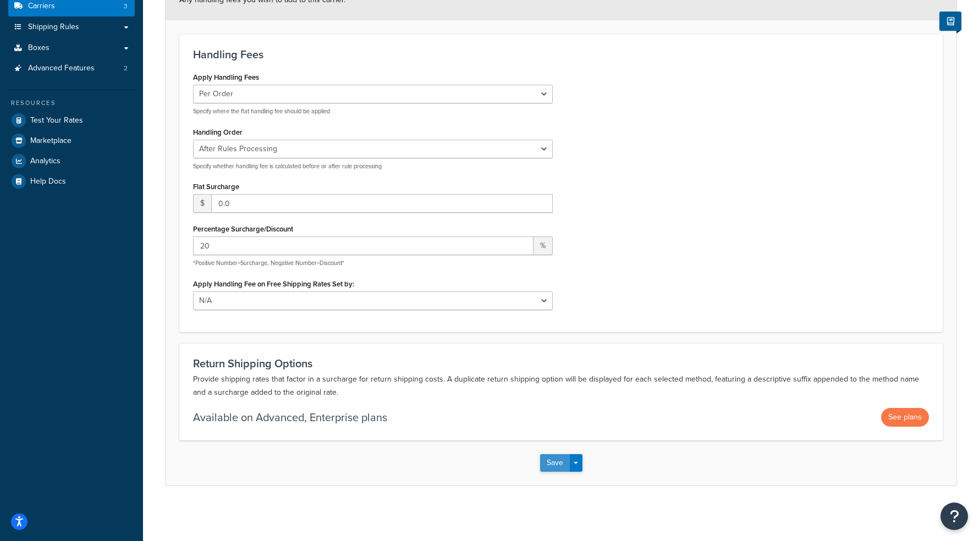
click at [554, 461] on button "Save" at bounding box center [555, 464] width 30 height 18
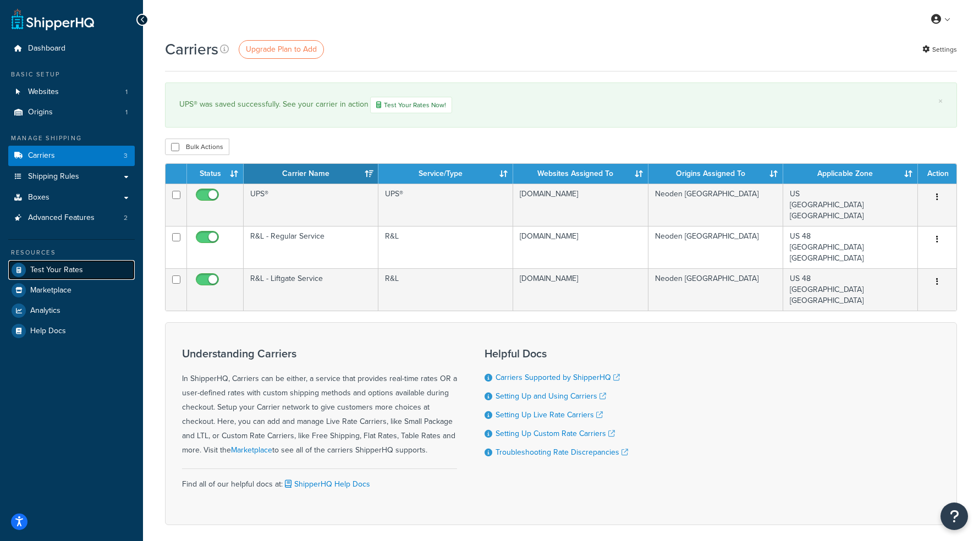
click at [45, 276] on link "Test Your Rates" at bounding box center [71, 270] width 127 height 20
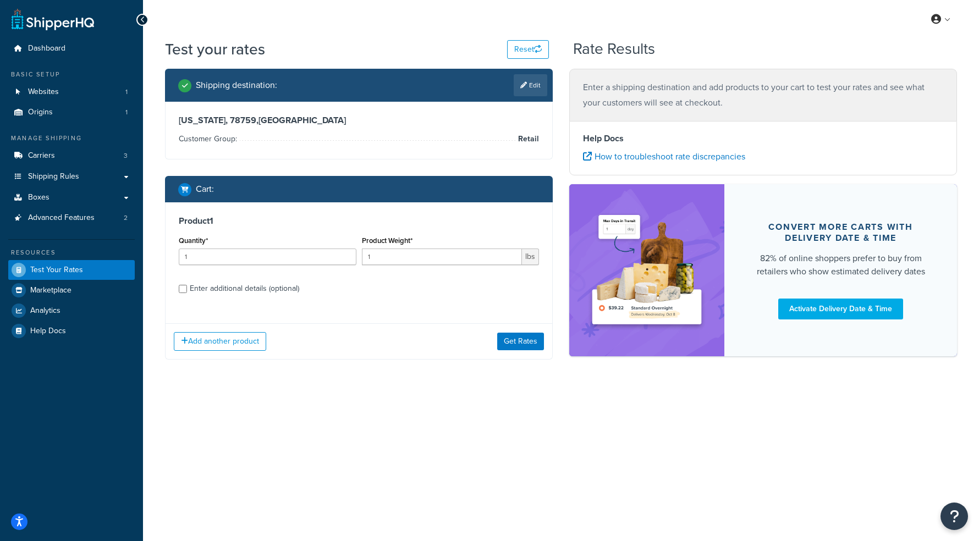
click at [217, 291] on div "Enter additional details (optional)" at bounding box center [245, 288] width 110 height 15
click at [187, 291] on input "Enter additional details (optional)" at bounding box center [183, 289] width 8 height 8
checkbox input "true"
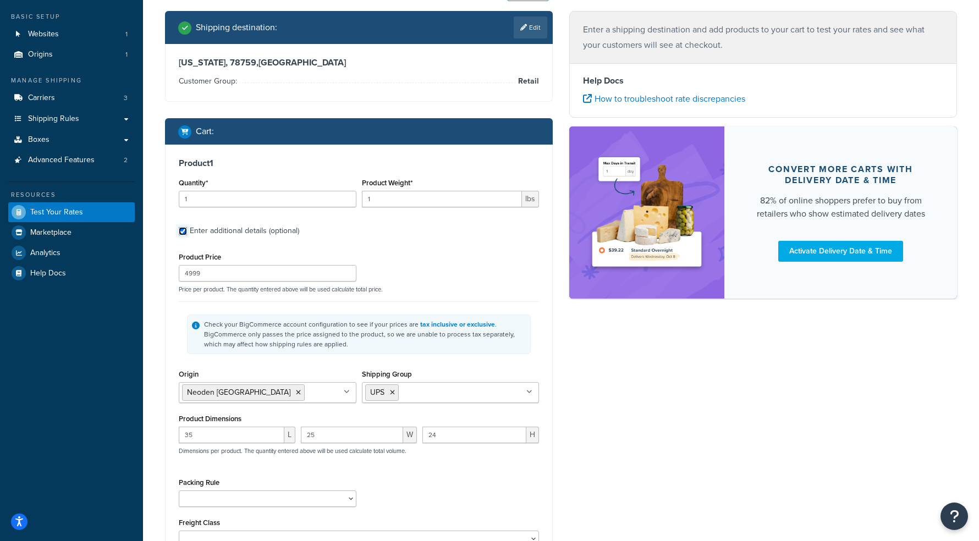
scroll to position [64, 0]
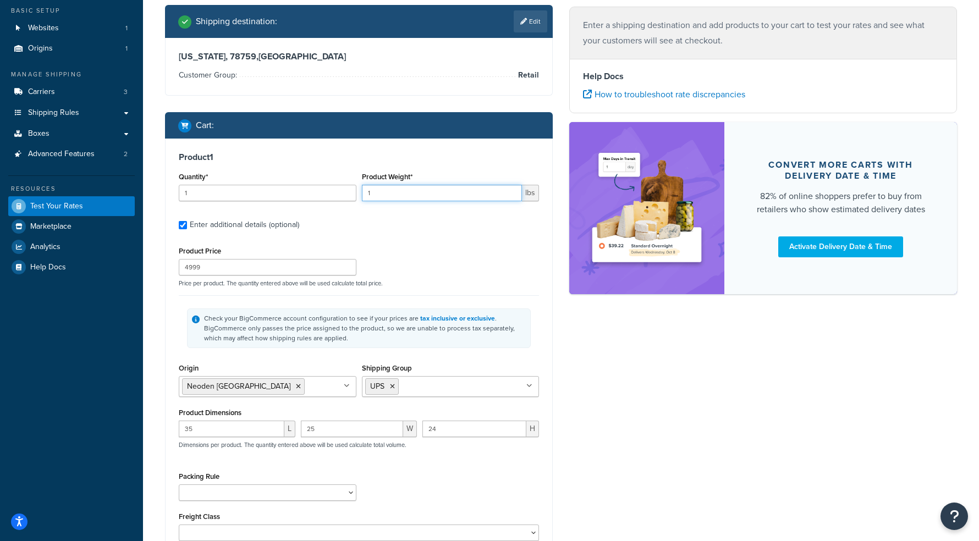
click at [390, 193] on input "1" at bounding box center [442, 193] width 161 height 17
type input "92"
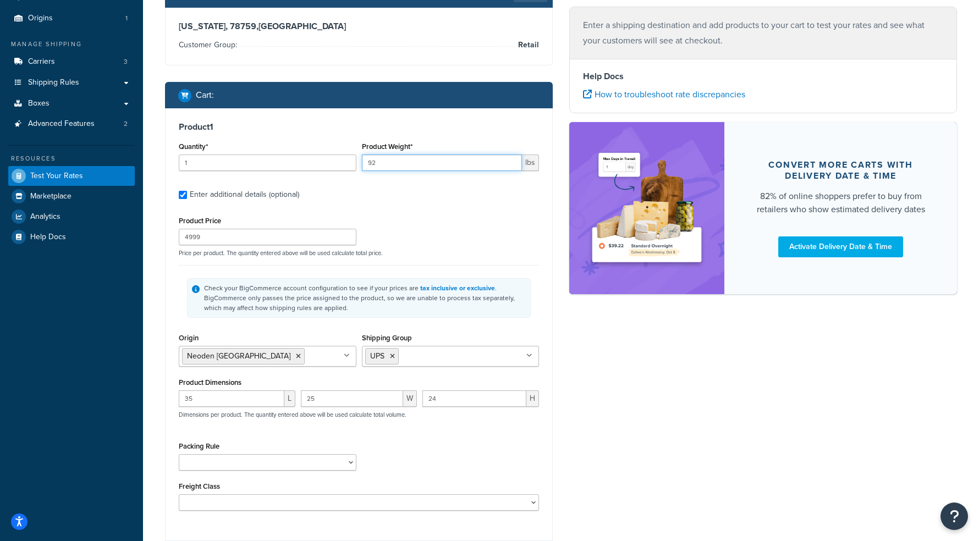
scroll to position [130, 0]
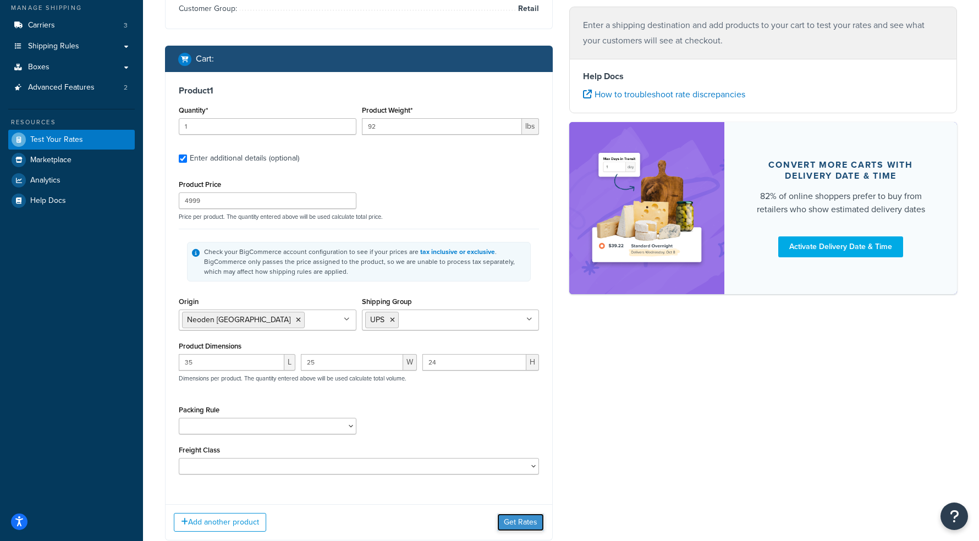
click at [526, 521] on button "Get Rates" at bounding box center [520, 523] width 47 height 18
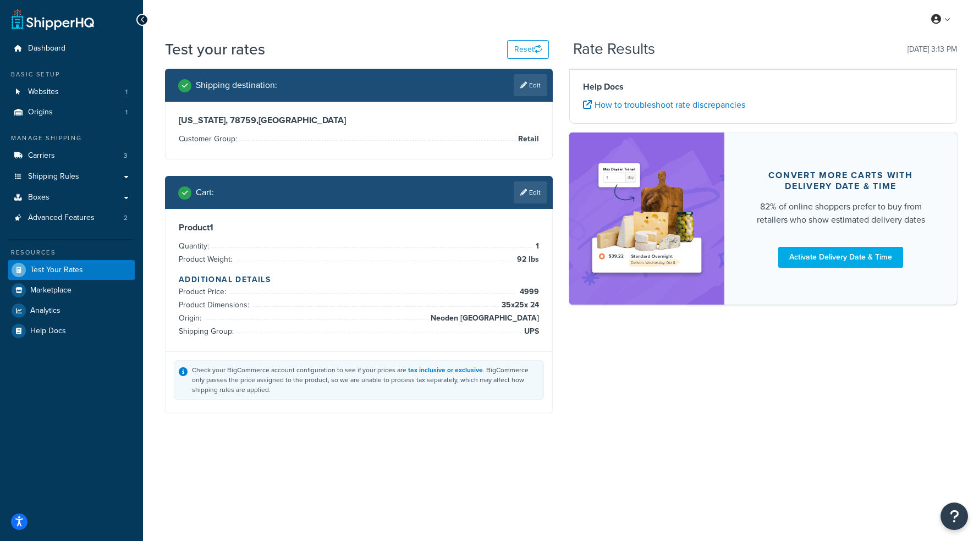
scroll to position [0, 0]
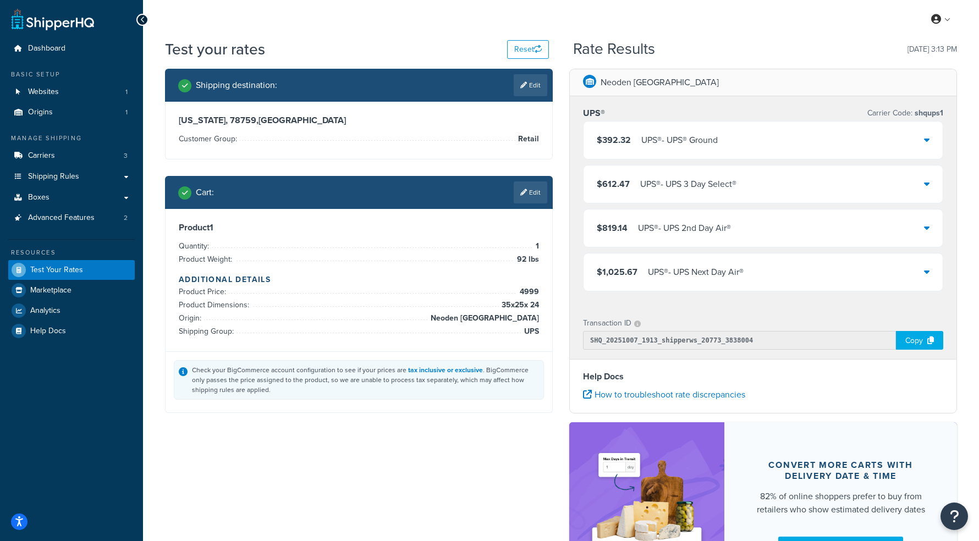
click at [926, 133] on div at bounding box center [927, 140] width 6 height 15
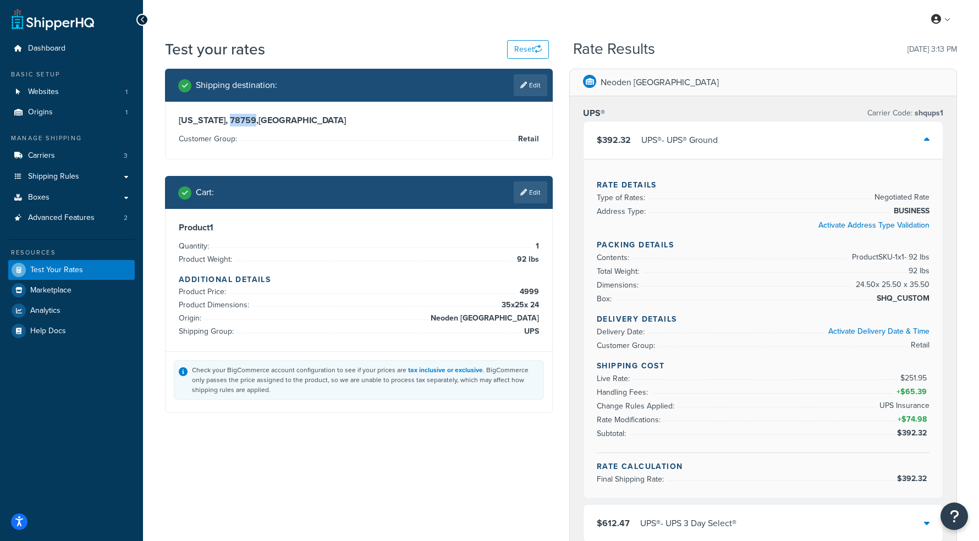
drag, startPoint x: 206, startPoint y: 122, endPoint x: 230, endPoint y: 121, distance: 23.7
click at [230, 121] on h3 "[US_STATE], 78759 , [GEOGRAPHIC_DATA]" at bounding box center [359, 120] width 360 height 11
copy h3 "78759"
